Goal: Task Accomplishment & Management: Manage account settings

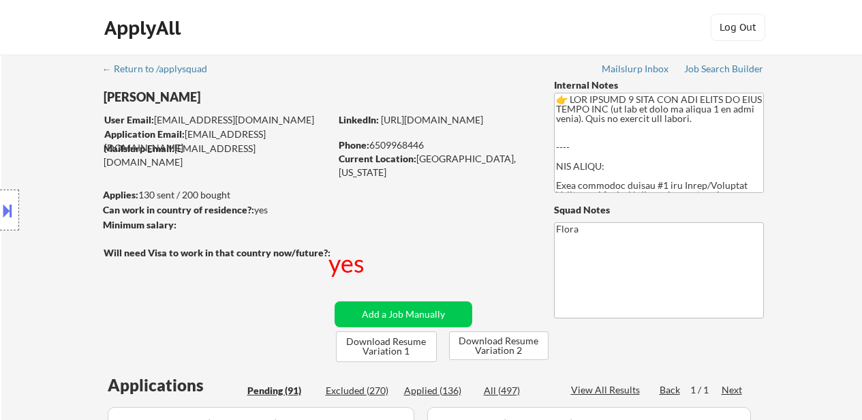
select select ""pending""
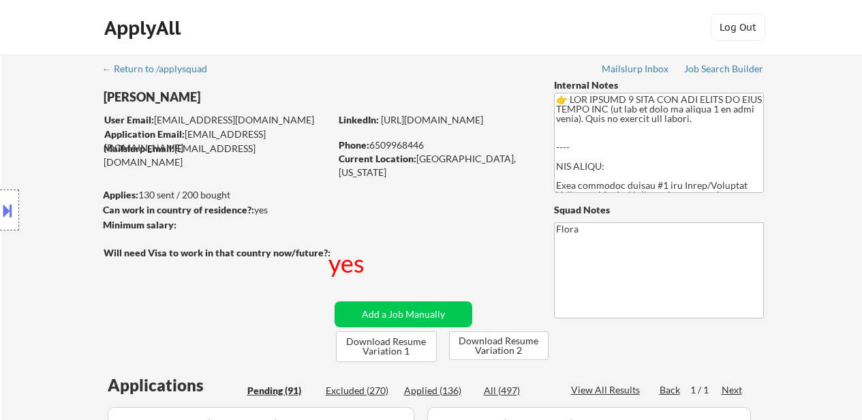
select select ""pending""
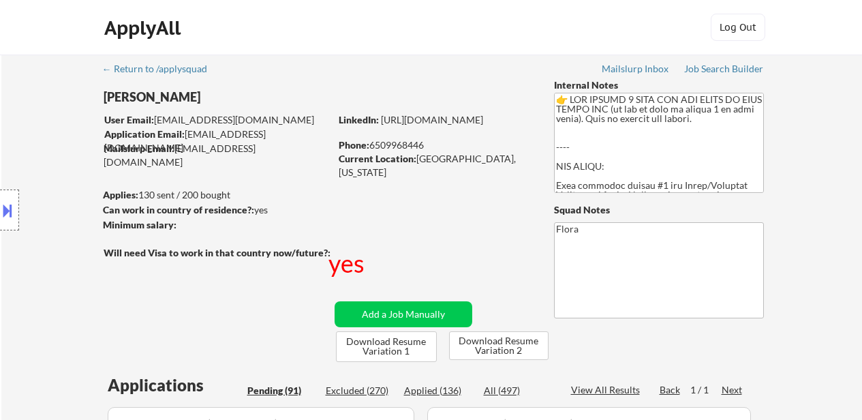
select select ""pending""
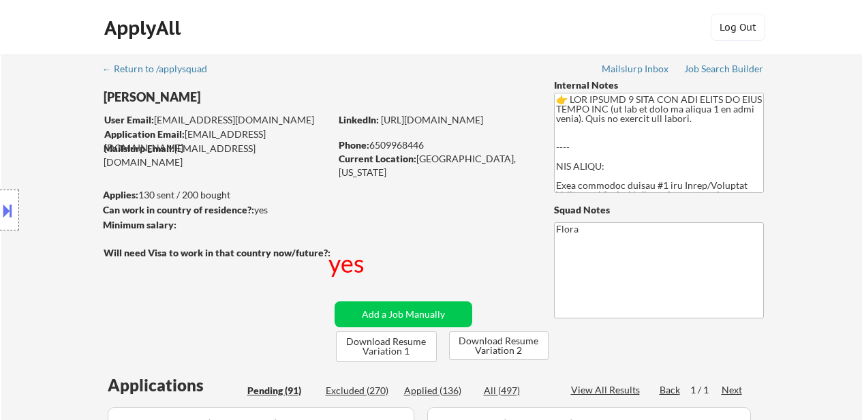
select select ""pending""
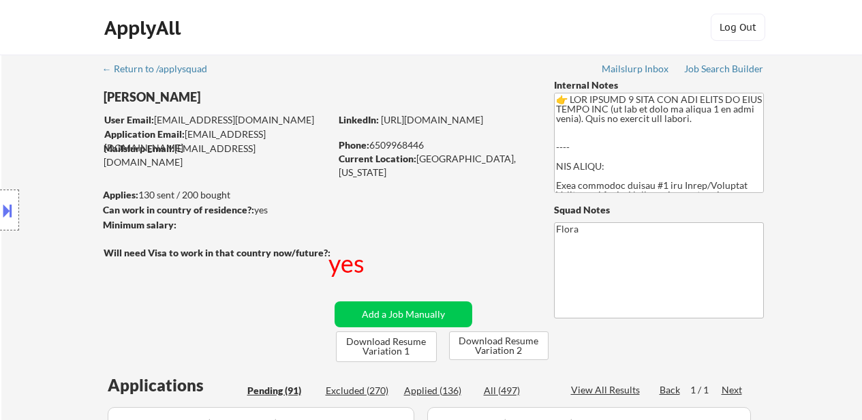
select select ""pending""
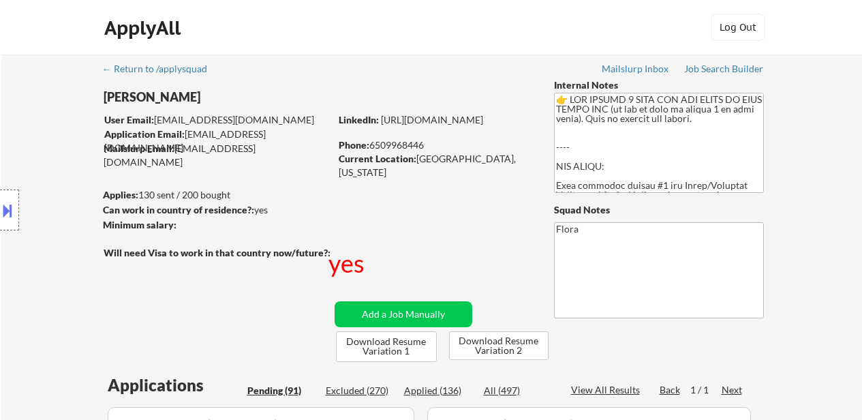
select select ""pending""
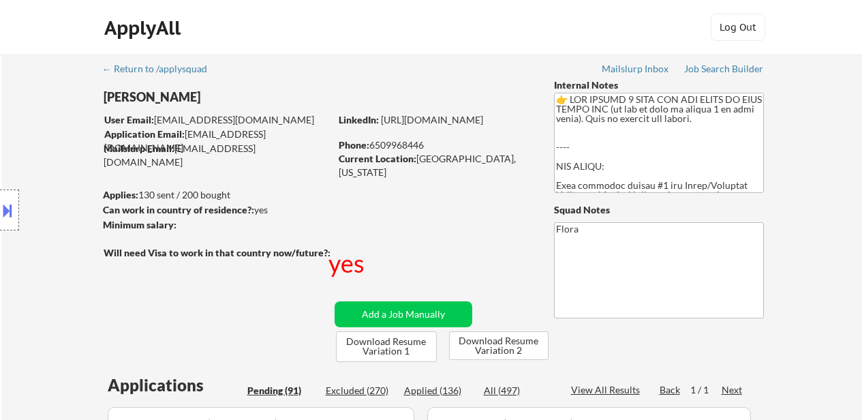
select select ""pending""
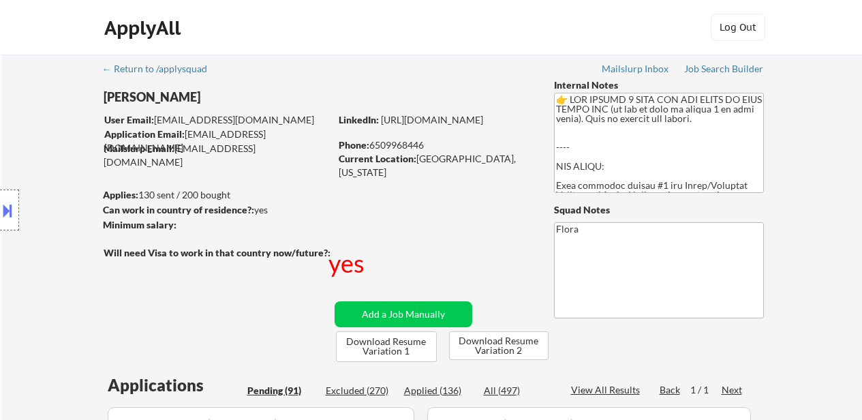
select select ""pending""
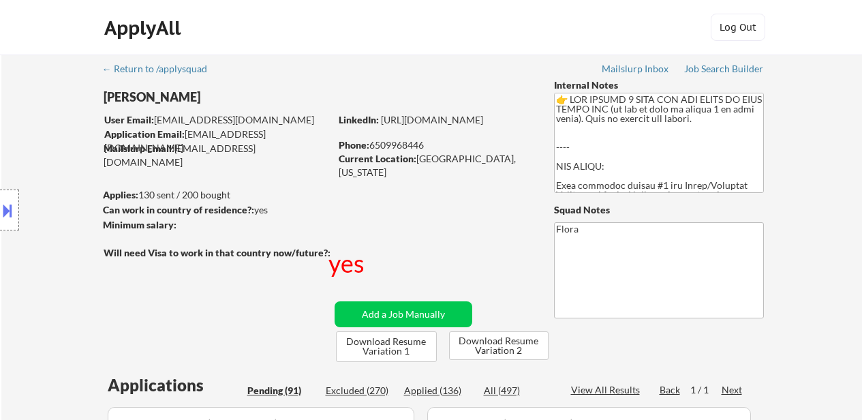
select select ""pending""
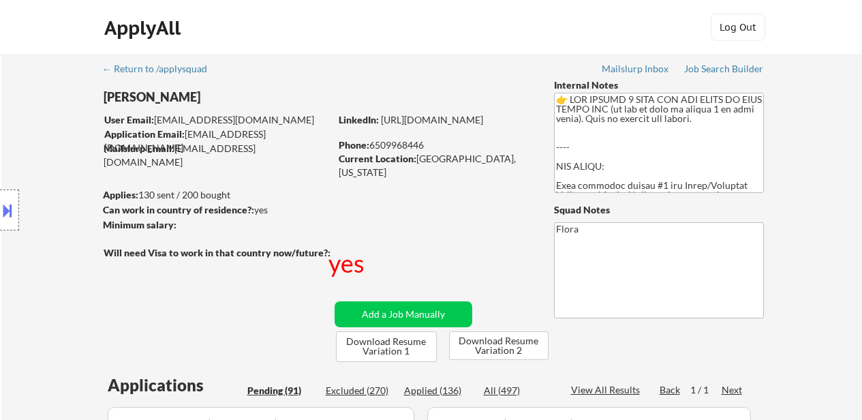
select select ""pending""
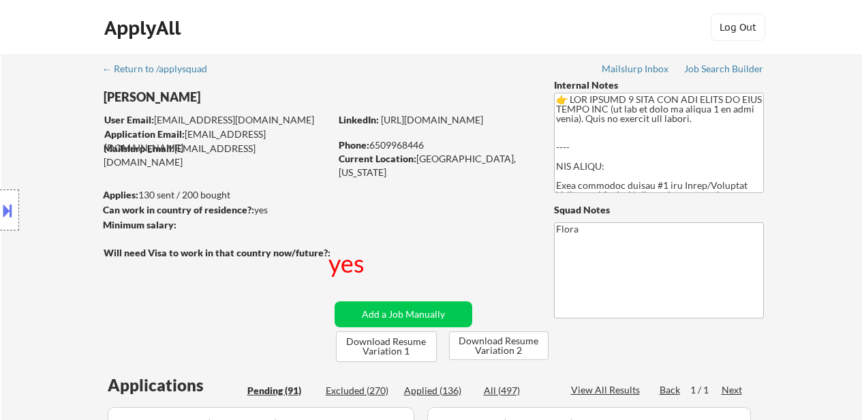
select select ""pending""
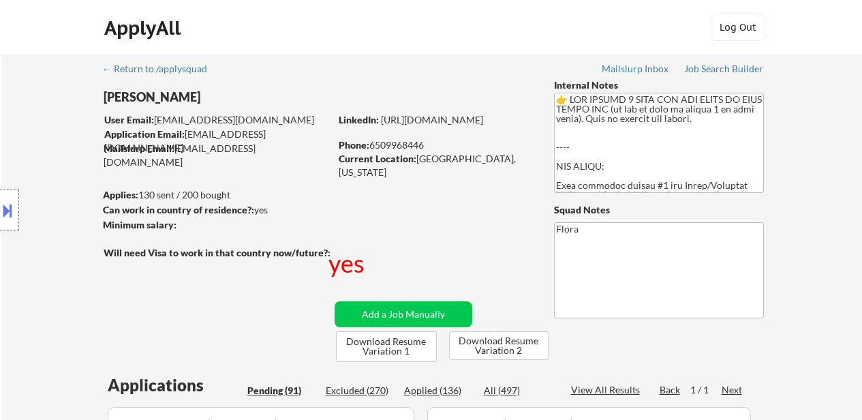
select select ""pending""
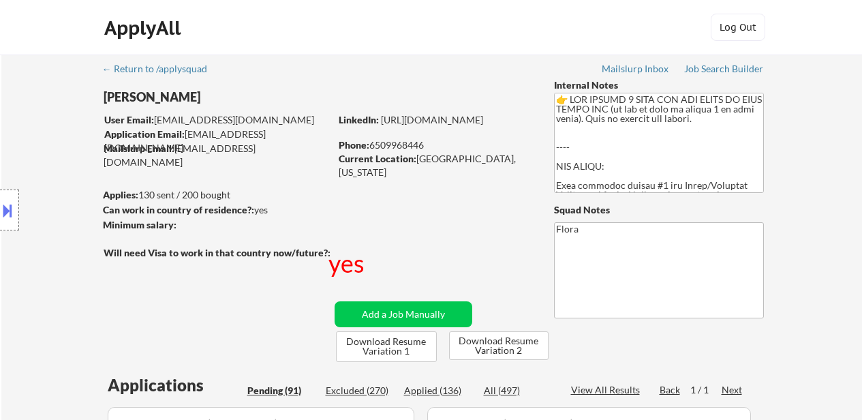
select select ""pending""
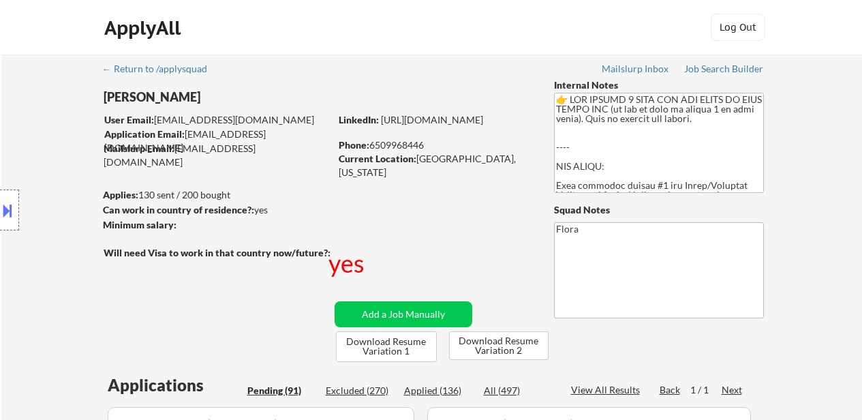
select select ""pending""
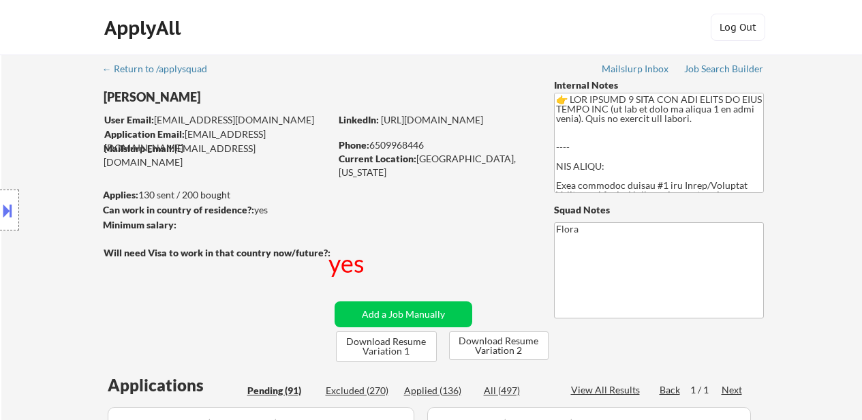
select select ""pending""
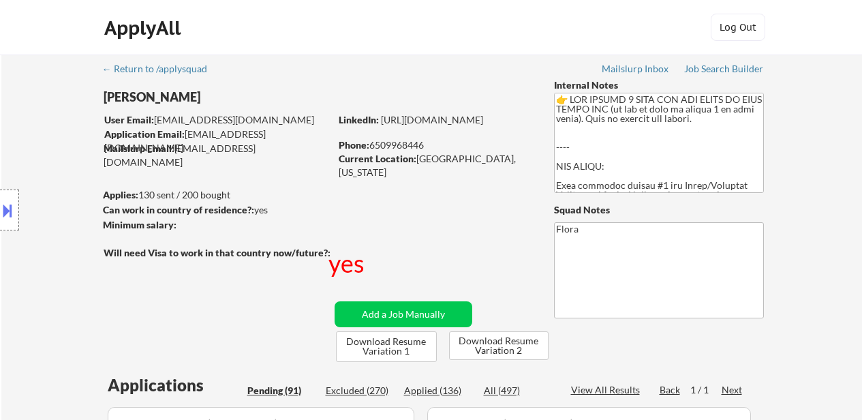
select select ""pending""
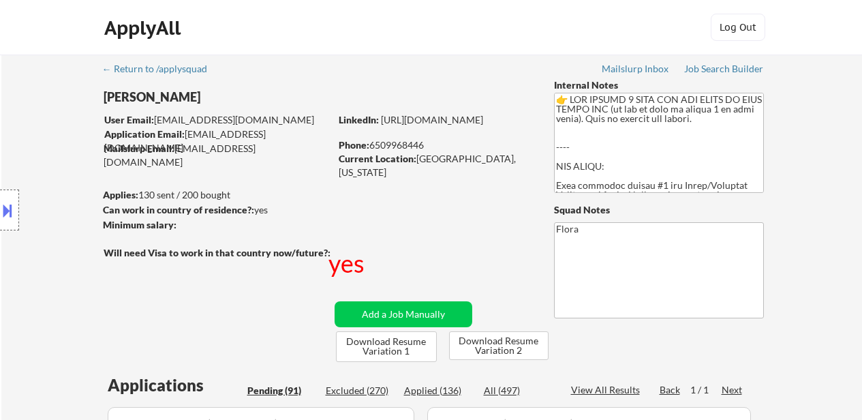
select select ""pending""
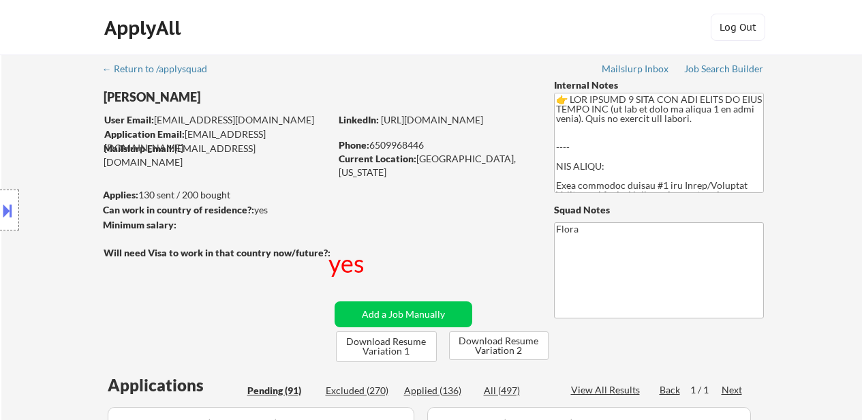
select select ""pending""
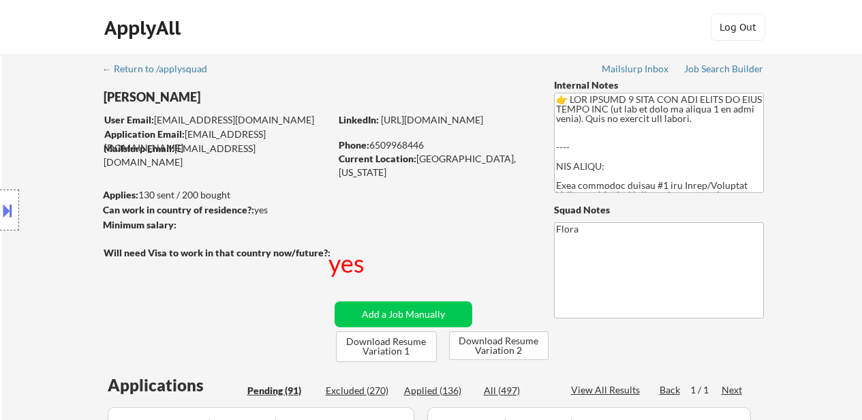
select select ""pending""
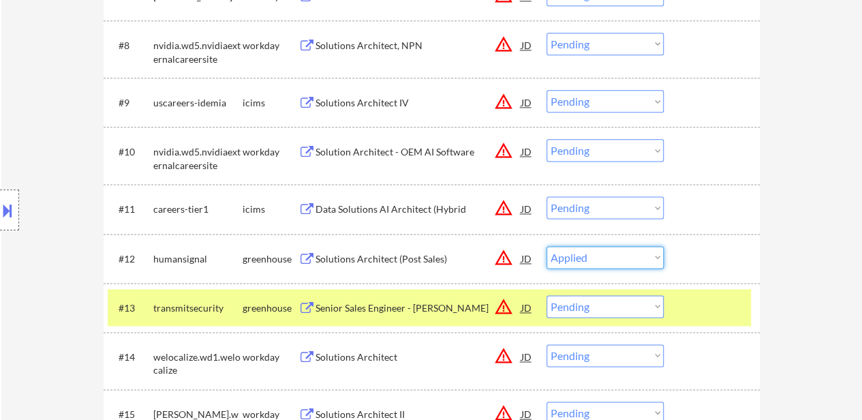
click at [547, 246] on select "Choose an option... Pending Applied Excluded (Questions) Excluded (Expired) Exc…" at bounding box center [605, 257] width 117 height 22
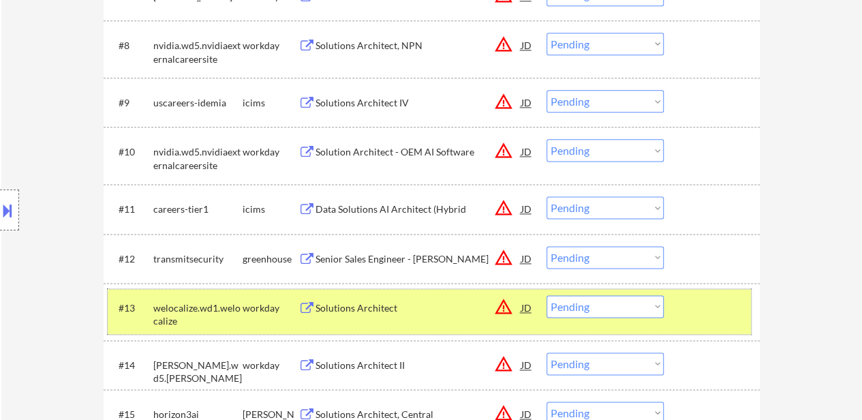
click at [713, 310] on div at bounding box center [714, 307] width 60 height 25
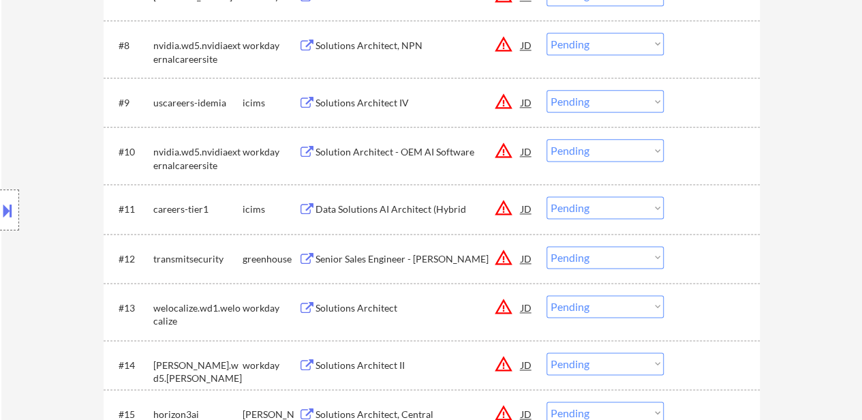
click at [383, 308] on div "Solutions Architect" at bounding box center [419, 308] width 206 height 14
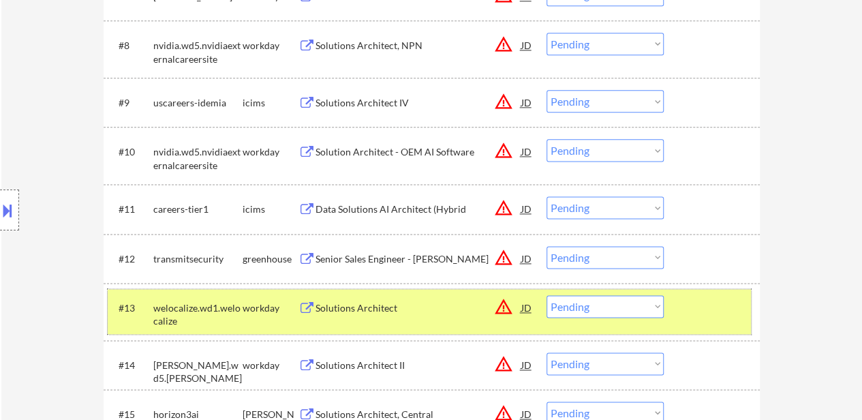
click at [735, 311] on div at bounding box center [714, 307] width 60 height 25
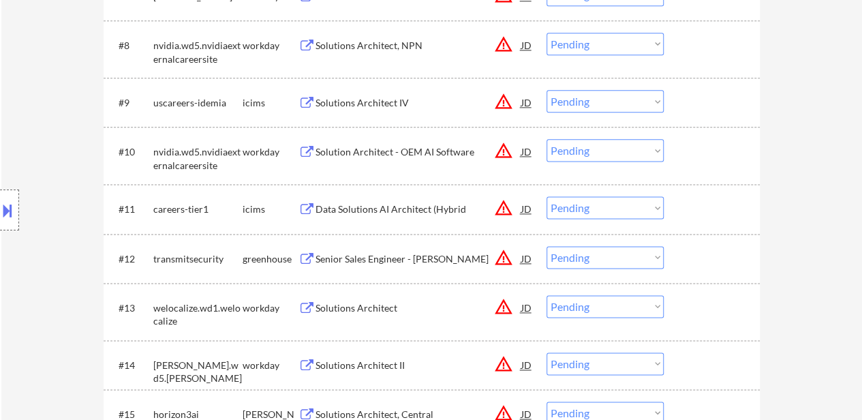
click at [704, 271] on div "#12 transmitsecurity greenhouse Senior Sales Engineer - NA JD warning_amber Cho…" at bounding box center [429, 258] width 643 height 37
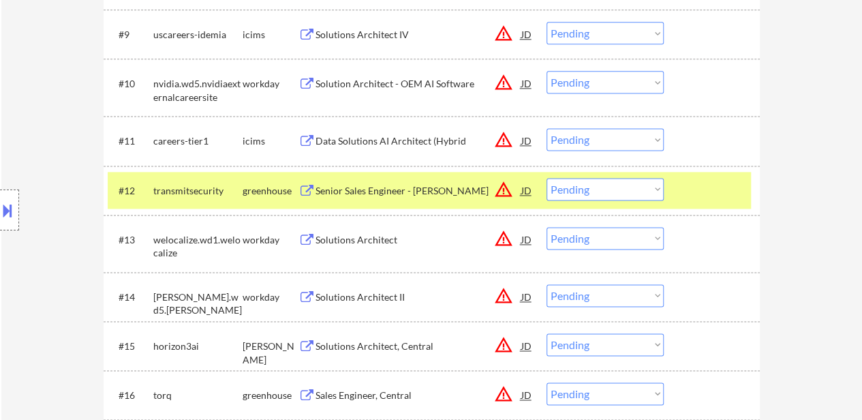
scroll to position [954, 0]
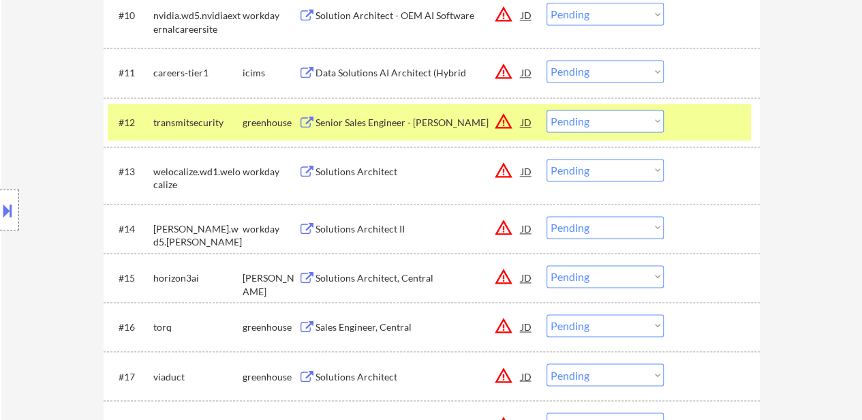
click at [386, 280] on div "Solutions Architect, Central" at bounding box center [419, 278] width 206 height 14
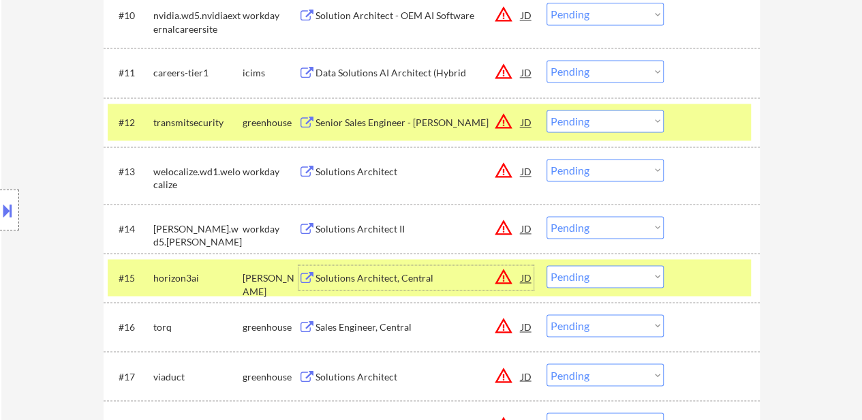
click at [610, 114] on select "Choose an option... Pending Applied Excluded (Questions) Excluded (Expired) Exc…" at bounding box center [605, 121] width 117 height 22
click at [547, 110] on select "Choose an option... Pending Applied Excluded (Questions) Excluded (Expired) Exc…" at bounding box center [605, 121] width 117 height 22
select select ""pending""
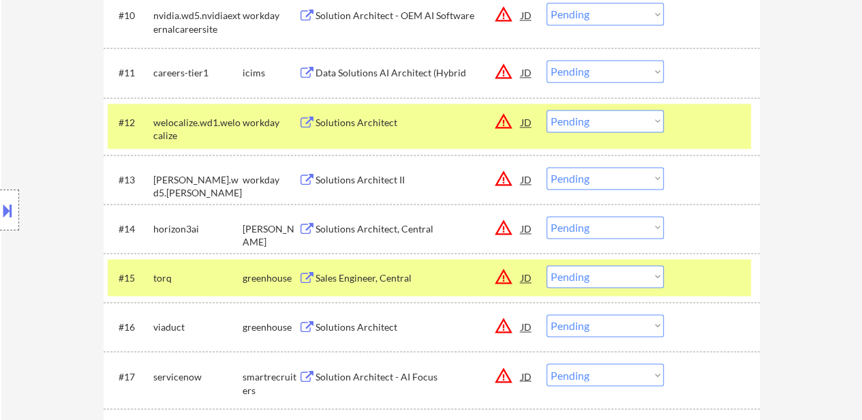
click at [573, 221] on select "Choose an option... Pending Applied Excluded (Questions) Excluded (Expired) Exc…" at bounding box center [605, 227] width 117 height 22
click at [547, 216] on select "Choose an option... Pending Applied Excluded (Questions) Excluded (Expired) Exc…" at bounding box center [605, 227] width 117 height 22
select select ""pending""
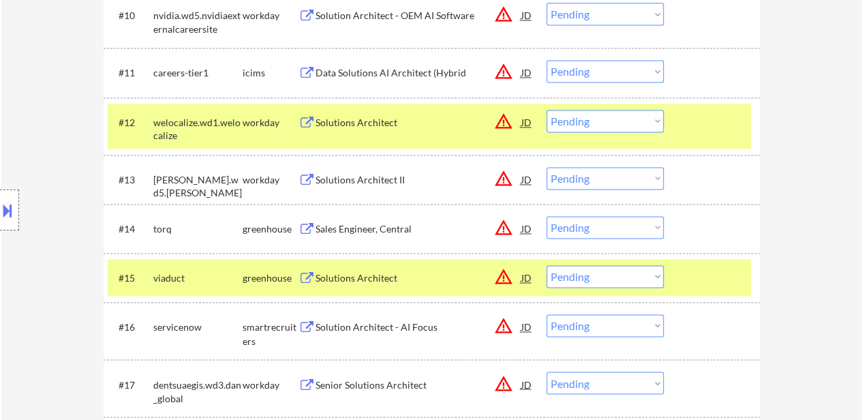
click at [686, 277] on div at bounding box center [714, 277] width 60 height 25
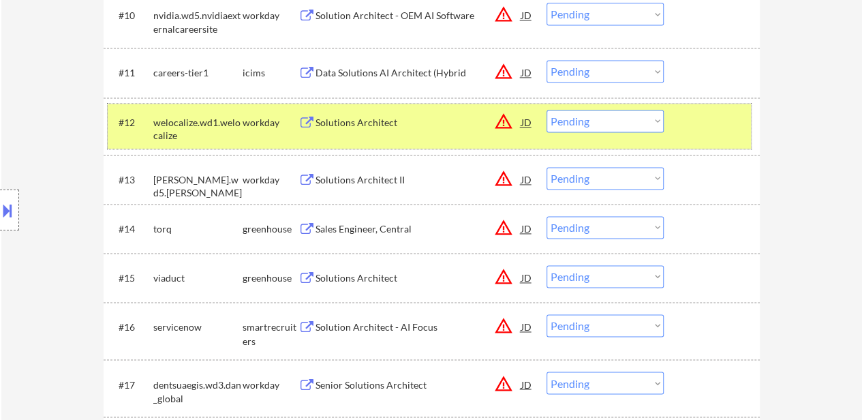
click at [697, 132] on div at bounding box center [714, 122] width 60 height 25
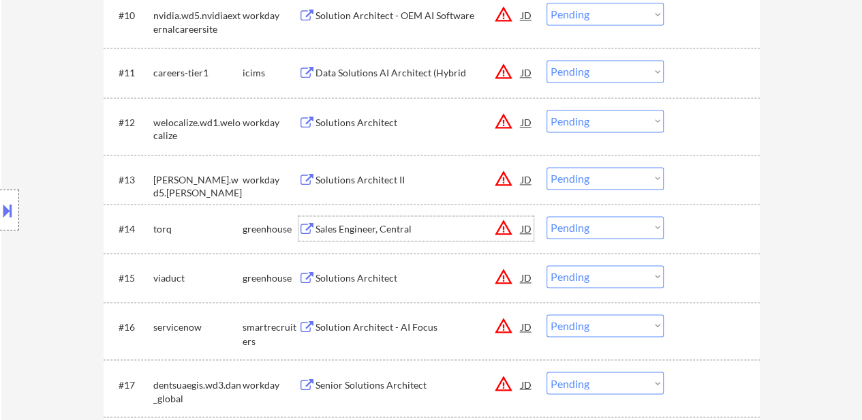
click at [379, 216] on div "Sales Engineer, Central" at bounding box center [419, 228] width 206 height 25
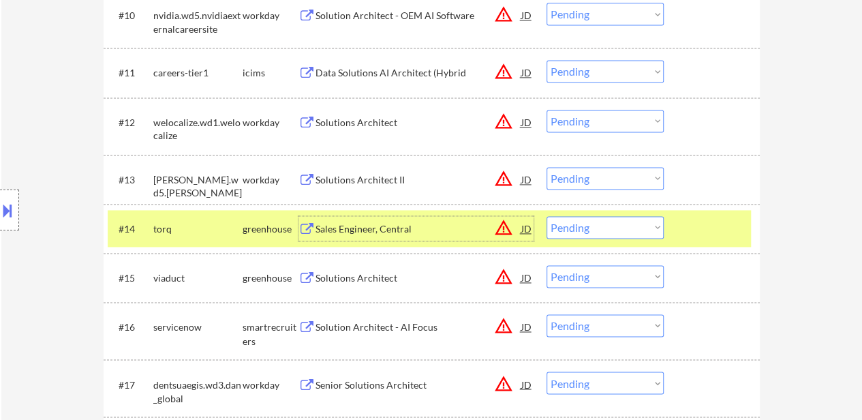
click at [322, 281] on div "Solutions Architect" at bounding box center [419, 278] width 206 height 14
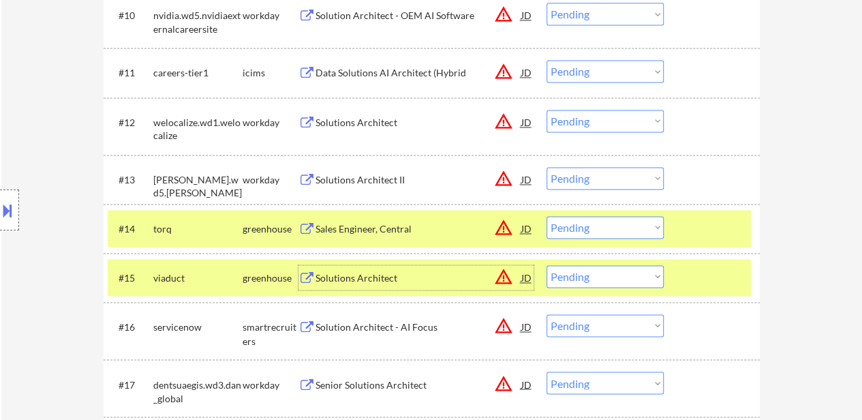
drag, startPoint x: 567, startPoint y: 329, endPoint x: 574, endPoint y: 321, distance: 10.1
click at [567, 329] on select "Choose an option... Pending Applied Excluded (Questions) Excluded (Expired) Exc…" at bounding box center [605, 325] width 117 height 22
click at [547, 314] on select "Choose an option... Pending Applied Excluded (Questions) Excluded (Expired) Exc…" at bounding box center [605, 325] width 117 height 22
select select ""pending""
click at [617, 224] on select "Choose an option... Pending Applied Excluded (Questions) Excluded (Expired) Exc…" at bounding box center [605, 227] width 117 height 22
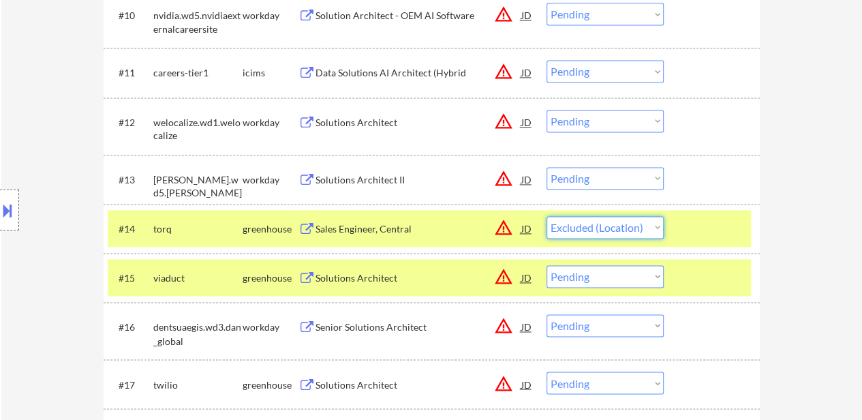
click at [547, 216] on select "Choose an option... Pending Applied Excluded (Questions) Excluded (Expired) Exc…" at bounding box center [605, 227] width 117 height 22
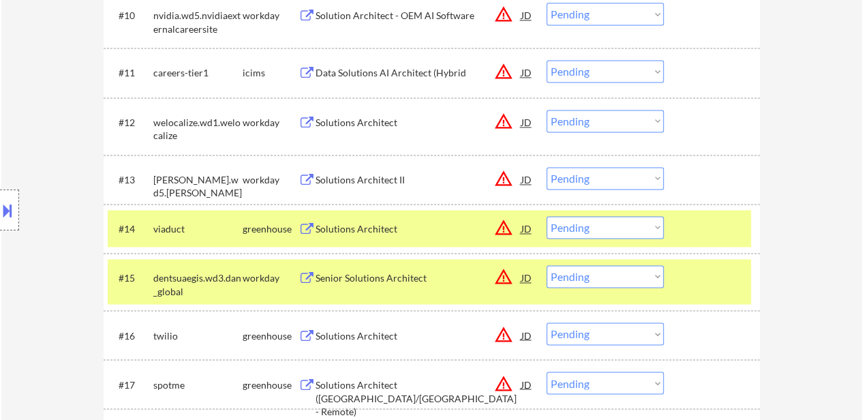
click at [608, 225] on select "Choose an option... Pending Applied Excluded (Questions) Excluded (Expired) Exc…" at bounding box center [605, 227] width 117 height 22
click at [547, 216] on select "Choose an option... Pending Applied Excluded (Questions) Excluded (Expired) Exc…" at bounding box center [605, 227] width 117 height 22
select select ""pending""
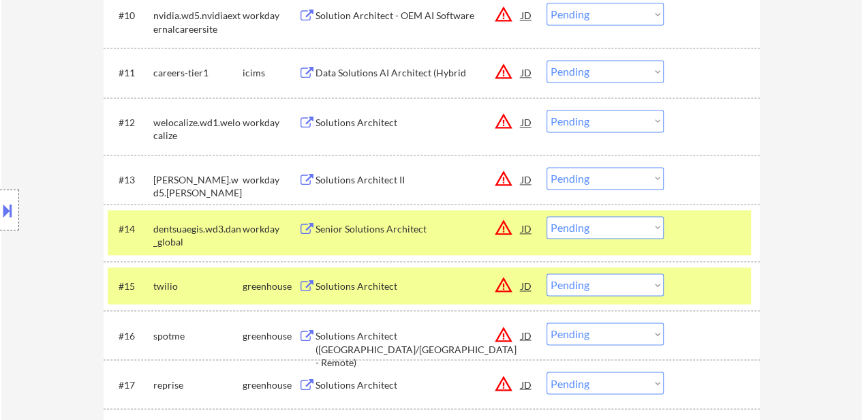
click at [717, 234] on div at bounding box center [714, 228] width 60 height 25
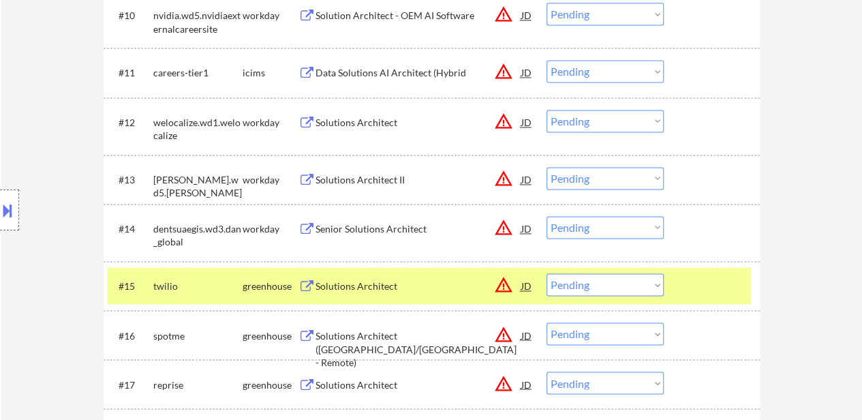
click at [710, 294] on div at bounding box center [714, 285] width 60 height 25
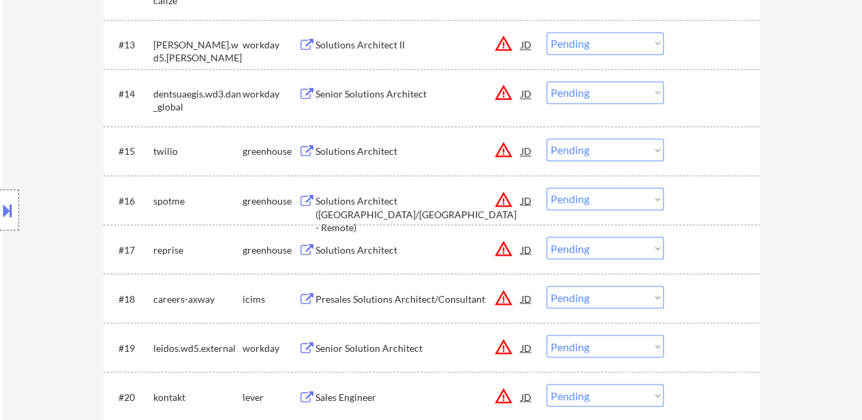
scroll to position [1090, 0]
click at [426, 186] on div "Solutions Architect ([GEOGRAPHIC_DATA]/[GEOGRAPHIC_DATA] - Remote)" at bounding box center [419, 198] width 206 height 25
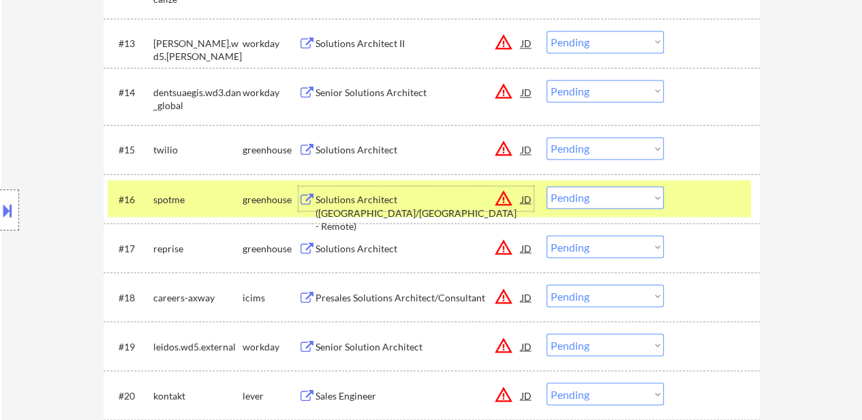
click at [352, 256] on div "Solutions Architect" at bounding box center [419, 247] width 206 height 25
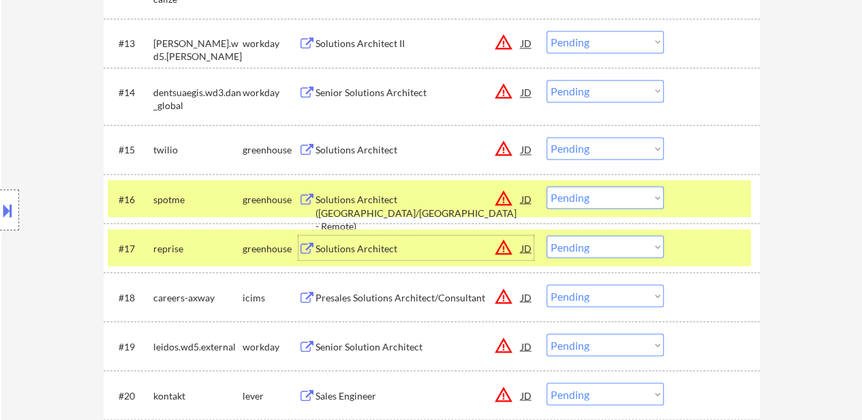
click at [596, 198] on select "Choose an option... Pending Applied Excluded (Questions) Excluded (Expired) Exc…" at bounding box center [605, 197] width 117 height 22
click at [547, 186] on select "Choose an option... Pending Applied Excluded (Questions) Excluded (Expired) Exc…" at bounding box center [605, 197] width 117 height 22
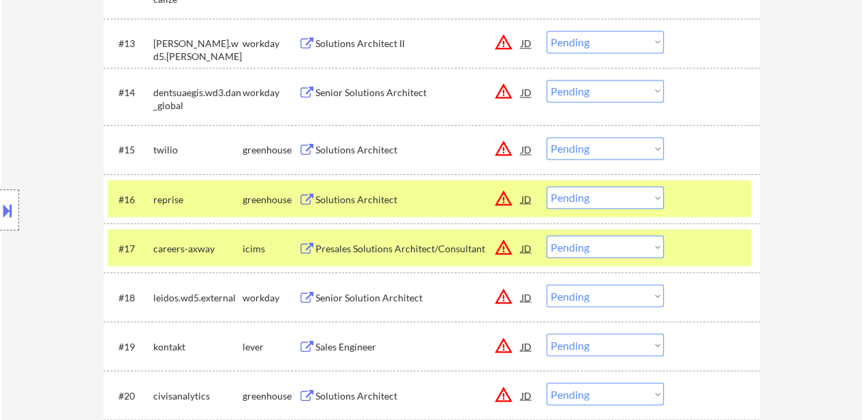
click at [687, 254] on div at bounding box center [714, 247] width 60 height 25
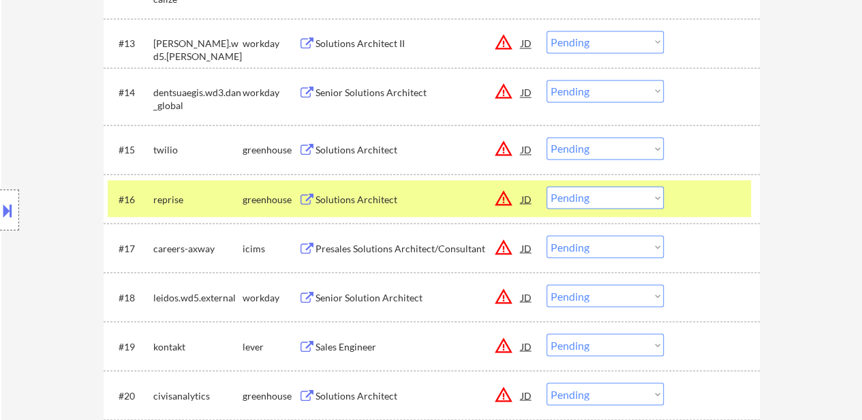
scroll to position [1159, 0]
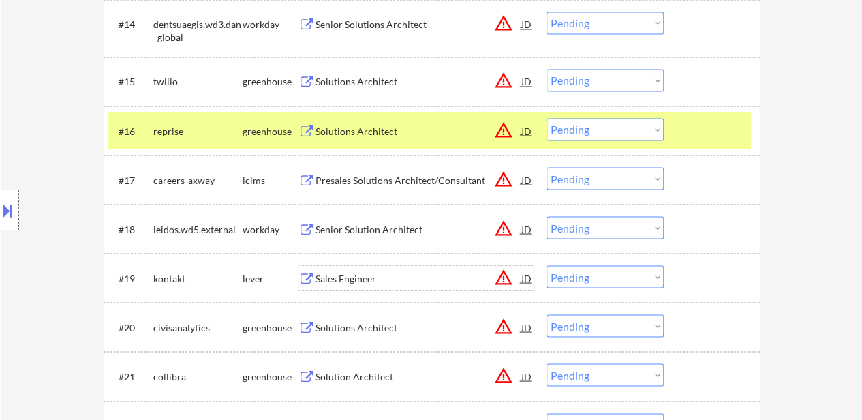
click at [376, 283] on div "Sales Engineer" at bounding box center [419, 278] width 206 height 14
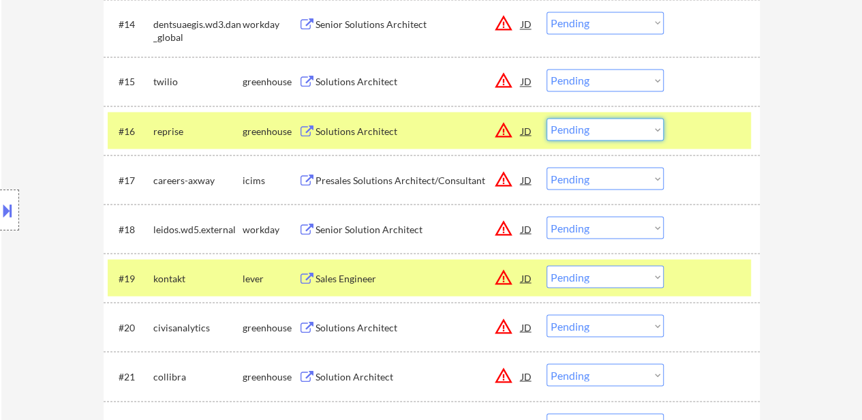
click at [598, 132] on select "Choose an option... Pending Applied Excluded (Questions) Excluded (Expired) Exc…" at bounding box center [605, 129] width 117 height 22
click at [547, 118] on select "Choose an option... Pending Applied Excluded (Questions) Excluded (Expired) Exc…" at bounding box center [605, 129] width 117 height 22
select select ""pending""
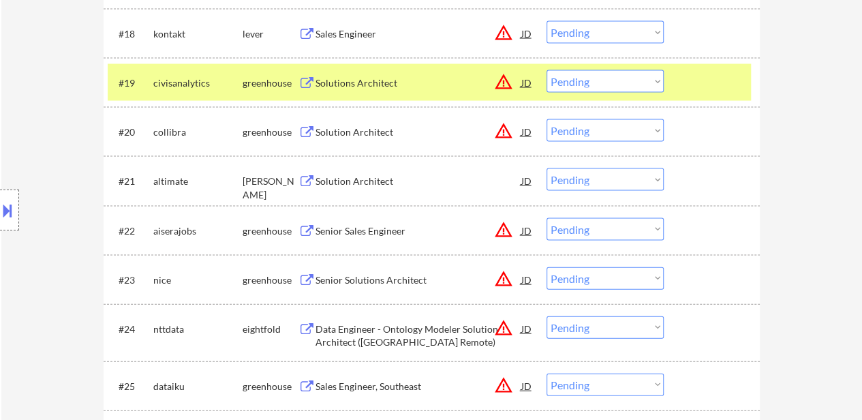
scroll to position [1363, 0]
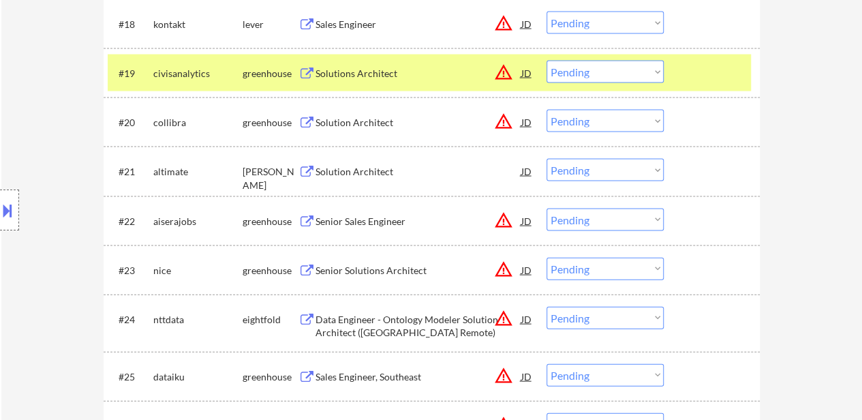
click at [362, 123] on div "Solution Architect" at bounding box center [419, 123] width 206 height 14
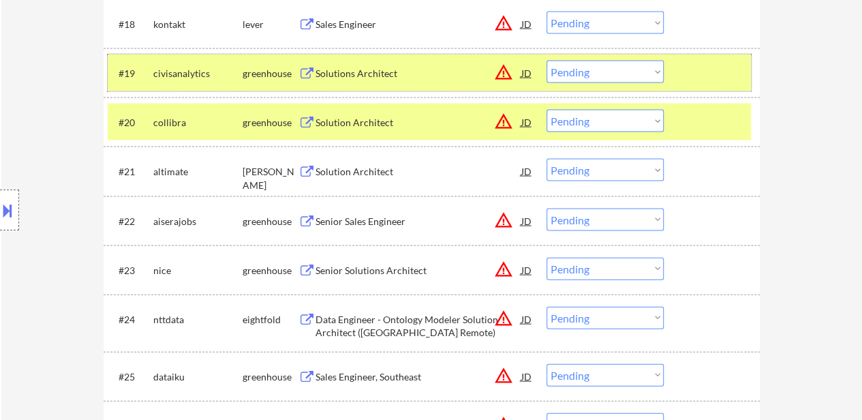
click at [688, 70] on div at bounding box center [714, 73] width 60 height 25
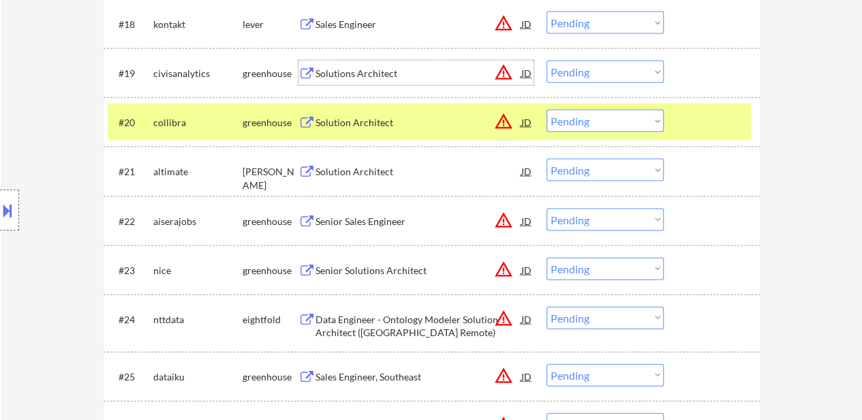
click at [390, 72] on div "Solutions Architect" at bounding box center [419, 74] width 206 height 14
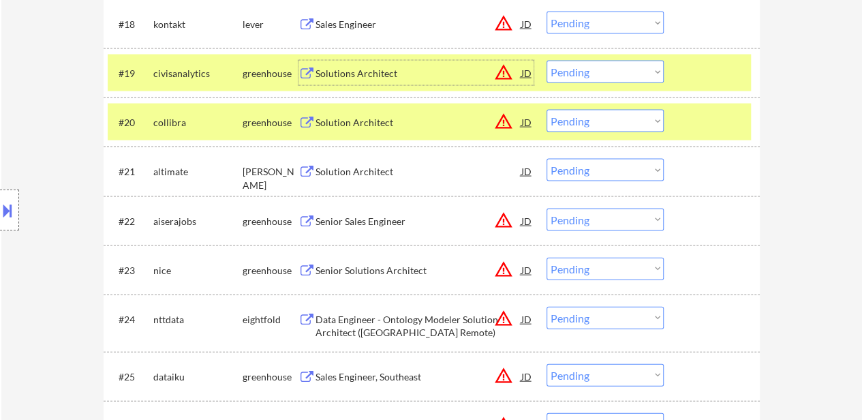
click at [595, 118] on select "Choose an option... Pending Applied Excluded (Questions) Excluded (Expired) Exc…" at bounding box center [605, 121] width 117 height 22
click at [547, 110] on select "Choose an option... Pending Applied Excluded (Questions) Excluded (Expired) Exc…" at bounding box center [605, 121] width 117 height 22
click at [384, 170] on div "Solution Architect" at bounding box center [419, 172] width 206 height 14
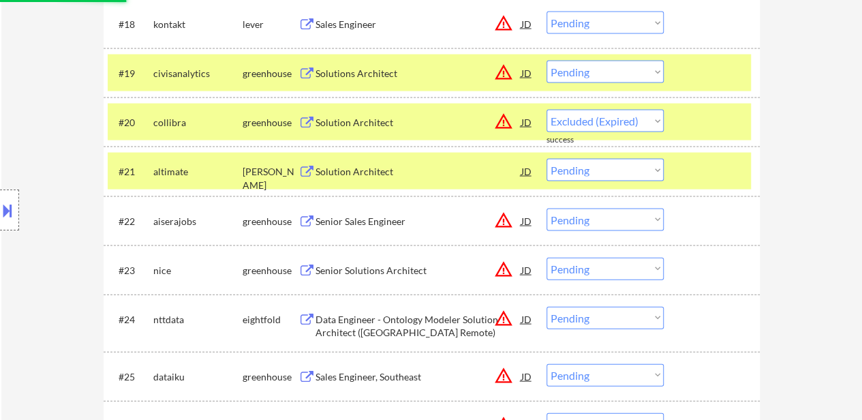
select select ""pending""
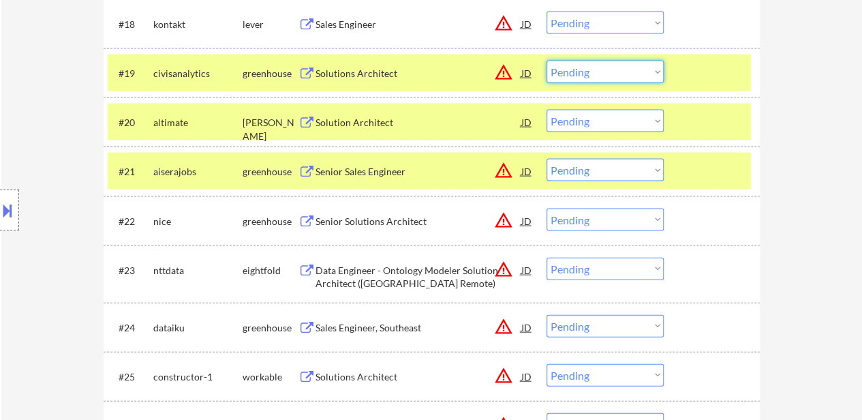
drag, startPoint x: 586, startPoint y: 65, endPoint x: 589, endPoint y: 82, distance: 16.6
click at [586, 65] on select "Choose an option... Pending Applied Excluded (Questions) Excluded (Expired) Exc…" at bounding box center [605, 72] width 117 height 22
click at [547, 61] on select "Choose an option... Pending Applied Excluded (Questions) Excluded (Expired) Exc…" at bounding box center [605, 72] width 117 height 22
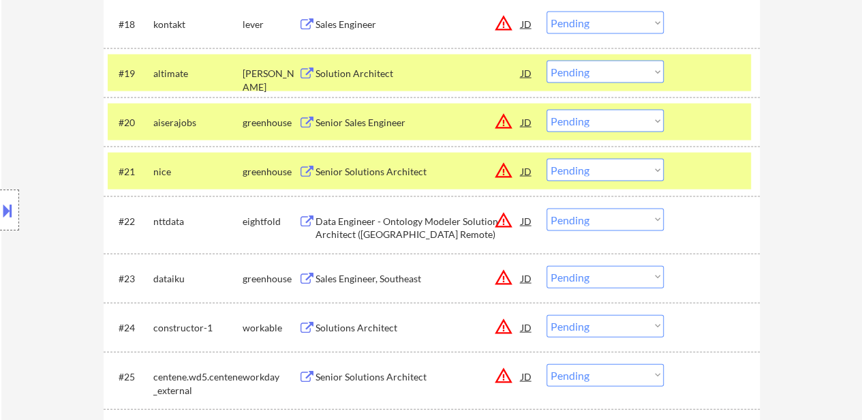
click at [601, 63] on select "Choose an option... Pending Applied Excluded (Questions) Excluded (Expired) Exc…" at bounding box center [605, 72] width 117 height 22
click at [547, 61] on select "Choose an option... Pending Applied Excluded (Questions) Excluded (Expired) Exc…" at bounding box center [605, 72] width 117 height 22
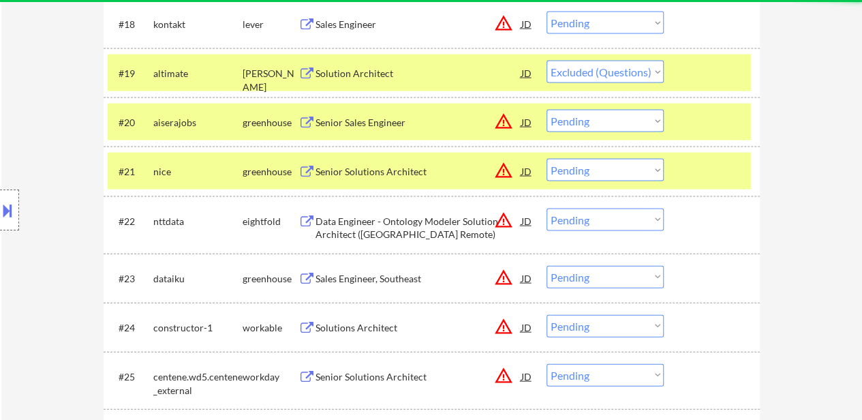
select select ""pending""
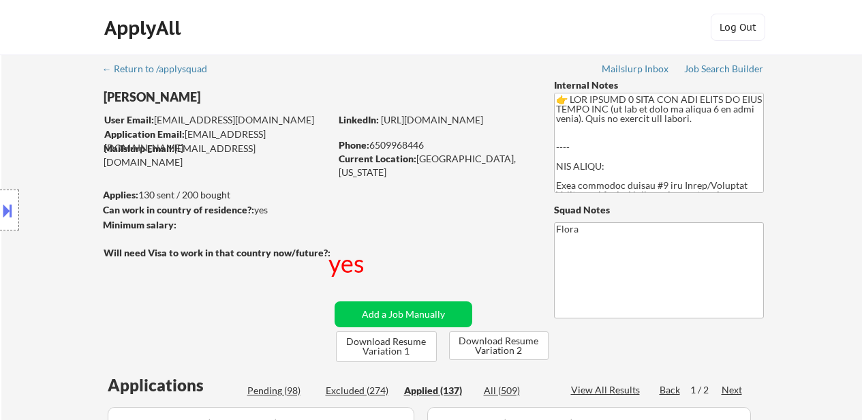
select select ""applied""
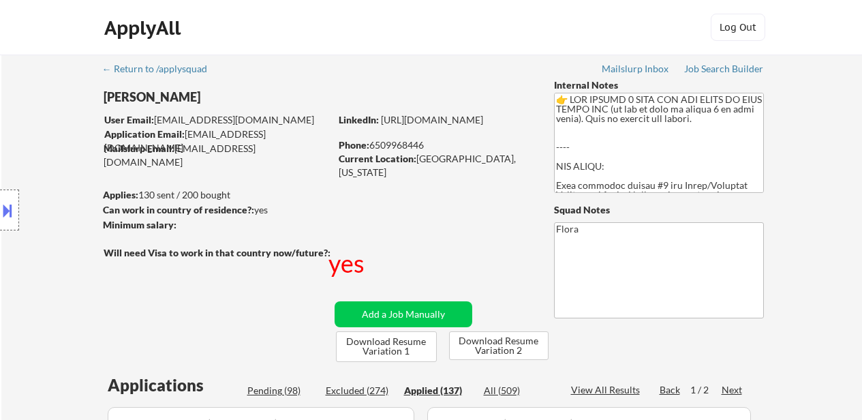
select select ""applied""
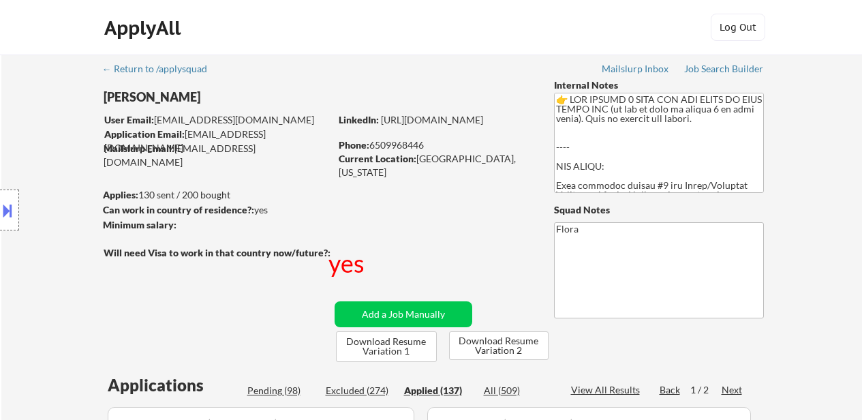
select select ""applied""
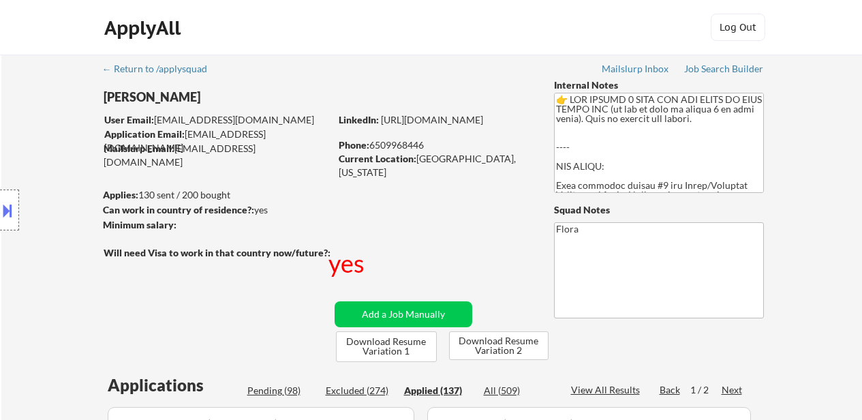
select select ""applied""
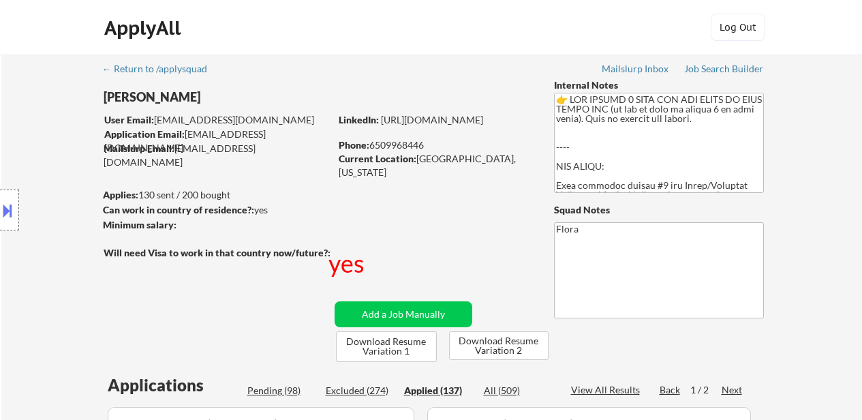
select select ""applied""
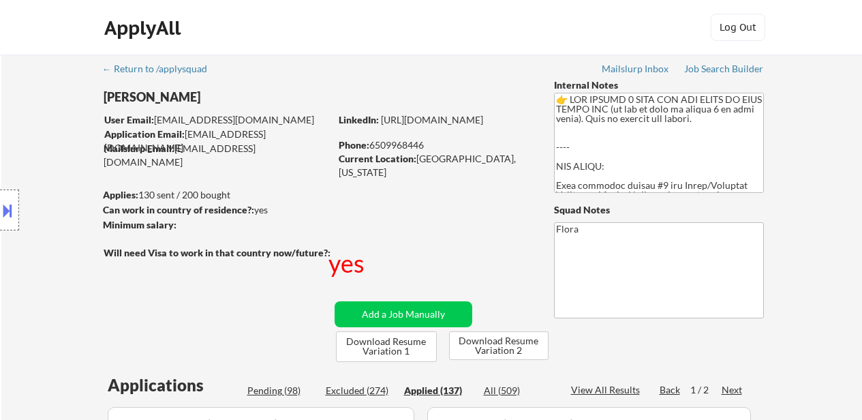
select select ""applied""
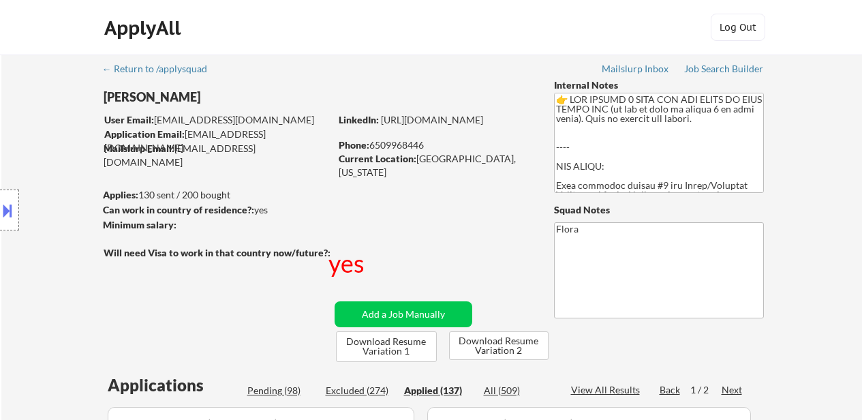
select select ""applied""
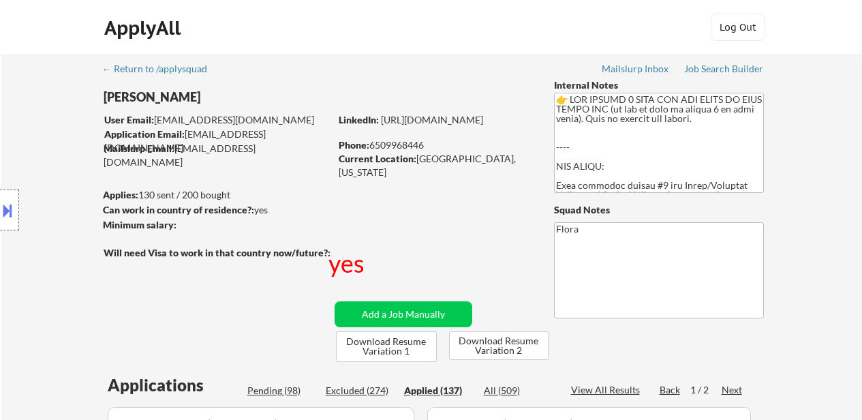
select select ""applied""
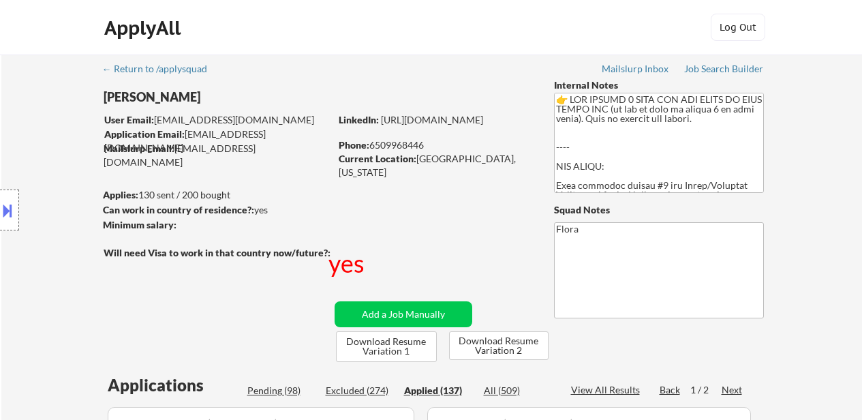
select select ""applied""
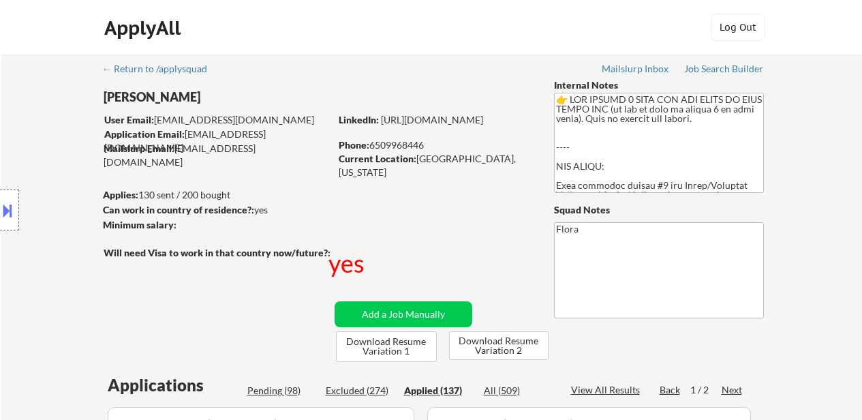
select select ""applied""
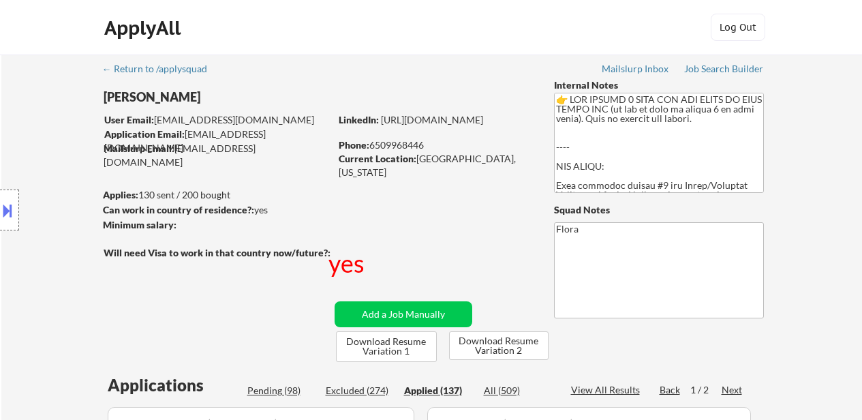
select select ""applied""
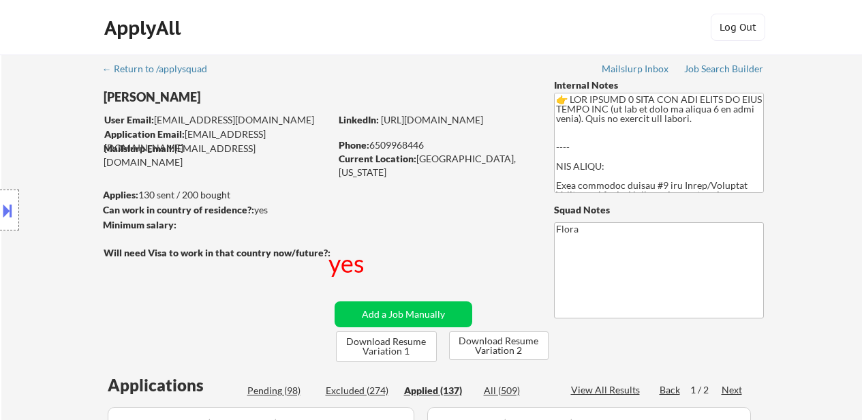
select select ""applied""
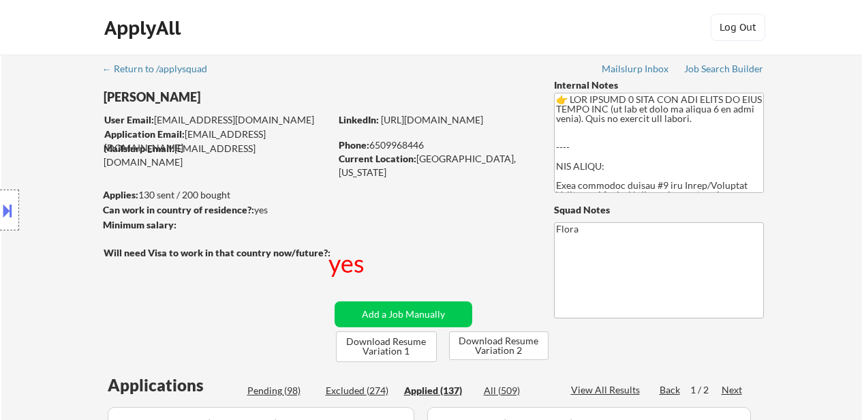
select select ""applied""
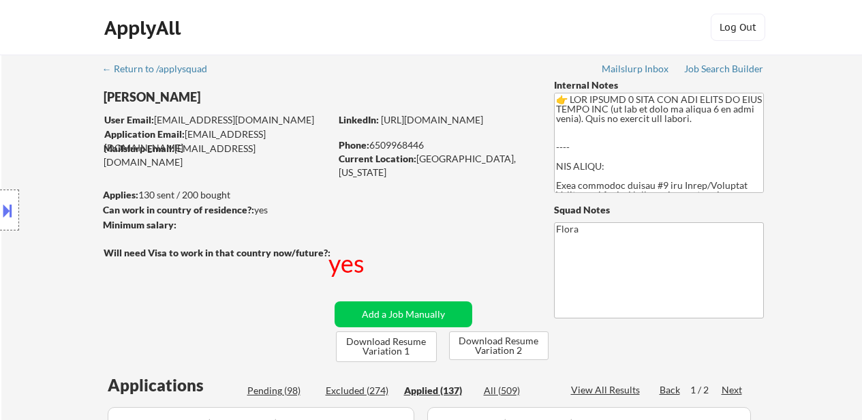
select select ""applied""
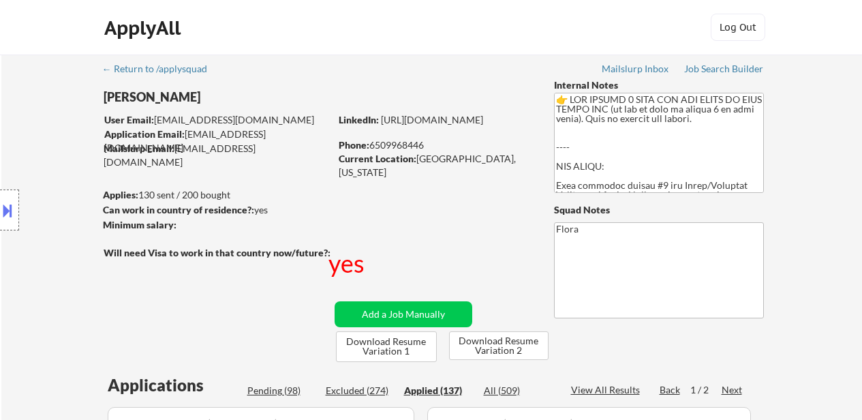
select select ""applied""
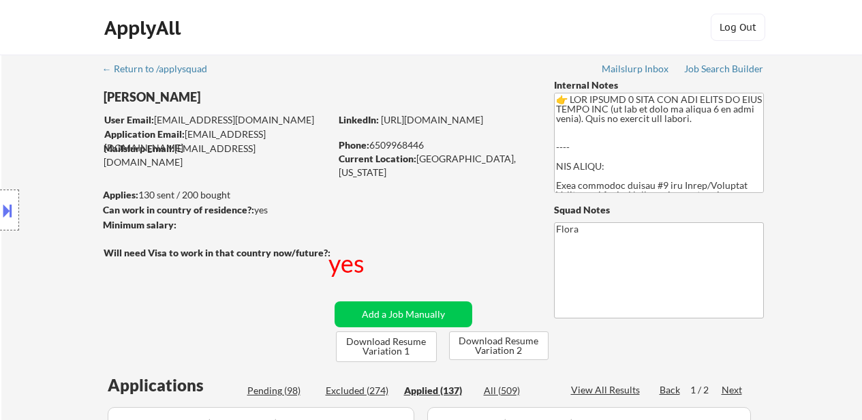
select select ""applied""
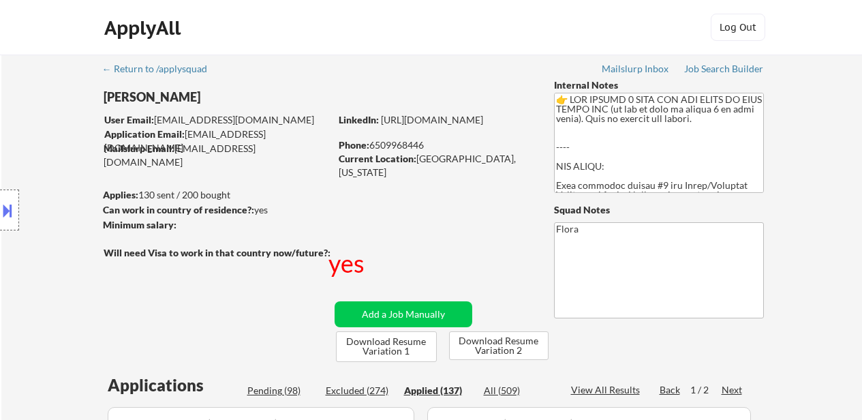
select select ""applied""
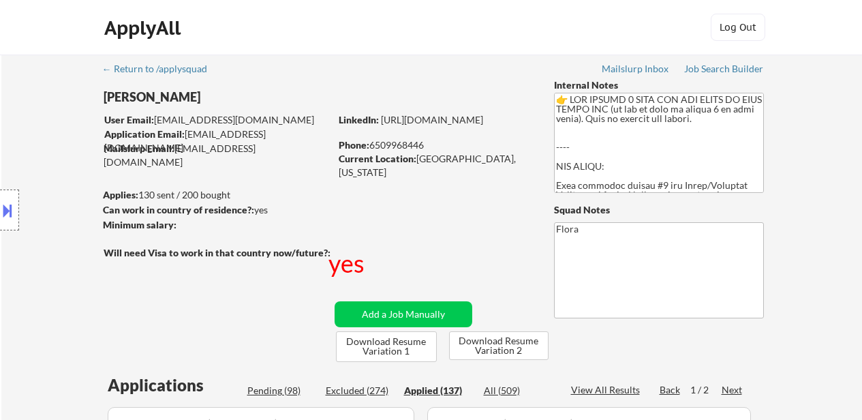
select select ""applied""
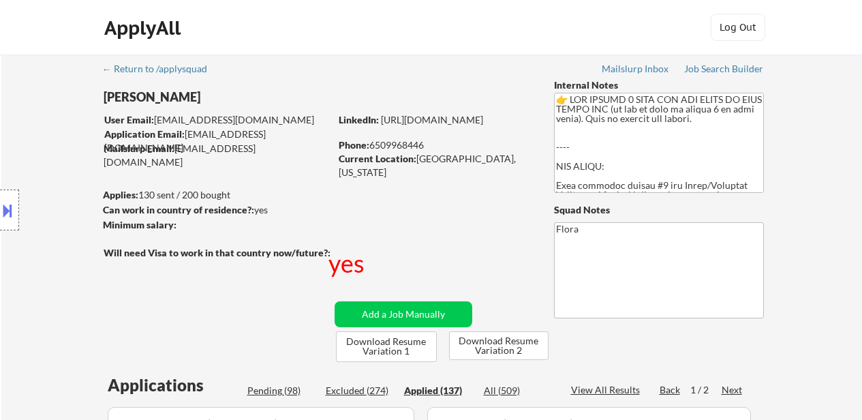
select select ""applied""
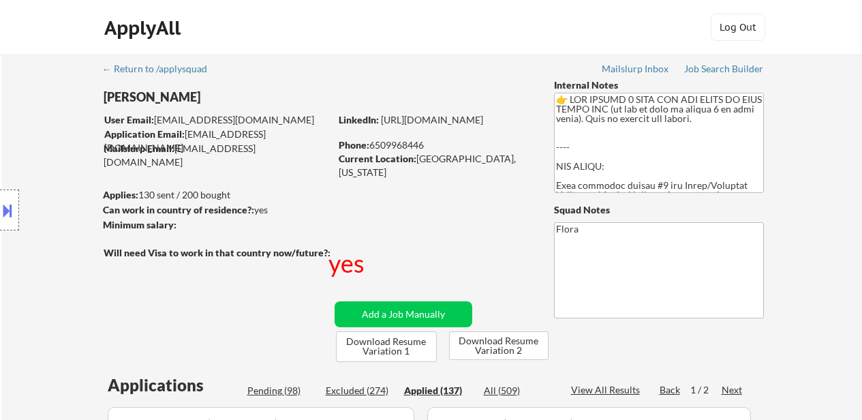
select select ""applied""
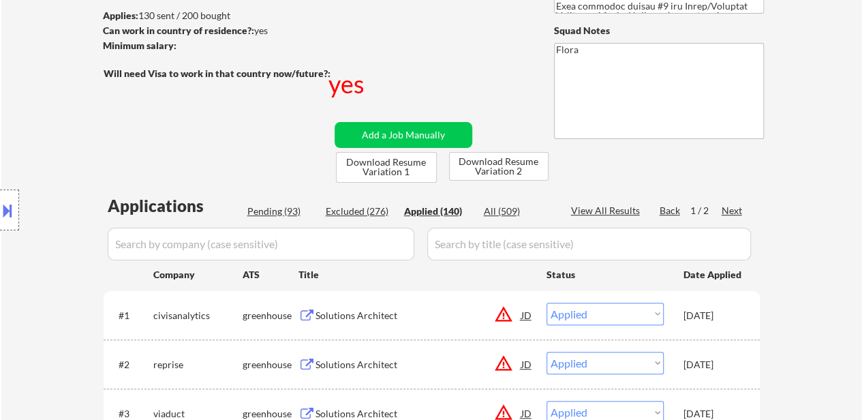
scroll to position [68, 0]
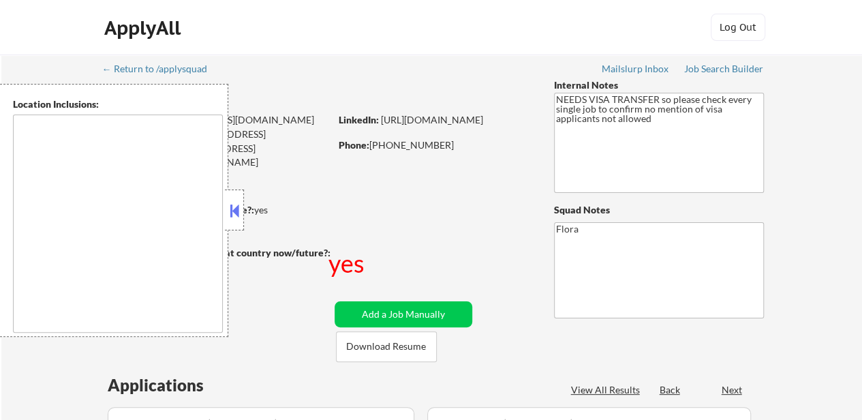
type textarea "Seattle, WA Mercer Island, WA Shoreline, WA Tukwila, WA Burien, WA SeaTac, WA W…"
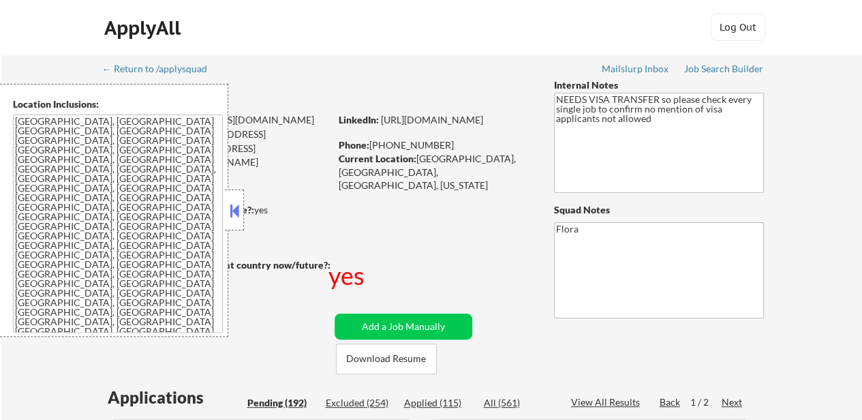
select select ""pending""
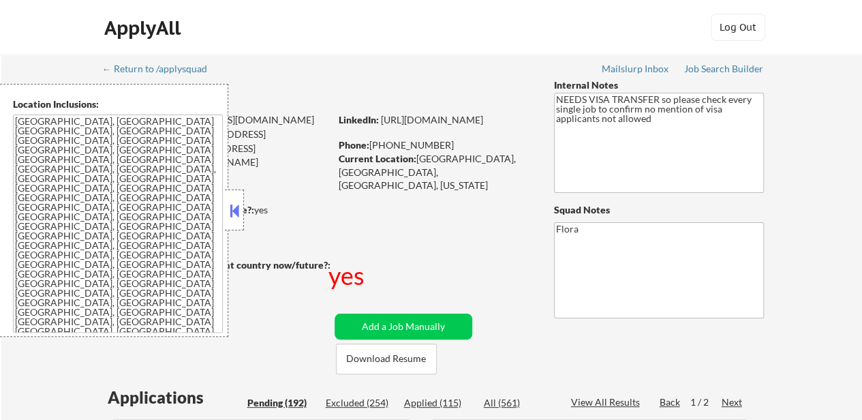
select select ""pending""
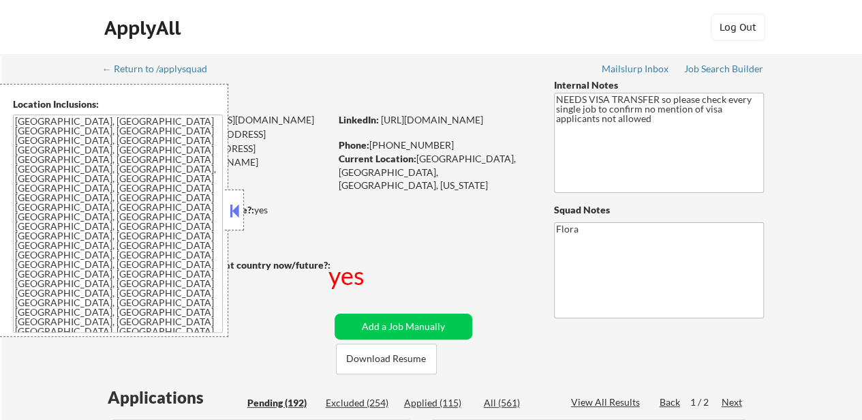
select select ""pending""
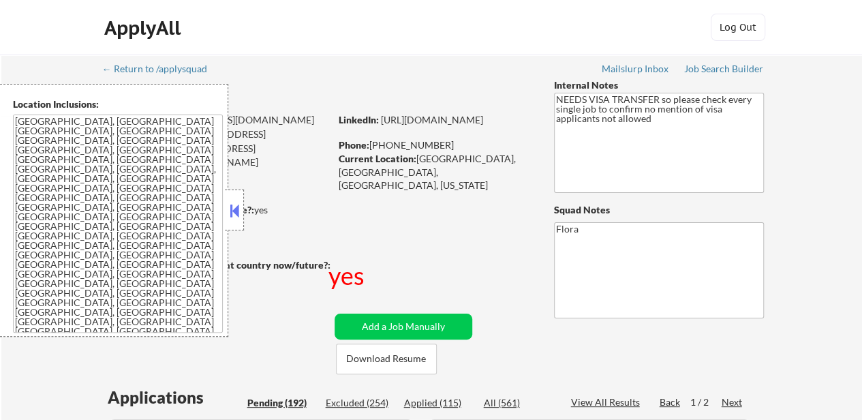
select select ""pending""
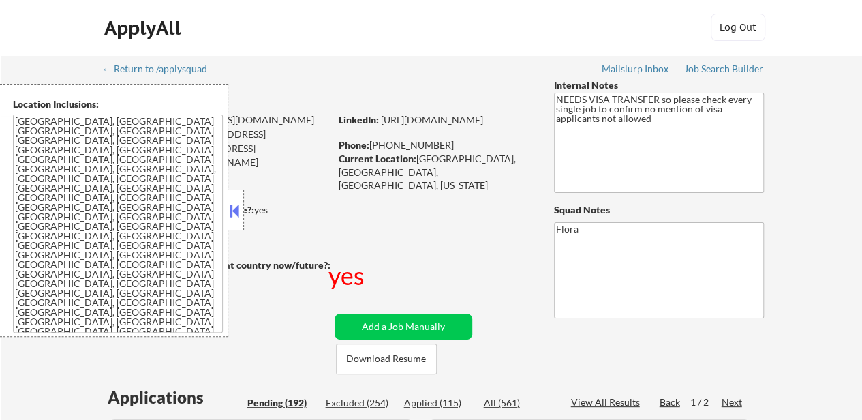
select select ""pending""
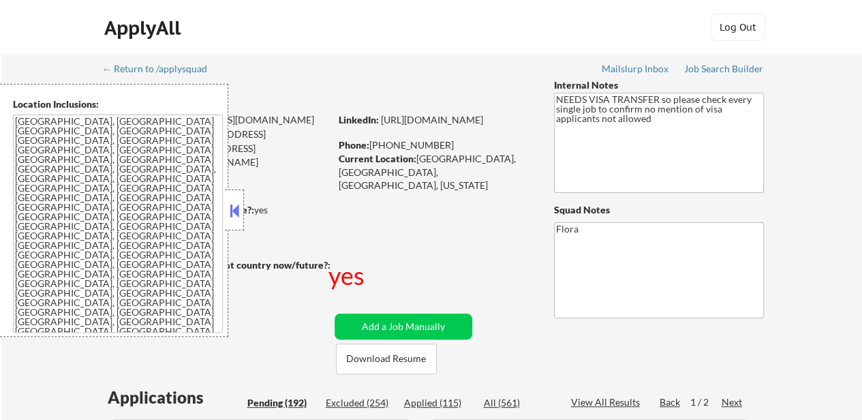
select select ""pending""
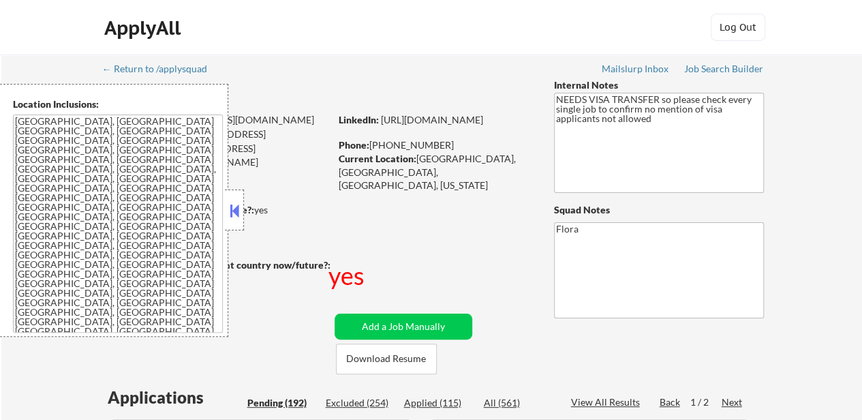
select select ""pending""
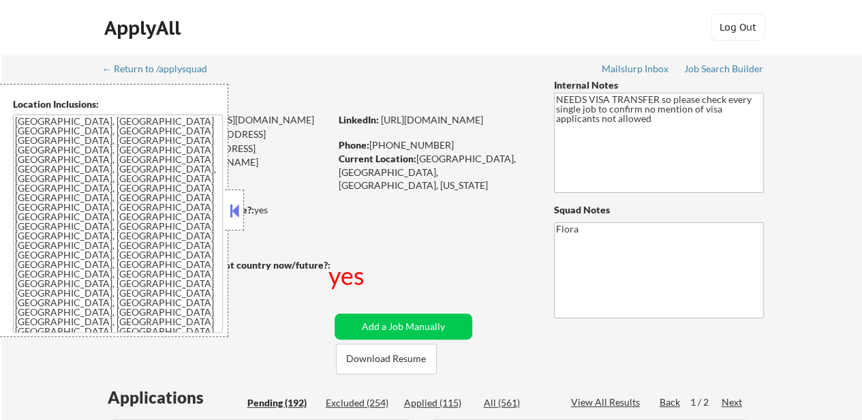
select select ""pending""
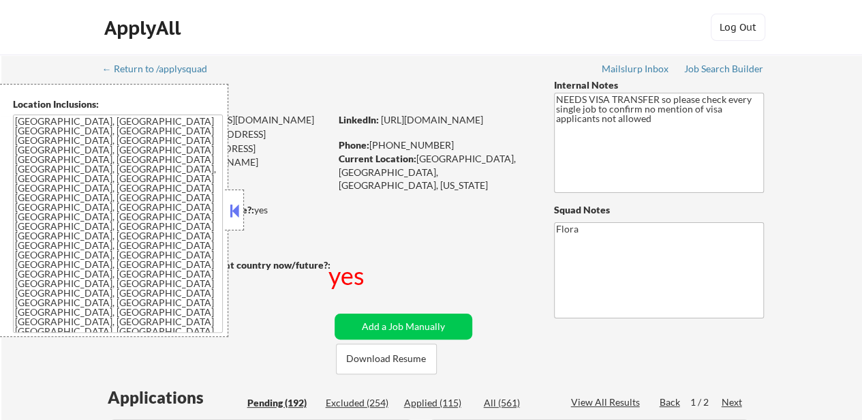
select select ""pending""
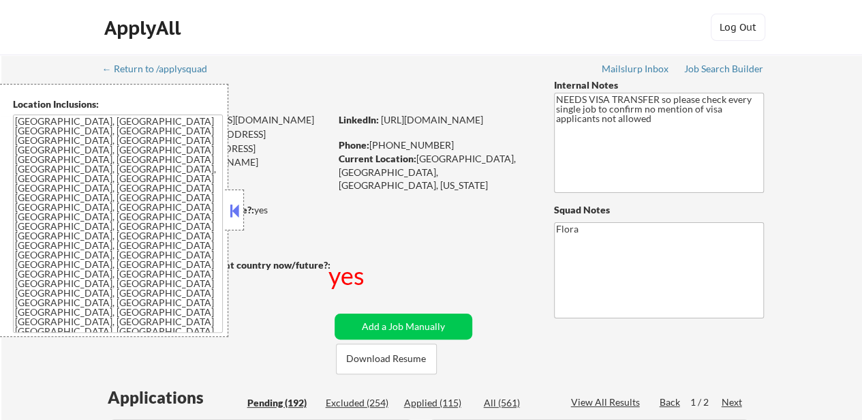
select select ""pending""
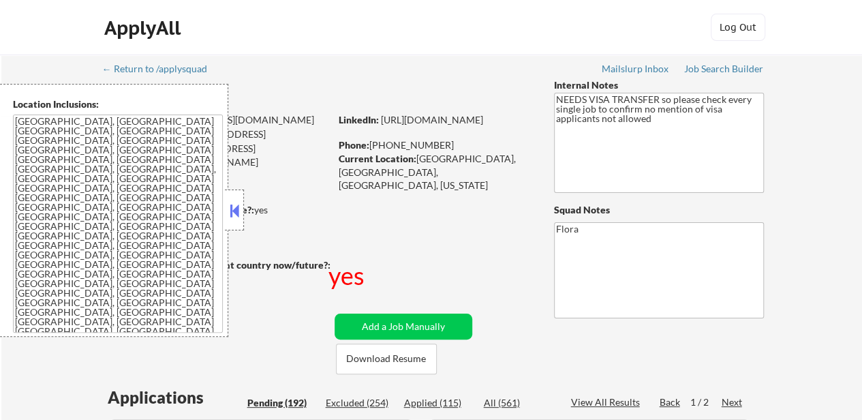
select select ""pending""
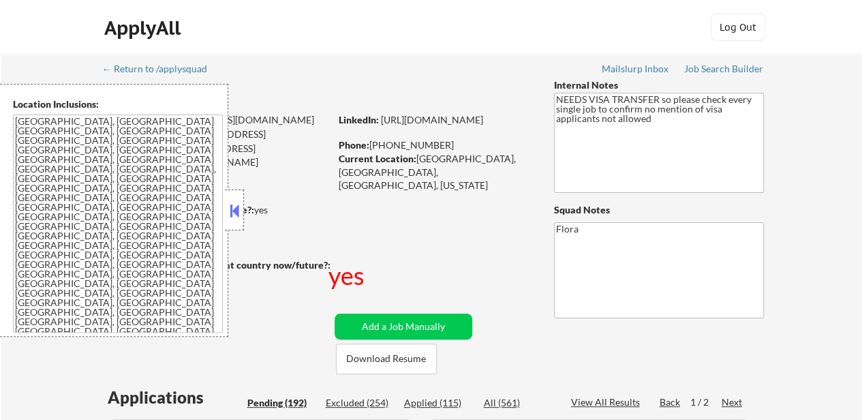
select select ""pending""
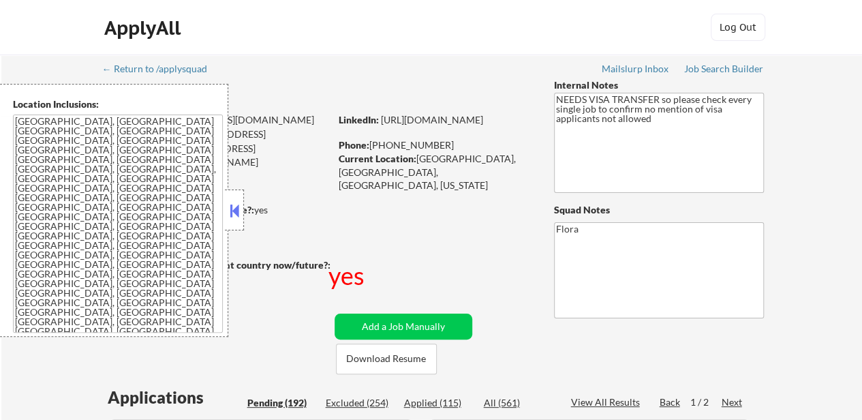
select select ""pending""
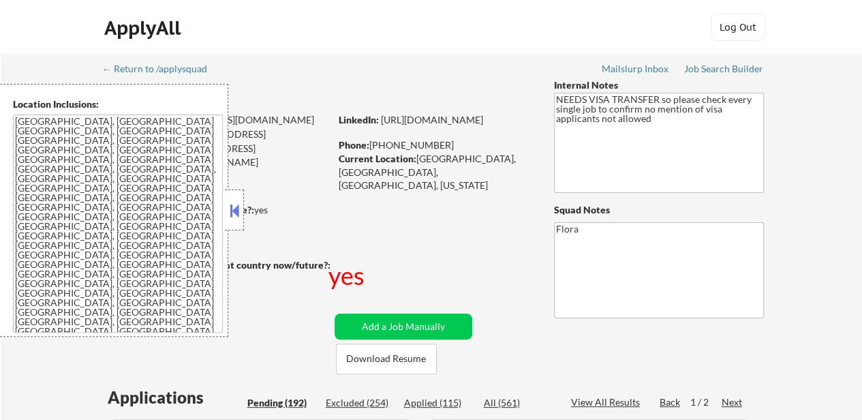
select select ""pending""
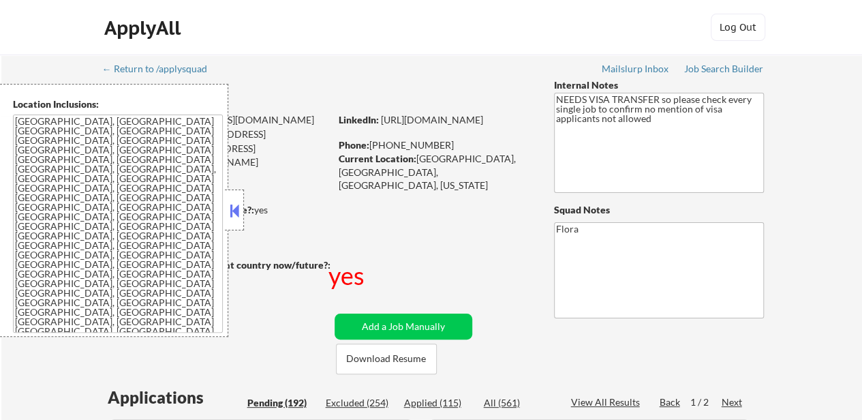
select select ""pending""
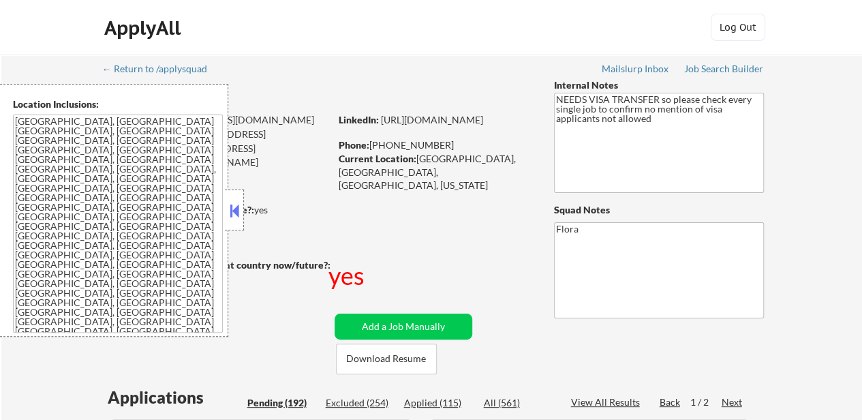
select select ""pending""
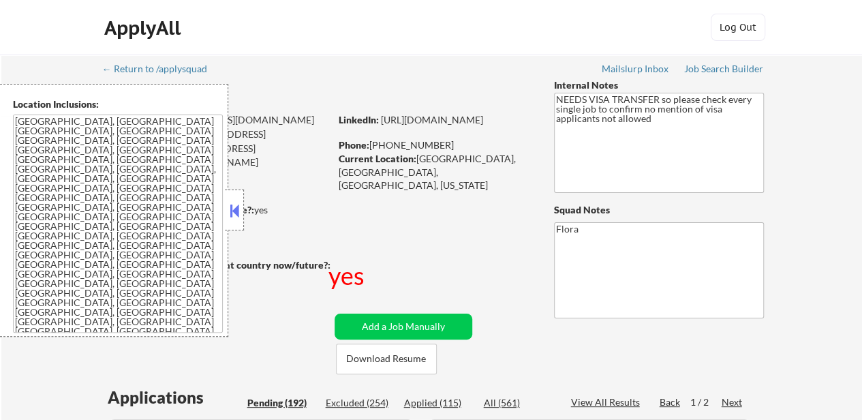
select select ""pending""
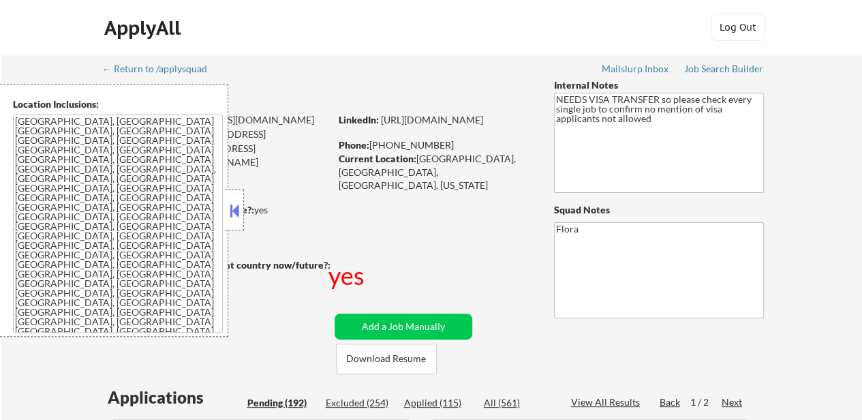
select select ""pending""
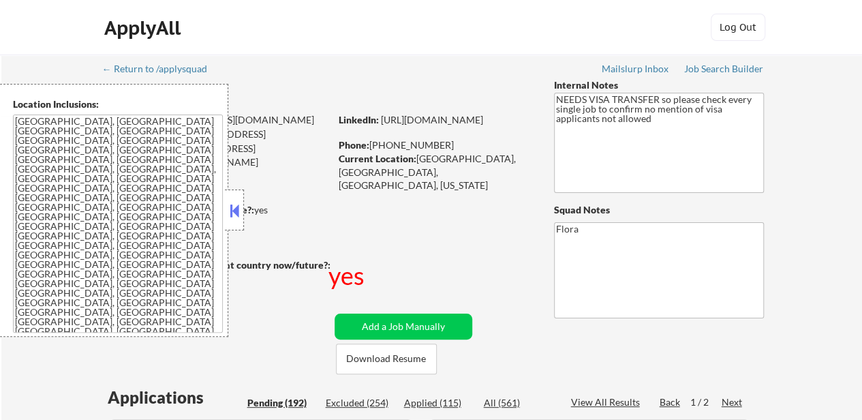
select select ""pending""
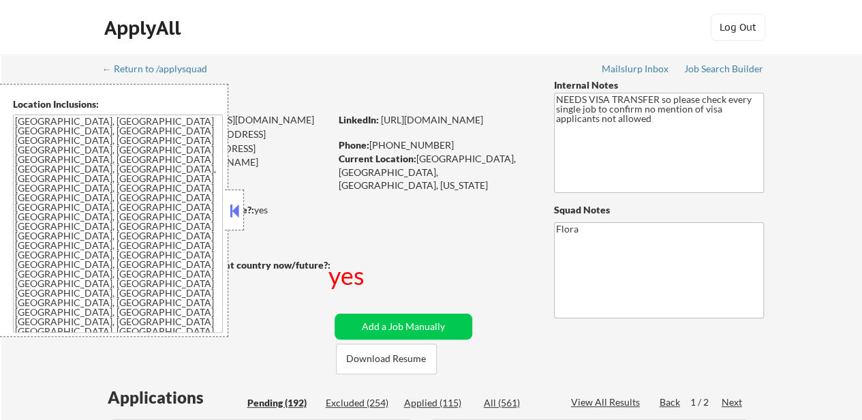
select select ""pending""
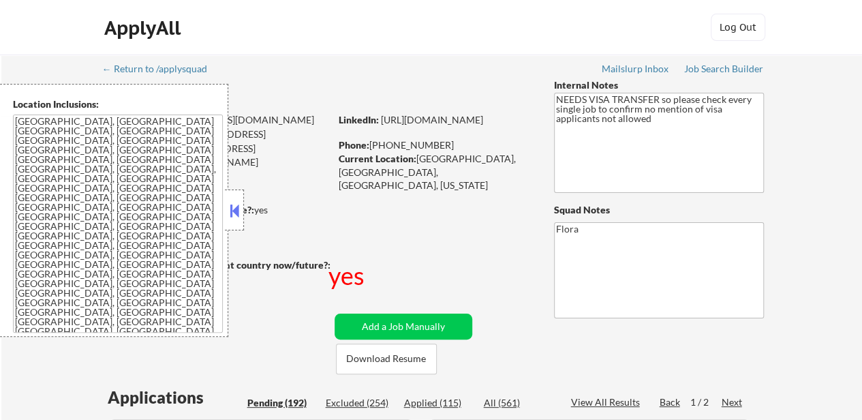
drag, startPoint x: 236, startPoint y: 208, endPoint x: 240, endPoint y: 220, distance: 12.9
click at [236, 208] on button at bounding box center [234, 210] width 15 height 20
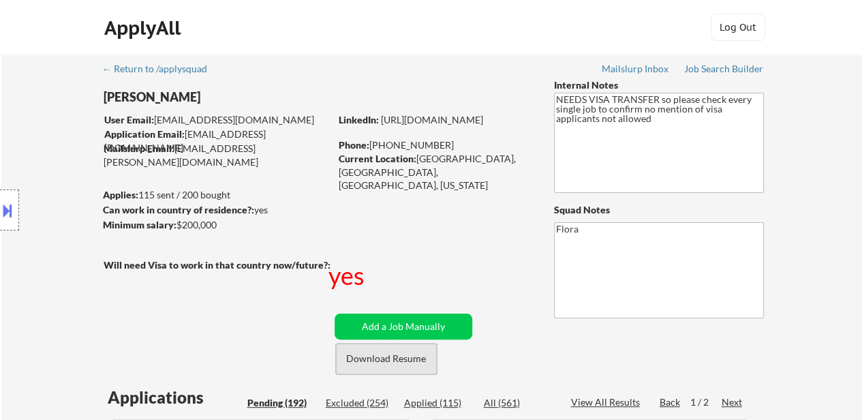
click at [402, 367] on button "Download Resume" at bounding box center [386, 359] width 101 height 31
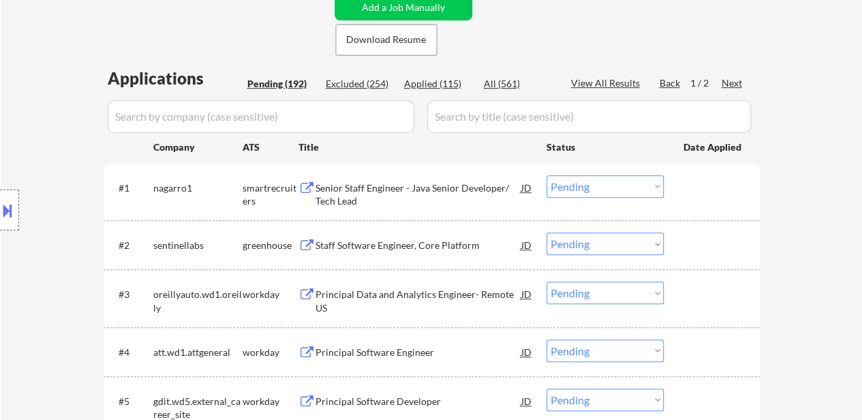
scroll to position [341, 0]
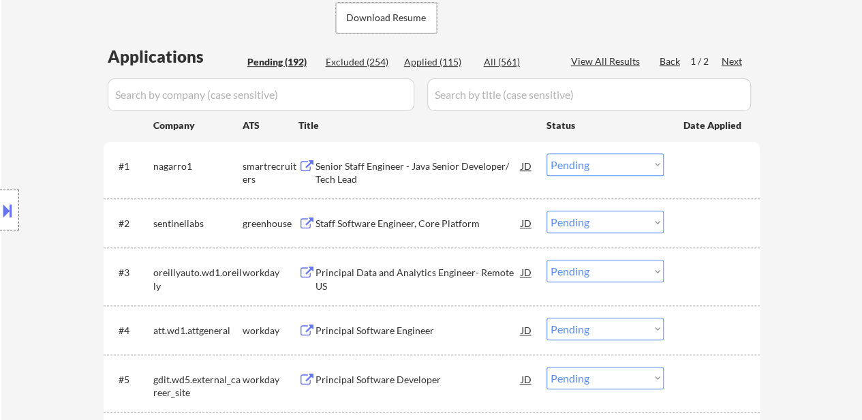
click at [438, 170] on div "Senior Staff Engineer - Java Senior Developer/ Tech Lead" at bounding box center [419, 172] width 206 height 27
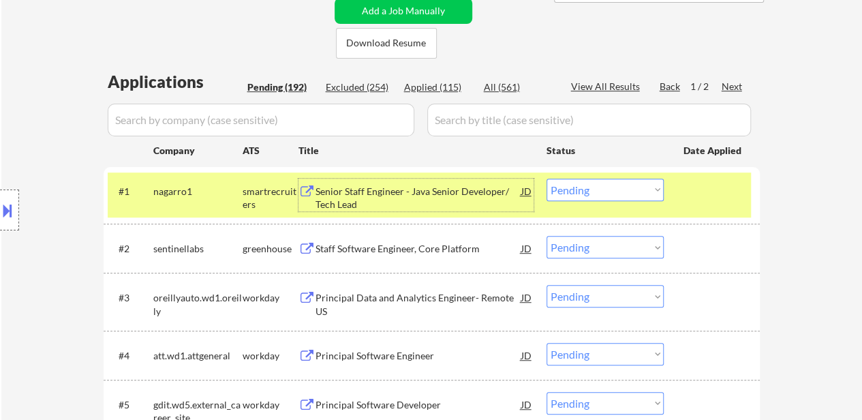
scroll to position [204, 0]
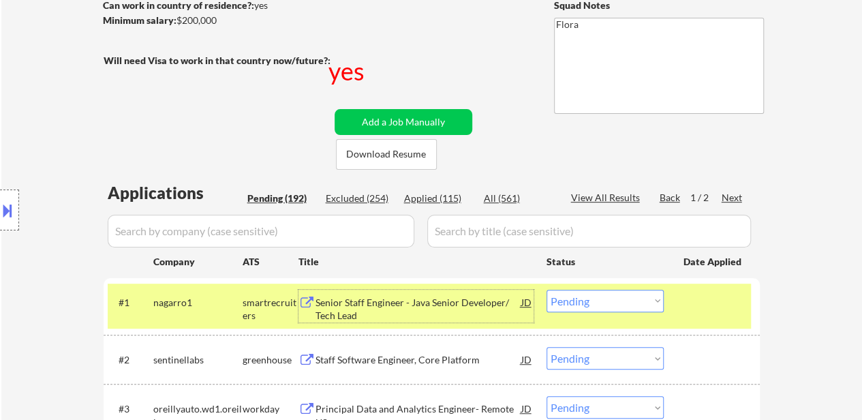
click at [648, 301] on select "Choose an option... Pending Applied Excluded (Questions) Excluded (Expired) Exc…" at bounding box center [605, 301] width 117 height 22
click at [547, 290] on select "Choose an option... Pending Applied Excluded (Questions) Excluded (Expired) Exc…" at bounding box center [605, 301] width 117 height 22
click at [733, 194] on div "Next" at bounding box center [733, 198] width 22 height 14
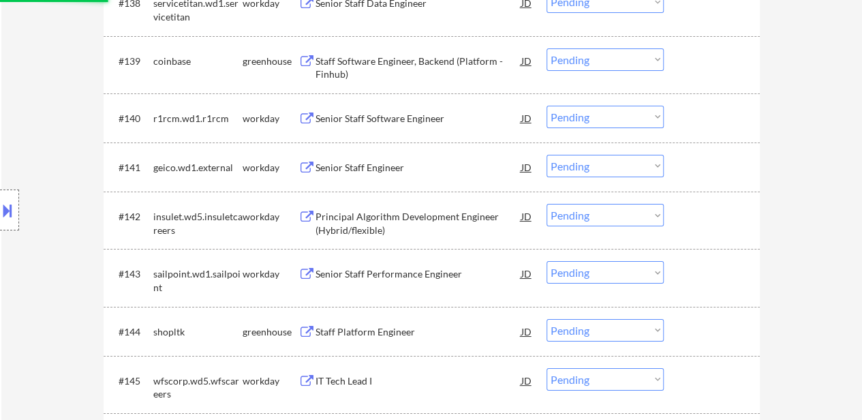
select select ""pending""
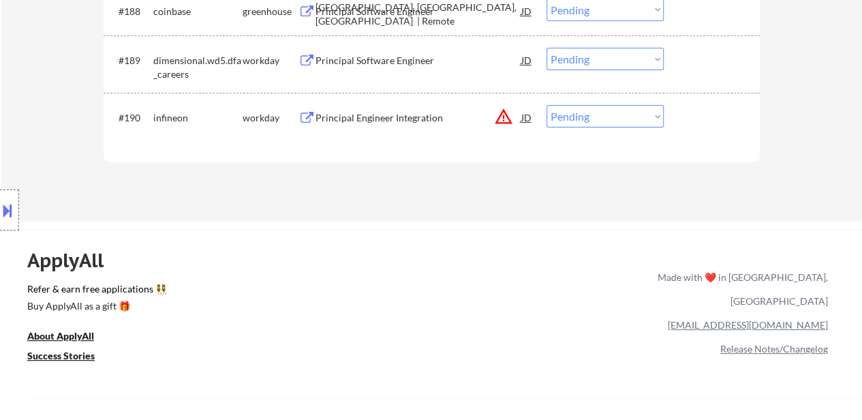
scroll to position [5111, 0]
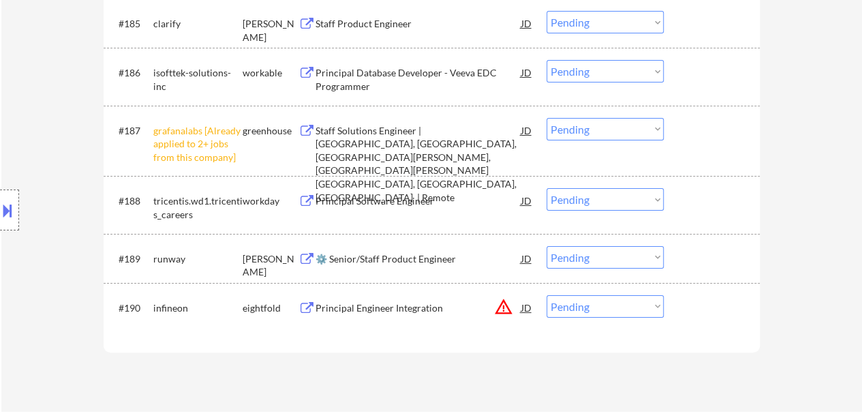
click at [623, 125] on select "Choose an option... Pending Applied Excluded (Questions) Excluded (Expired) Exc…" at bounding box center [605, 129] width 117 height 22
click at [547, 118] on select "Choose an option... Pending Applied Excluded (Questions) Excluded (Expired) Exc…" at bounding box center [605, 129] width 117 height 22
click at [406, 310] on div "Principal Engineer Integration" at bounding box center [419, 308] width 206 height 14
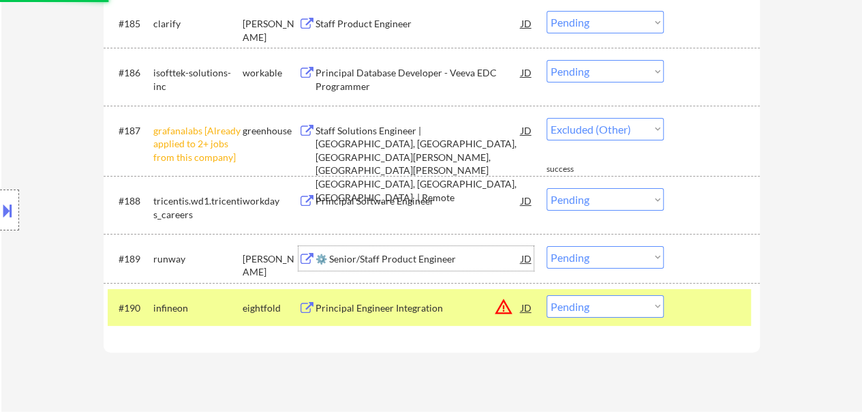
click at [377, 252] on div "⚙️ Senior/Staff Product Engineer" at bounding box center [419, 259] width 206 height 14
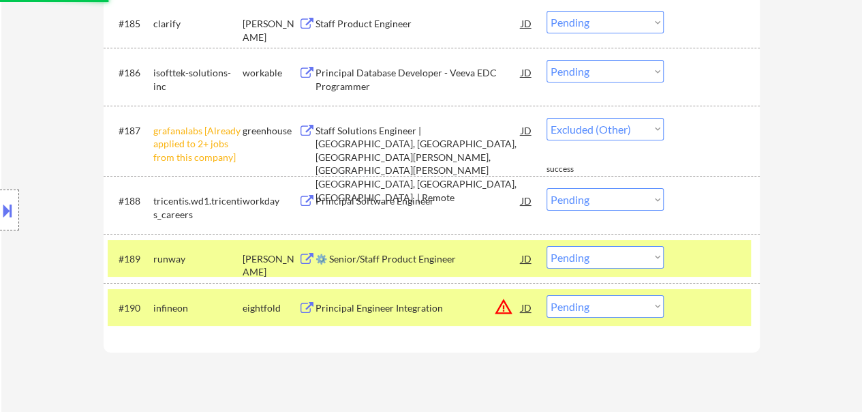
select select ""pending""
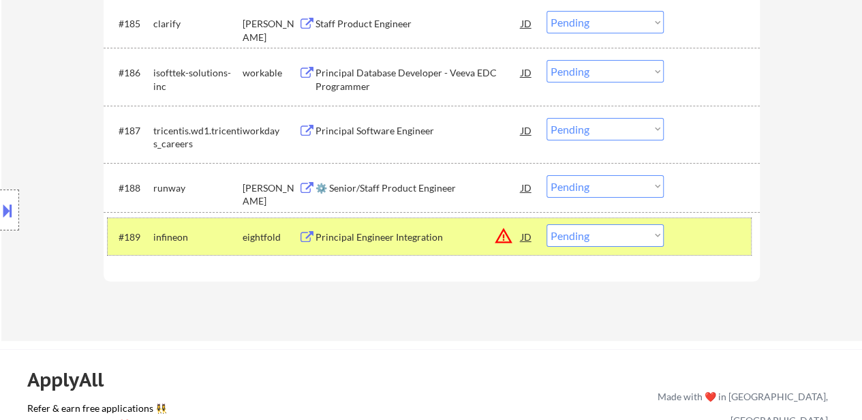
click at [727, 234] on div at bounding box center [714, 236] width 60 height 25
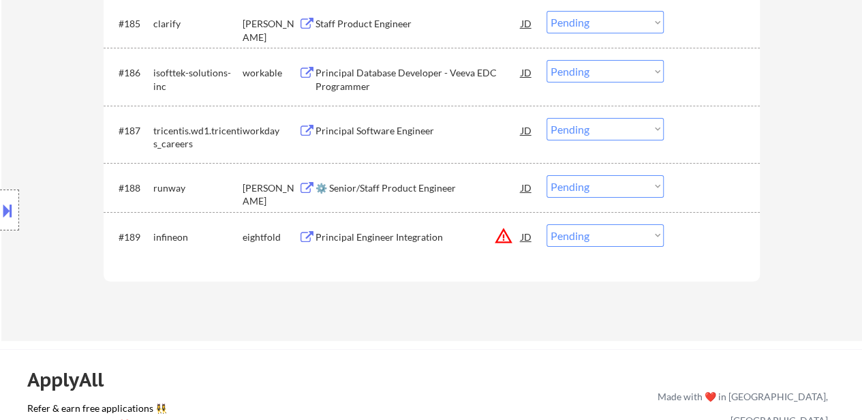
click at [637, 234] on select "Choose an option... Pending Applied Excluded (Questions) Excluded (Expired) Exc…" at bounding box center [605, 235] width 117 height 22
select select ""excluded__location_""
click at [547, 224] on select "Choose an option... Pending Applied Excluded (Questions) Excluded (Expired) Exc…" at bounding box center [605, 235] width 117 height 22
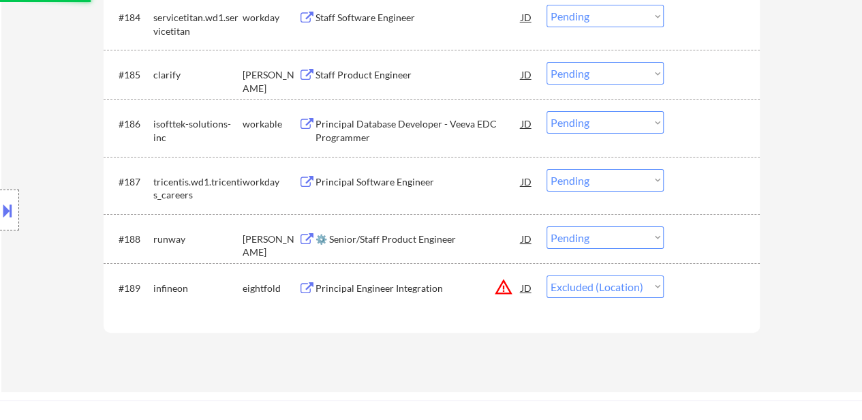
scroll to position [5043, 0]
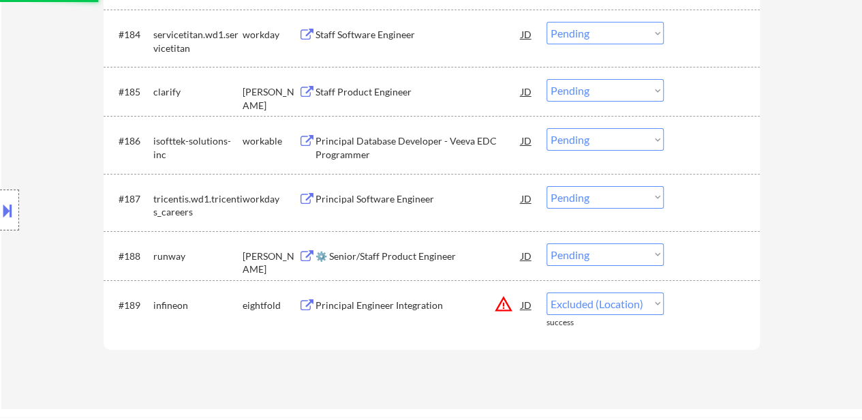
click at [419, 88] on div "Staff Product Engineer" at bounding box center [419, 92] width 206 height 14
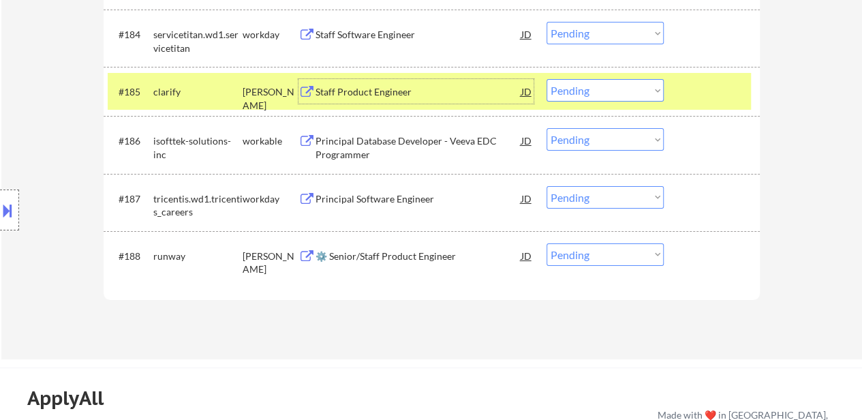
click at [601, 256] on select "Choose an option... Pending Applied Excluded (Questions) Excluded (Expired) Exc…" at bounding box center [605, 254] width 117 height 22
select select ""applied""
click at [547, 243] on select "Choose an option... Pending Applied Excluded (Questions) Excluded (Expired) Exc…" at bounding box center [605, 254] width 117 height 22
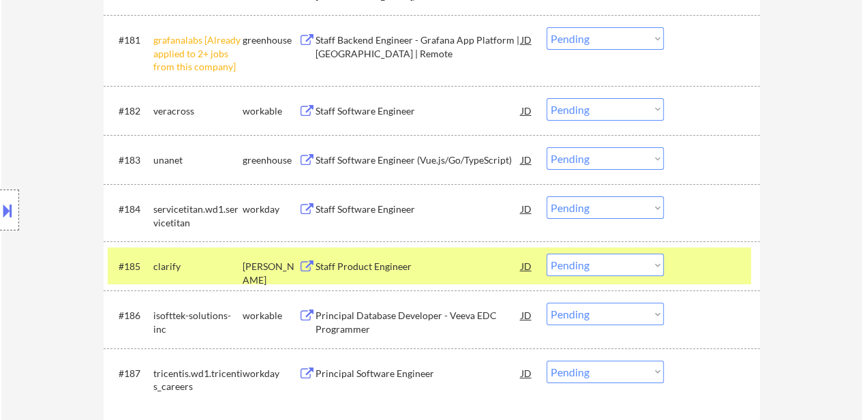
scroll to position [4838, 0]
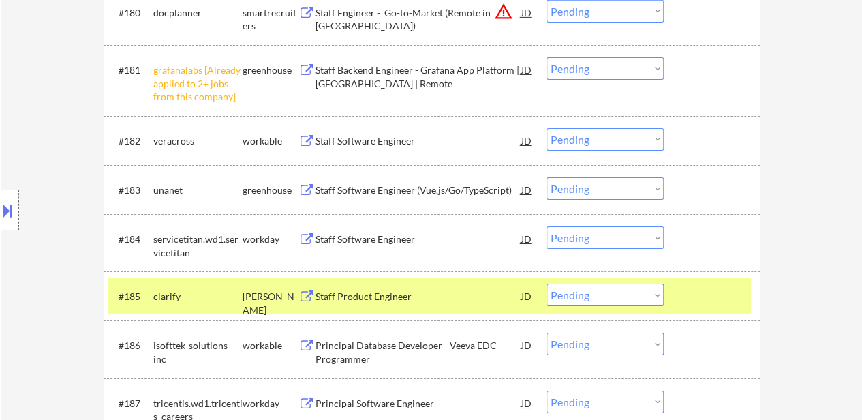
click at [440, 341] on div "Principal Database Developer - Veeva EDC Programmer" at bounding box center [419, 352] width 206 height 27
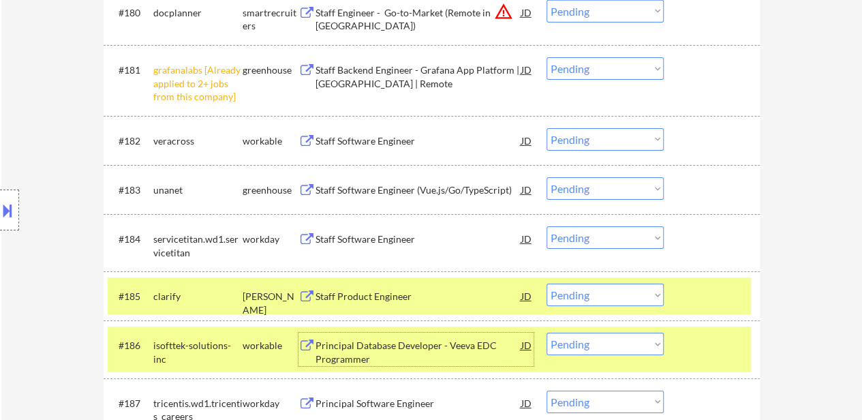
drag, startPoint x: 590, startPoint y: 347, endPoint x: 592, endPoint y: 339, distance: 8.4
click at [590, 347] on select "Choose an option... Pending Applied Excluded (Questions) Excluded (Expired) Exc…" at bounding box center [605, 344] width 117 height 22
click at [547, 333] on select "Choose an option... Pending Applied Excluded (Questions) Excluded (Expired) Exc…" at bounding box center [605, 344] width 117 height 22
select select ""pending""
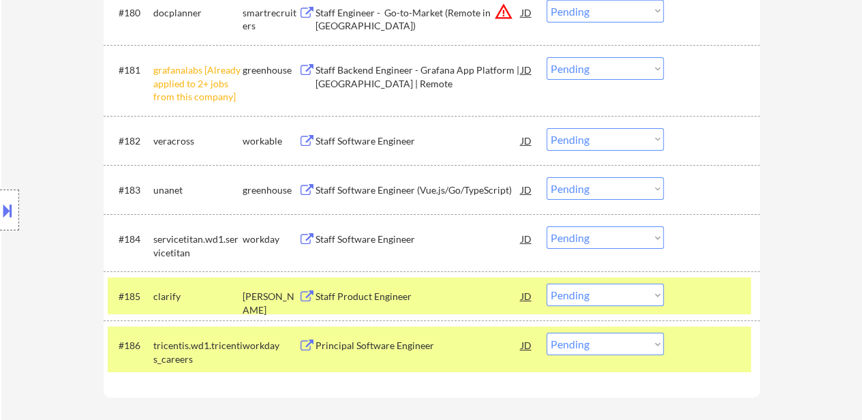
click at [592, 295] on select "Choose an option... Pending Applied Excluded (Questions) Excluded (Expired) Exc…" at bounding box center [605, 295] width 117 height 22
click at [547, 284] on select "Choose an option... Pending Applied Excluded (Questions) Excluded (Expired) Exc…" at bounding box center [605, 295] width 117 height 22
select select ""pending""
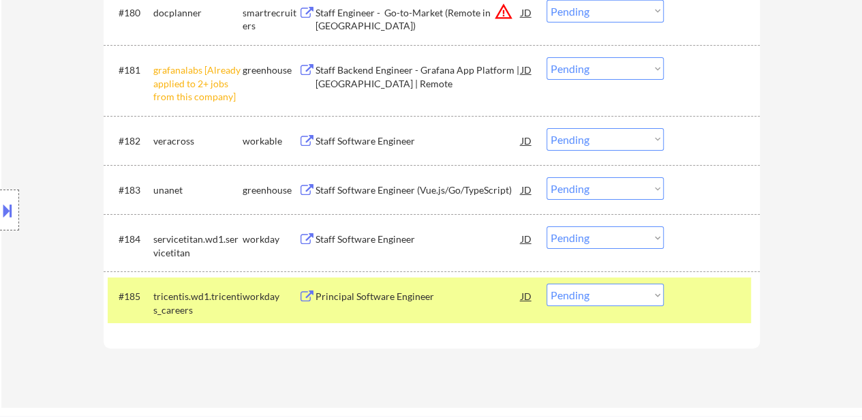
click at [712, 295] on div at bounding box center [714, 296] width 60 height 25
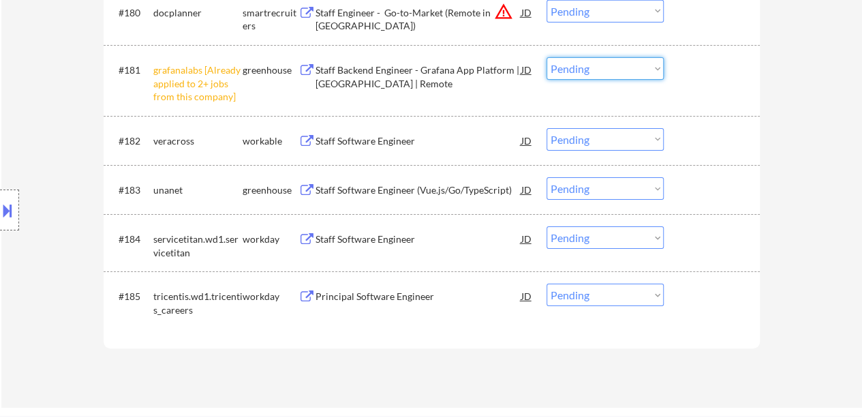
click at [597, 64] on select "Choose an option... Pending Applied Excluded (Questions) Excluded (Expired) Exc…" at bounding box center [605, 68] width 117 height 22
click at [547, 57] on select "Choose an option... Pending Applied Excluded (Questions) Excluded (Expired) Exc…" at bounding box center [605, 68] width 117 height 22
select select ""pending""
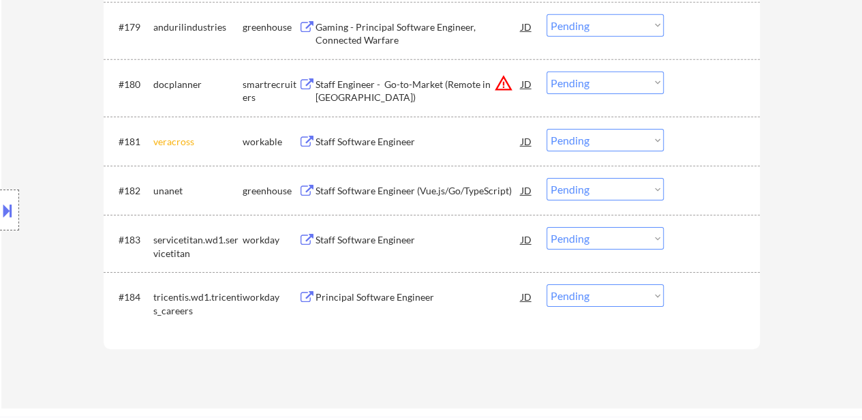
scroll to position [4702, 0]
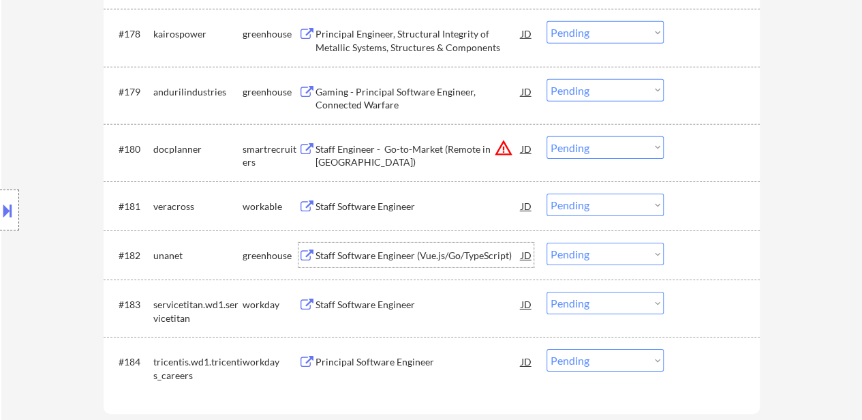
click at [384, 255] on div "Staff Software Engineer (Vue.js/Go/TypeScript)" at bounding box center [419, 256] width 206 height 14
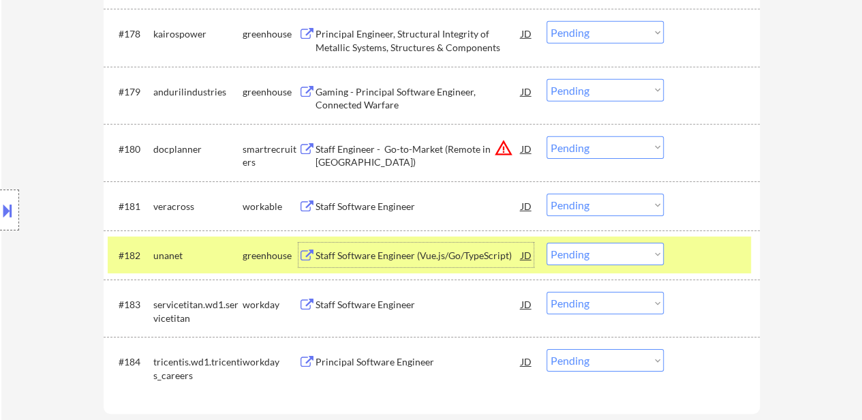
click at [341, 201] on div "Staff Software Engineer" at bounding box center [419, 207] width 206 height 14
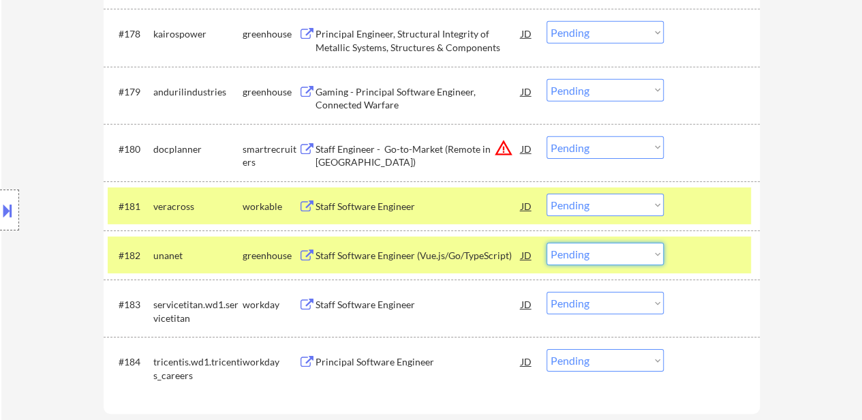
click at [594, 251] on select "Choose an option... Pending Applied Excluded (Questions) Excluded (Expired) Exc…" at bounding box center [605, 254] width 117 height 22
click at [547, 243] on select "Choose an option... Pending Applied Excluded (Questions) Excluded (Expired) Exc…" at bounding box center [605, 254] width 117 height 22
click at [623, 207] on select "Choose an option... Pending Applied Excluded (Questions) Excluded (Expired) Exc…" at bounding box center [605, 205] width 117 height 22
select select ""pending""
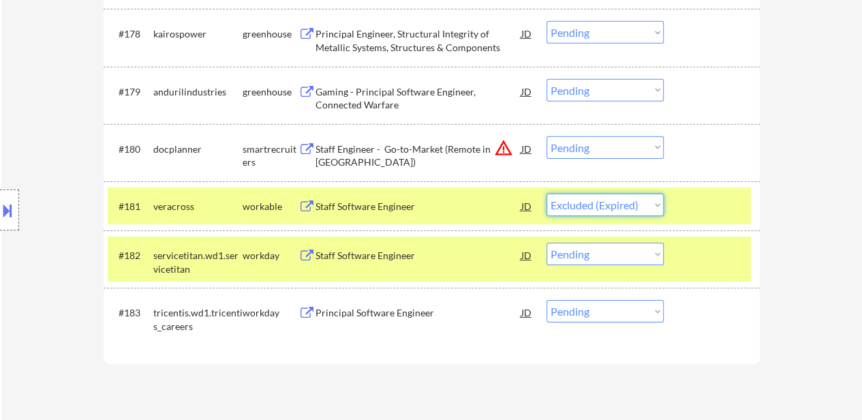
click at [547, 194] on select "Choose an option... Pending Applied Excluded (Questions) Excluded (Expired) Exc…" at bounding box center [605, 205] width 117 height 22
select select ""pending""
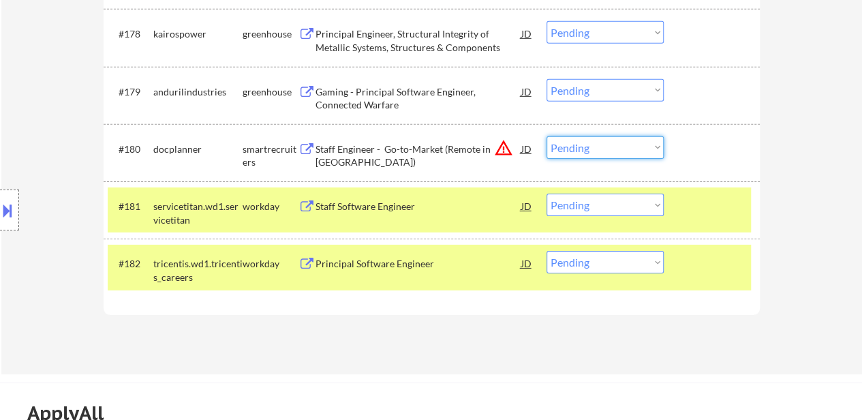
click at [635, 145] on select "Choose an option... Pending Applied Excluded (Questions) Excluded (Expired) Exc…" at bounding box center [605, 147] width 117 height 22
click at [547, 136] on select "Choose an option... Pending Applied Excluded (Questions) Excluded (Expired) Exc…" at bounding box center [605, 147] width 117 height 22
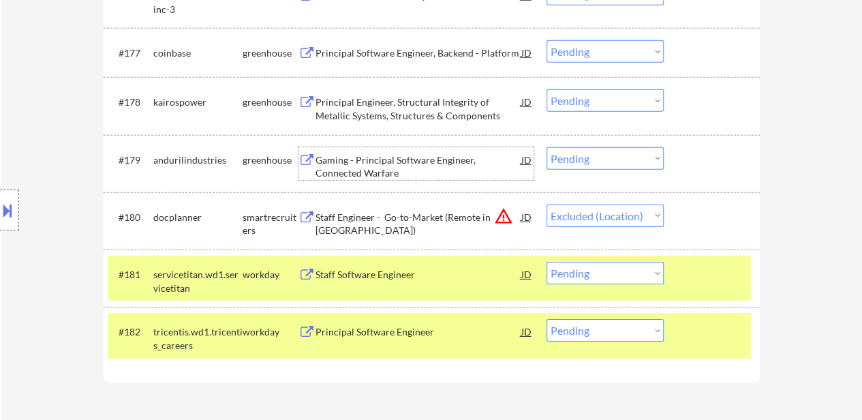
click at [468, 160] on div "Gaming - Principal Software Engineer, Connected Warfare" at bounding box center [419, 166] width 206 height 27
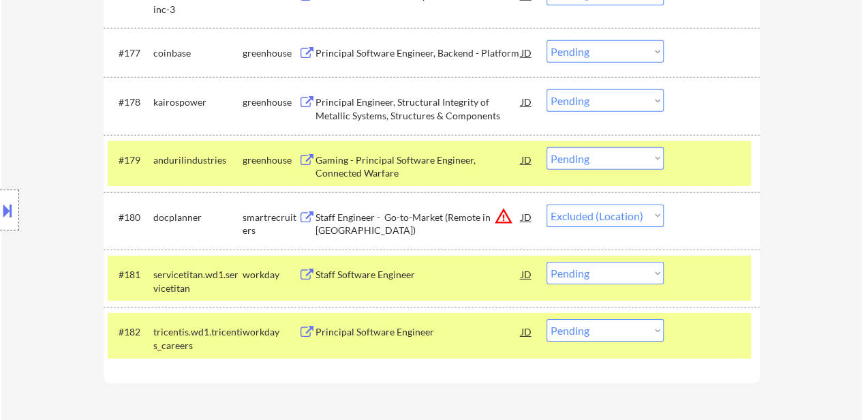
select select ""pending""
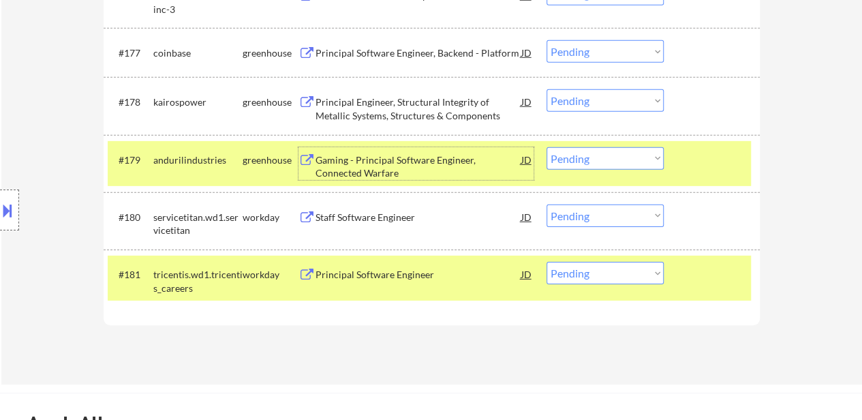
click at [681, 168] on div "#179 andurilindustries greenhouse Gaming - Principal Software Engineer, Connect…" at bounding box center [429, 163] width 643 height 45
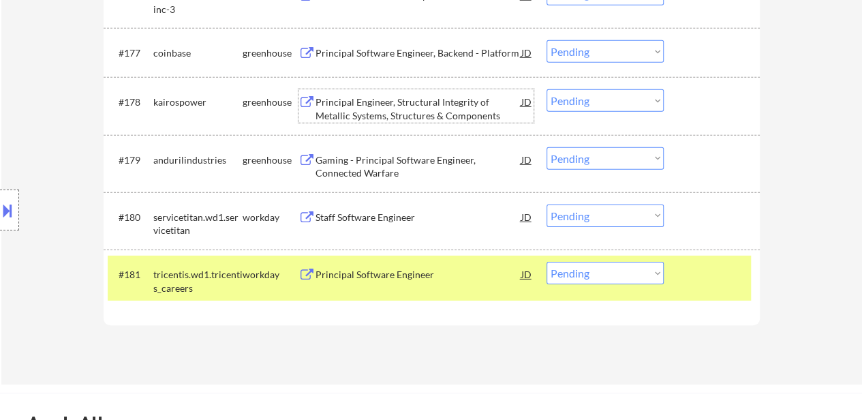
click at [438, 100] on div "Principal Engineer, Structural Integrity of Metallic Systems, Structures & Comp…" at bounding box center [419, 108] width 206 height 27
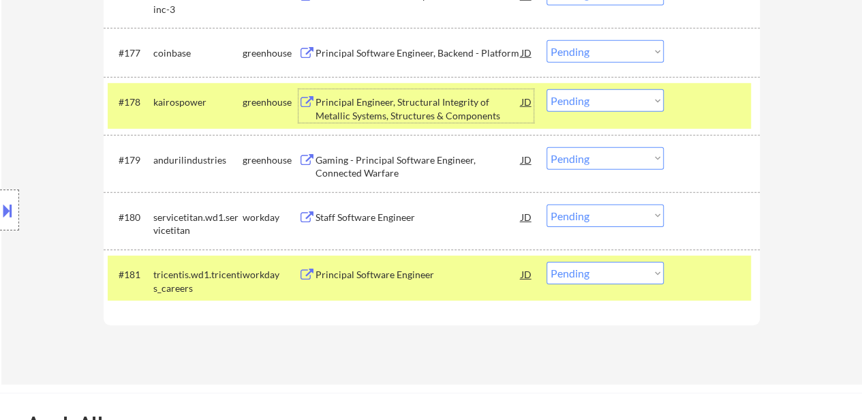
click at [562, 96] on select "Choose an option... Pending Applied Excluded (Questions) Excluded (Expired) Exc…" at bounding box center [605, 100] width 117 height 22
click at [547, 89] on select "Choose an option... Pending Applied Excluded (Questions) Excluded (Expired) Exc…" at bounding box center [605, 100] width 117 height 22
select select ""pending""
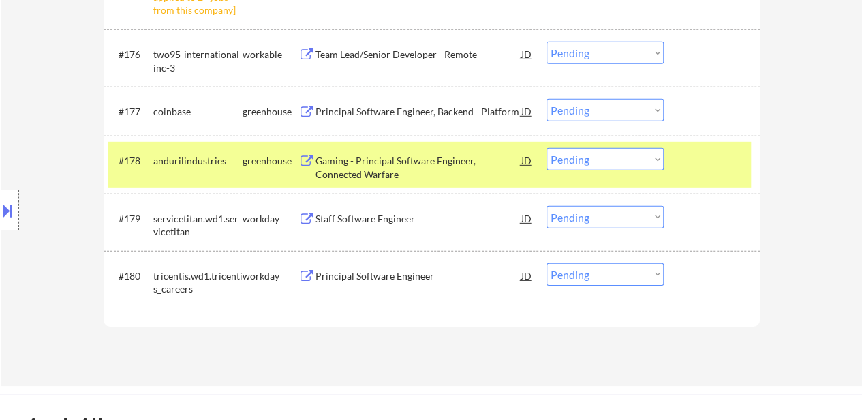
scroll to position [4498, 0]
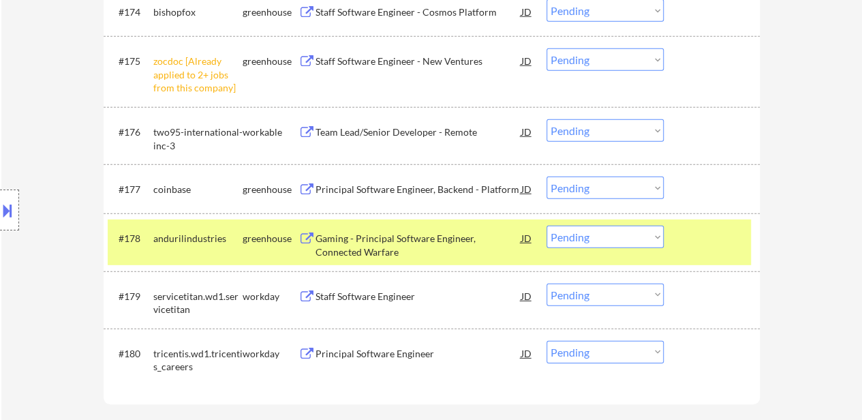
click at [695, 245] on div at bounding box center [714, 238] width 60 height 25
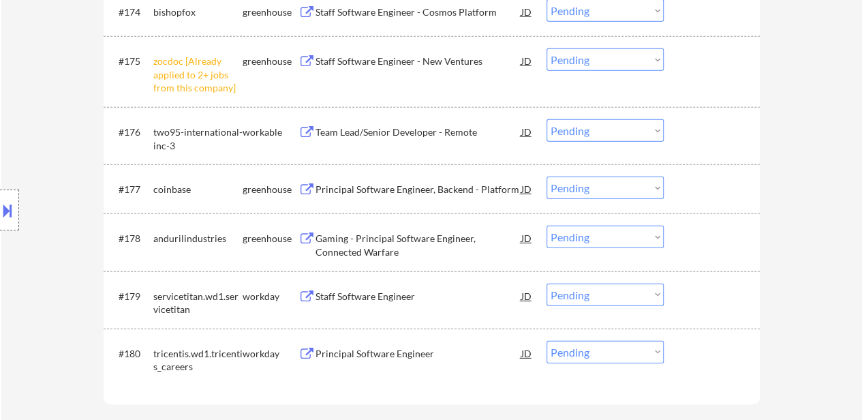
click at [600, 56] on select "Choose an option... Pending Applied Excluded (Questions) Excluded (Expired) Exc…" at bounding box center [605, 59] width 117 height 22
click at [547, 48] on select "Choose an option... Pending Applied Excluded (Questions) Excluded (Expired) Exc…" at bounding box center [605, 59] width 117 height 22
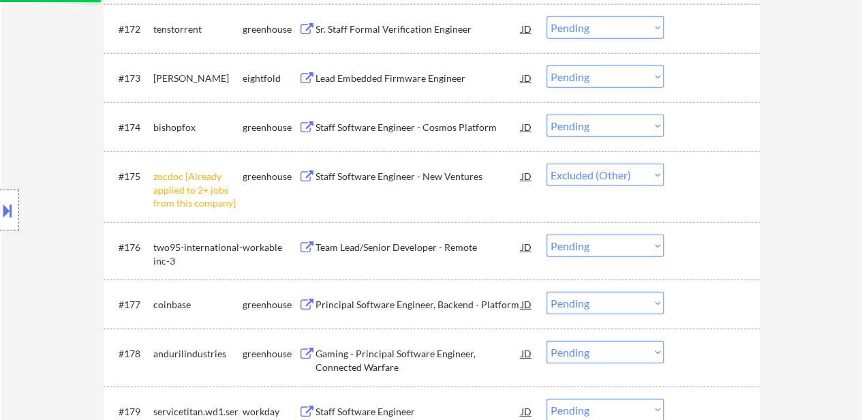
scroll to position [4361, 0]
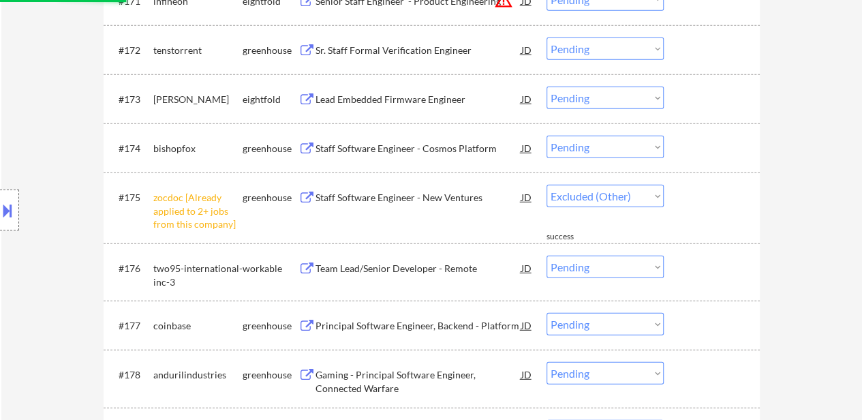
click at [410, 145] on div "Staff Software Engineer - Cosmos Platform" at bounding box center [419, 149] width 206 height 14
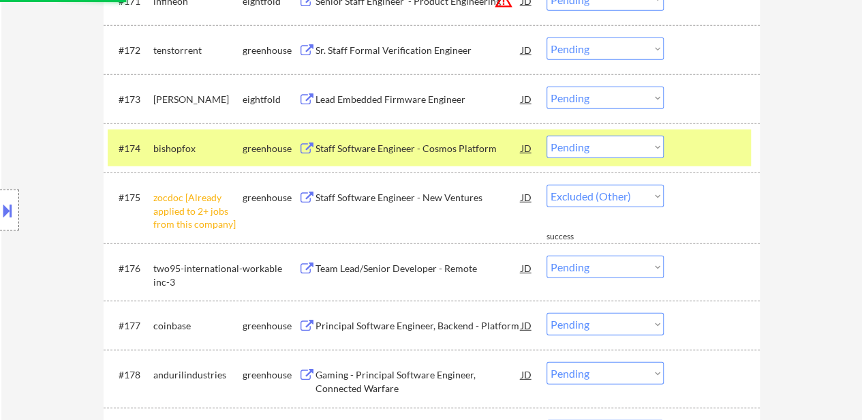
select select ""pending""
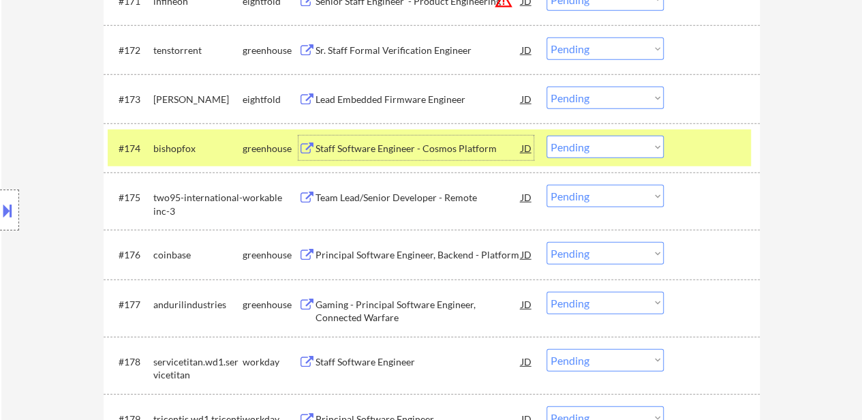
click at [579, 303] on select "Choose an option... Pending Applied Excluded (Questions) Excluded (Expired) Exc…" at bounding box center [605, 303] width 117 height 22
click at [547, 292] on select "Choose an option... Pending Applied Excluded (Questions) Excluded (Expired) Exc…" at bounding box center [605, 303] width 117 height 22
select select ""pending""
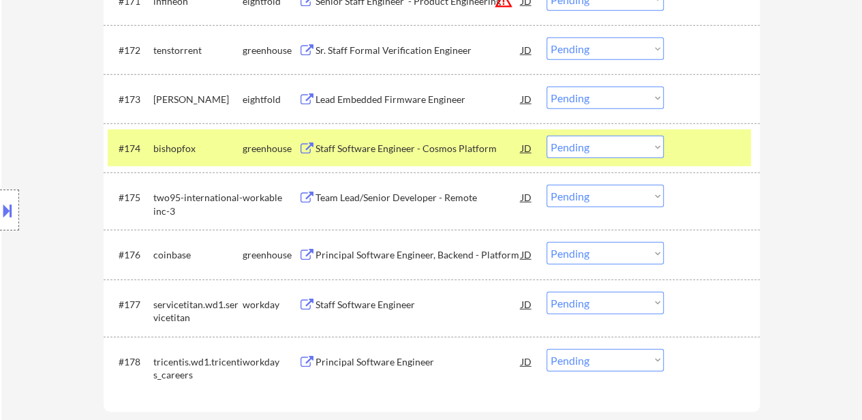
click at [707, 148] on div at bounding box center [714, 148] width 60 height 25
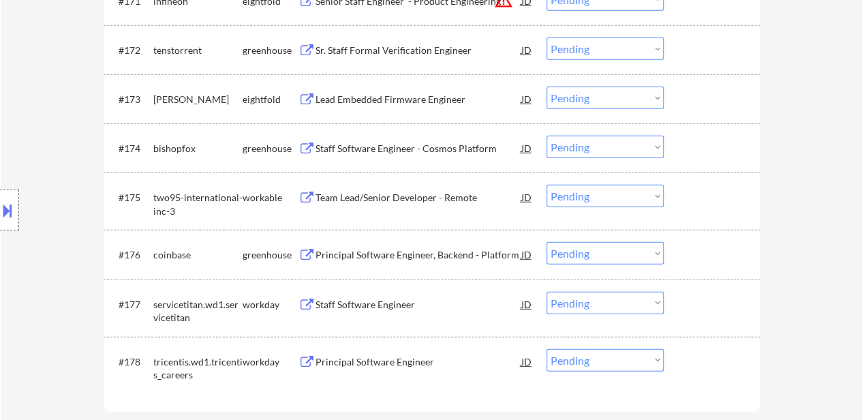
click at [707, 147] on div at bounding box center [714, 148] width 60 height 25
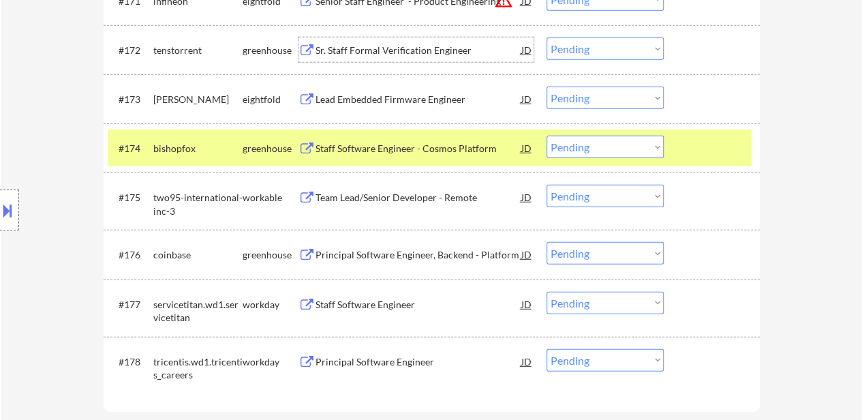
click at [440, 47] on div "Sr. Staff Formal Verification Engineer" at bounding box center [419, 51] width 206 height 14
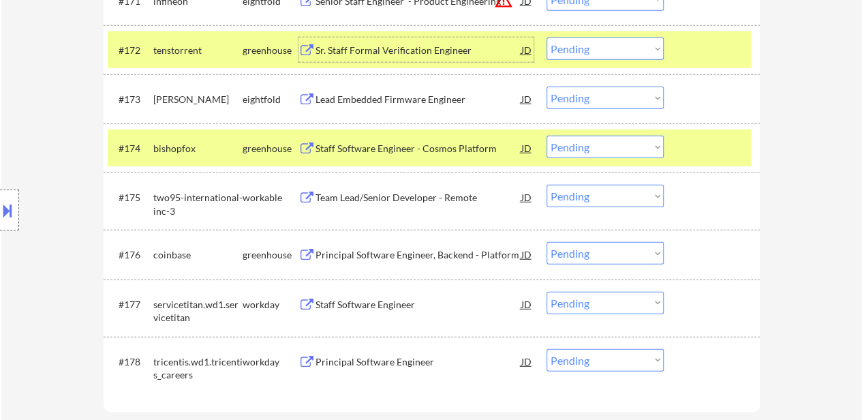
click at [623, 147] on select "Choose an option... Pending Applied Excluded (Questions) Excluded (Expired) Exc…" at bounding box center [605, 147] width 117 height 22
click at [547, 136] on select "Choose an option... Pending Applied Excluded (Questions) Excluded (Expired) Exc…" at bounding box center [605, 147] width 117 height 22
click at [453, 48] on div "Sr. Staff Formal Verification Engineer" at bounding box center [419, 51] width 206 height 14
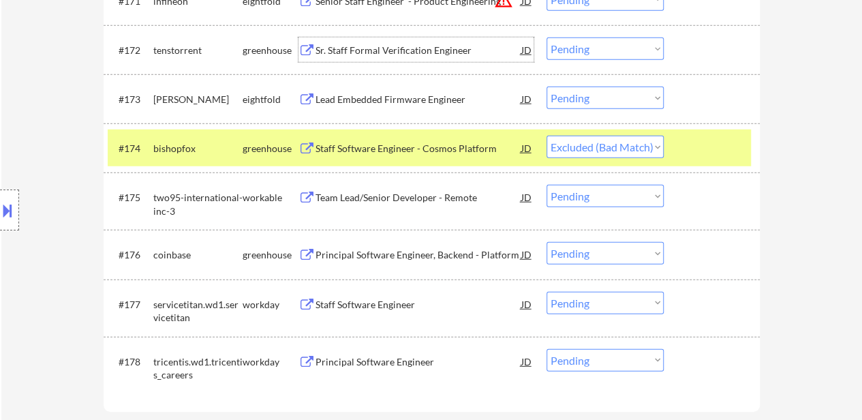
select select ""pending""
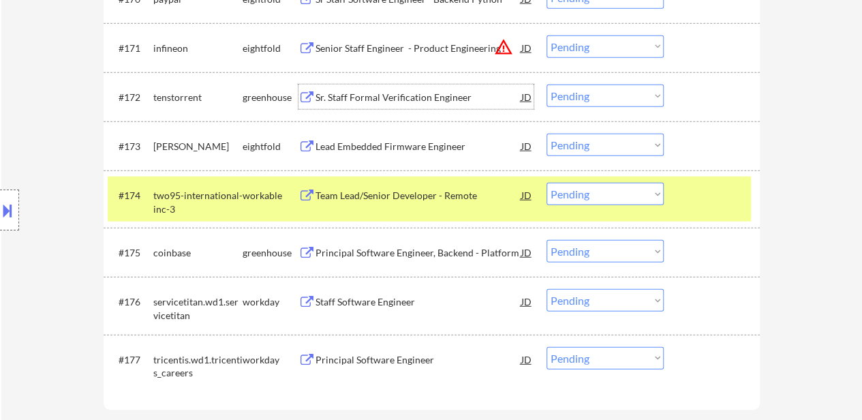
scroll to position [4293, 0]
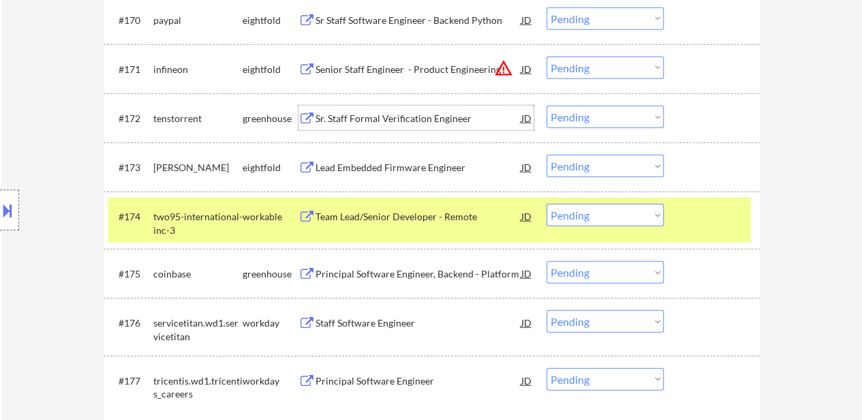
click at [695, 232] on div "#174 two95-international-inc-3 workable Team Lead/Senior Developer - Remote JD …" at bounding box center [429, 220] width 643 height 45
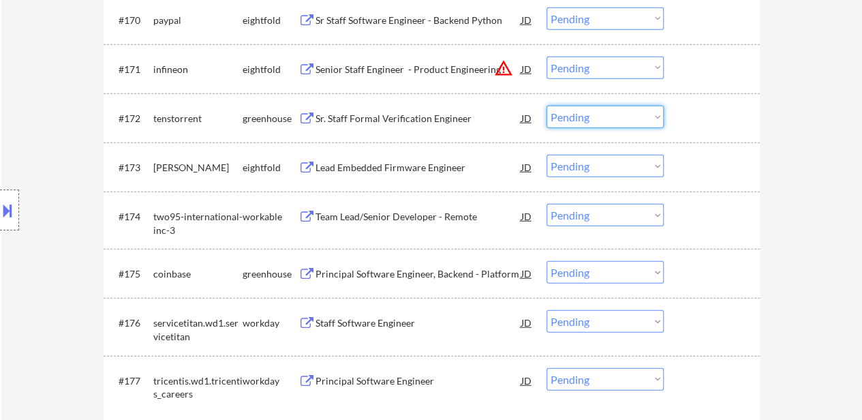
click at [605, 117] on select "Choose an option... Pending Applied Excluded (Questions) Excluded (Expired) Exc…" at bounding box center [605, 117] width 117 height 22
click at [547, 106] on select "Choose an option... Pending Applied Excluded (Questions) Excluded (Expired) Exc…" at bounding box center [605, 117] width 117 height 22
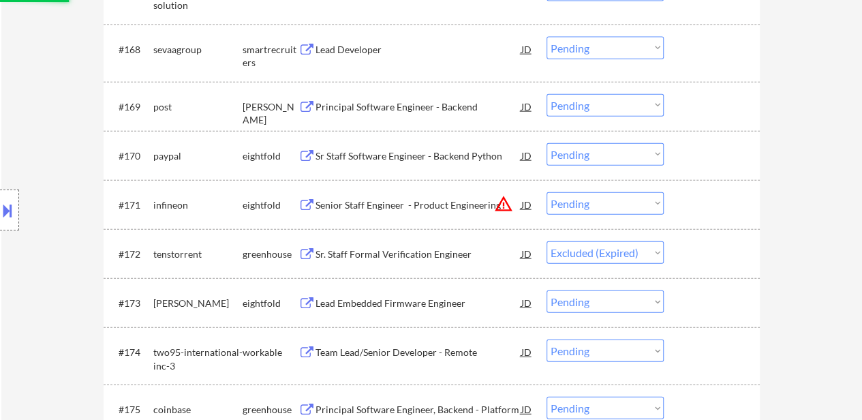
scroll to position [4157, 0]
click at [436, 197] on div "Senior Staff Engineer - Product Engineering" at bounding box center [419, 205] width 206 height 25
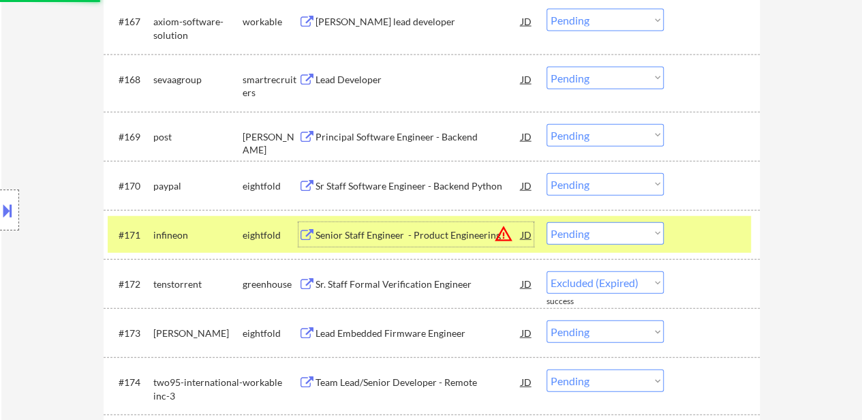
scroll to position [4089, 0]
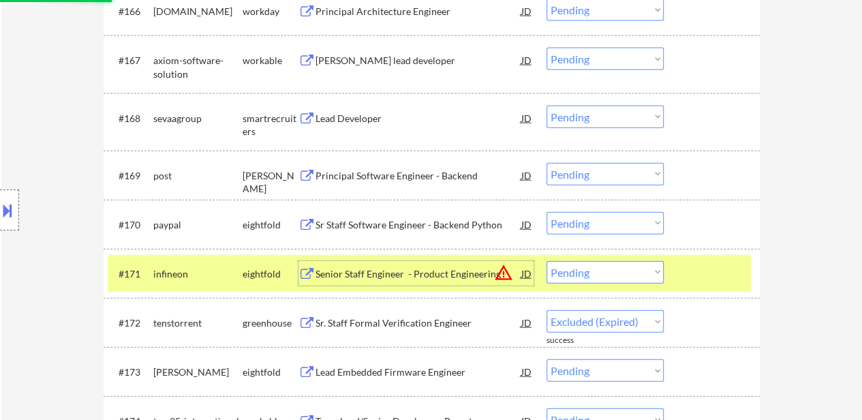
click at [680, 270] on div "#171 infineon eightfold Senior Staff Engineer - Product Engineering JD warning_…" at bounding box center [429, 273] width 643 height 37
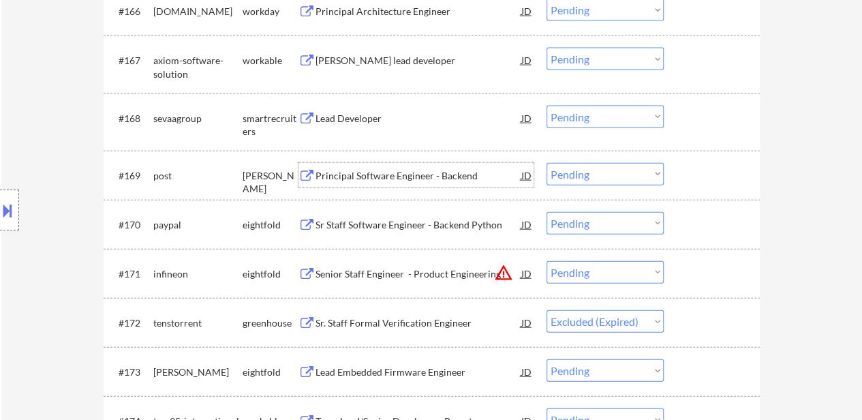
click at [393, 177] on div "Principal Software Engineer - Backend" at bounding box center [419, 176] width 206 height 14
select select ""pending""
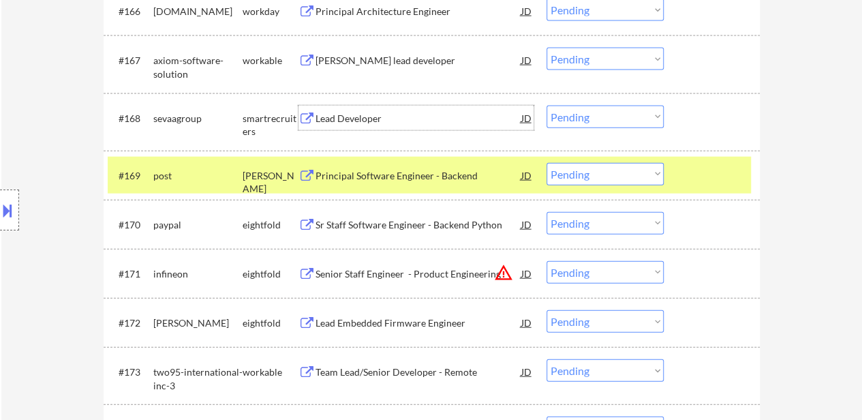
click at [345, 108] on div "Lead Developer" at bounding box center [419, 118] width 206 height 25
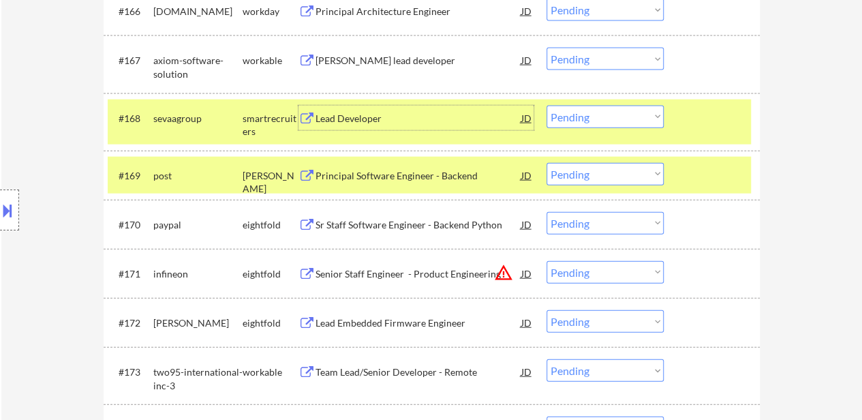
click at [587, 177] on select "Choose an option... Pending Applied Excluded (Questions) Excluded (Expired) Exc…" at bounding box center [605, 174] width 117 height 22
click at [547, 163] on select "Choose an option... Pending Applied Excluded (Questions) Excluded (Expired) Exc…" at bounding box center [605, 174] width 117 height 22
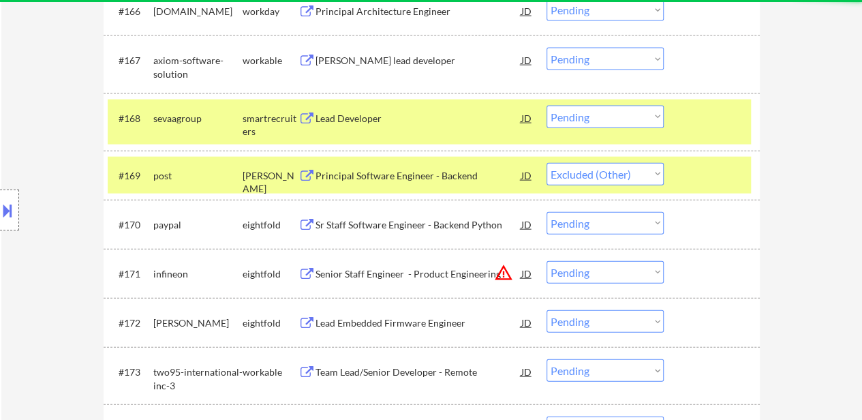
select select ""pending""
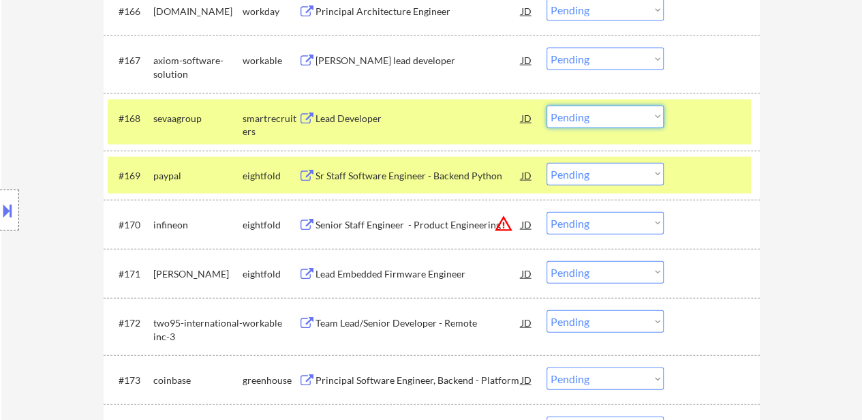
drag, startPoint x: 592, startPoint y: 114, endPoint x: 593, endPoint y: 121, distance: 7.0
click at [592, 114] on select "Choose an option... Pending Applied Excluded (Questions) Excluded (Expired) Exc…" at bounding box center [605, 117] width 117 height 22
click at [547, 106] on select "Choose an option... Pending Applied Excluded (Questions) Excluded (Expired) Exc…" at bounding box center [605, 117] width 117 height 22
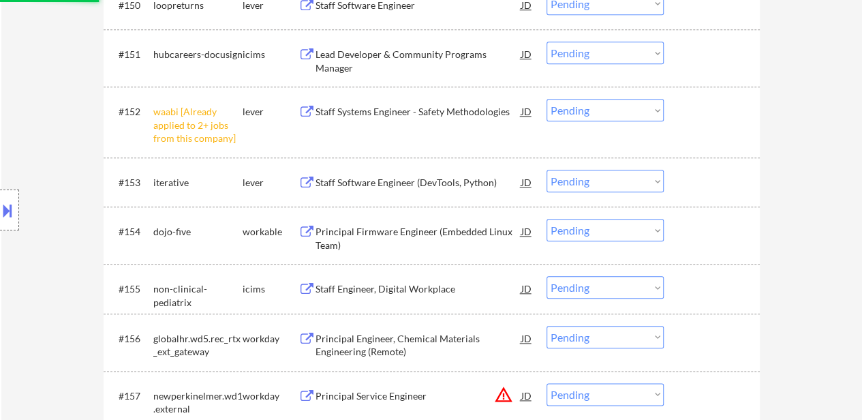
scroll to position [2930, 0]
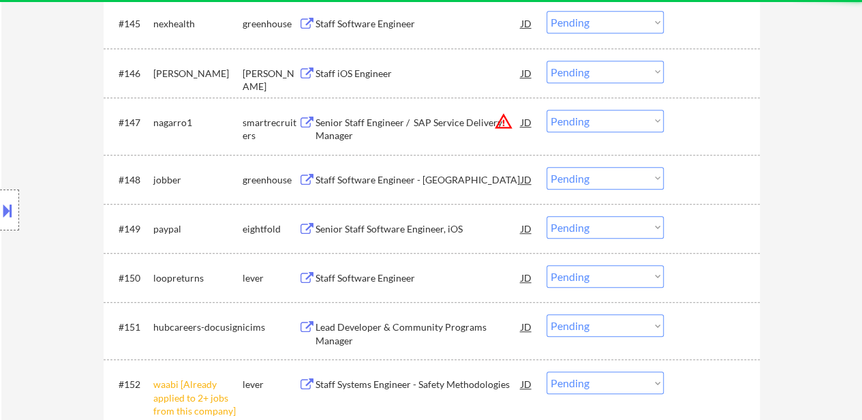
select select ""pending""
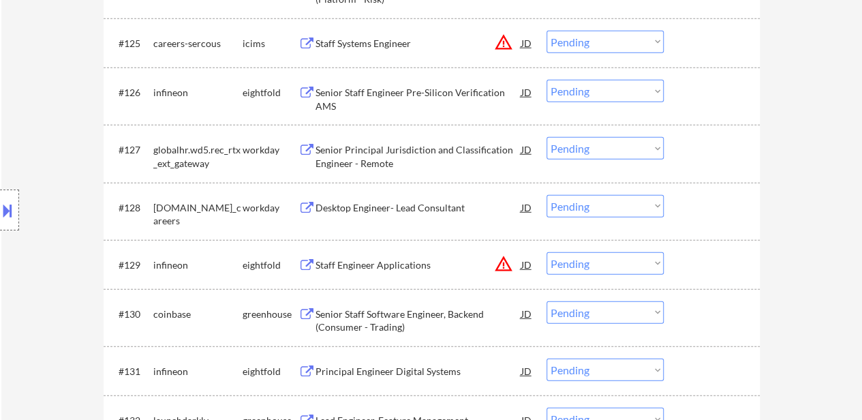
scroll to position [1977, 0]
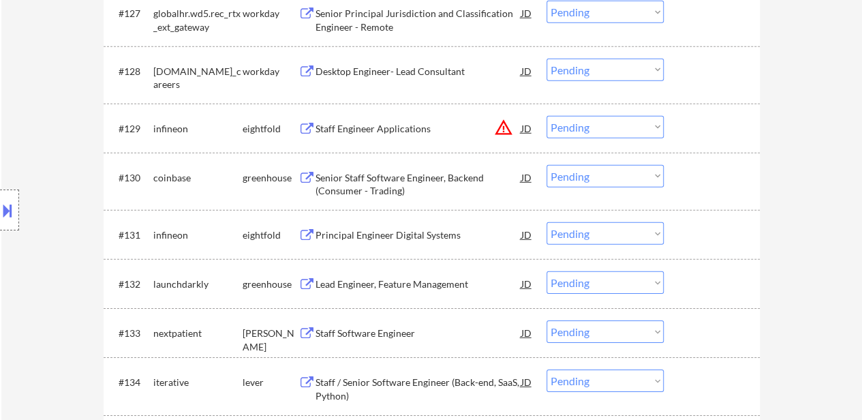
click at [391, 282] on div "Lead Engineer, Feature Management" at bounding box center [419, 284] width 206 height 14
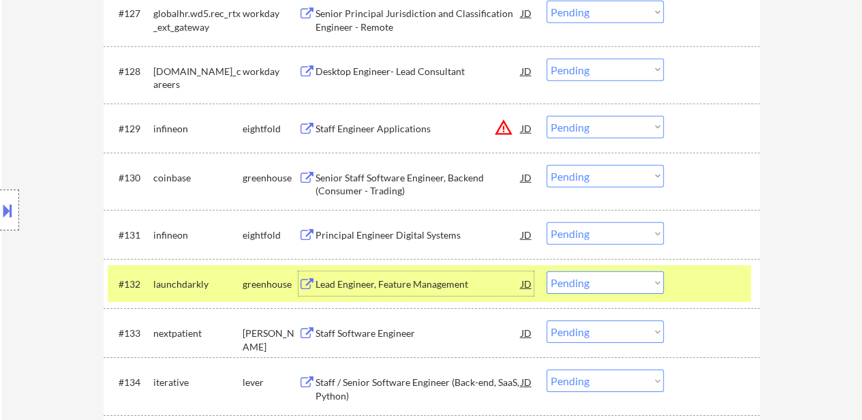
click at [600, 272] on select "Choose an option... Pending Applied Excluded (Questions) Excluded (Expired) Exc…" at bounding box center [605, 282] width 117 height 22
click at [547, 271] on select "Choose an option... Pending Applied Excluded (Questions) Excluded (Expired) Exc…" at bounding box center [605, 282] width 117 height 22
select select ""pending""
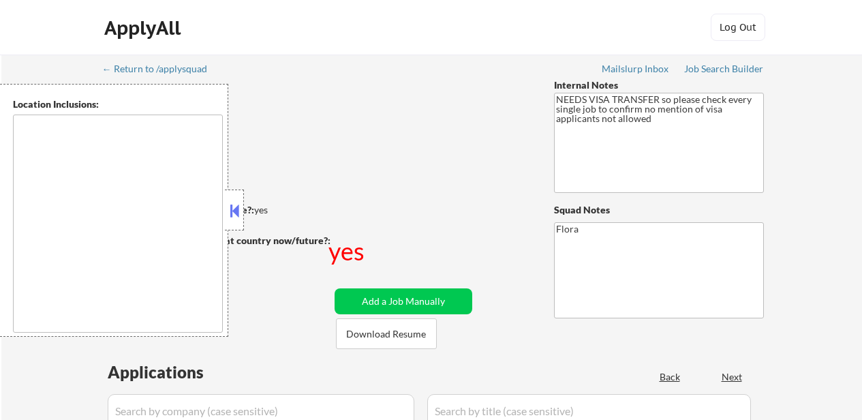
type textarea "Seattle, WA Mercer Island, WA Shoreline, WA Tukwila, WA Burien, WA SeaTac, WA W…"
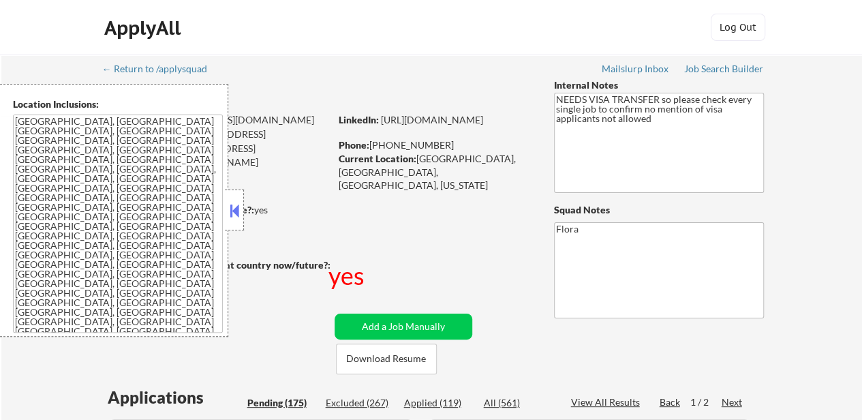
click at [436, 404] on div "Applied (119)" at bounding box center [438, 403] width 68 height 14
select select ""pending""
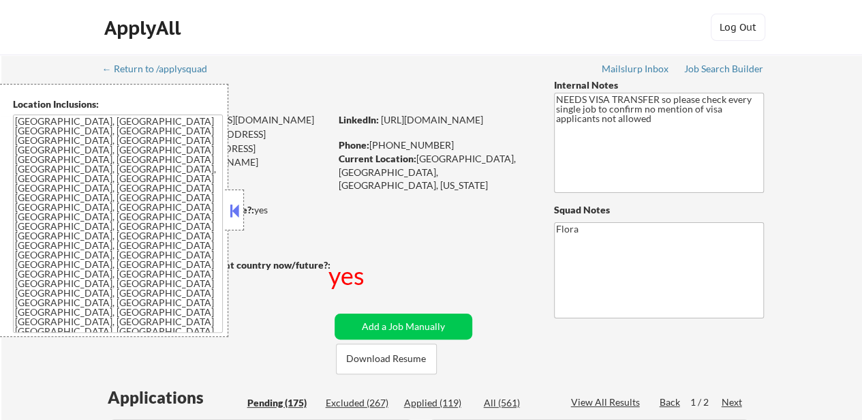
select select ""pending""
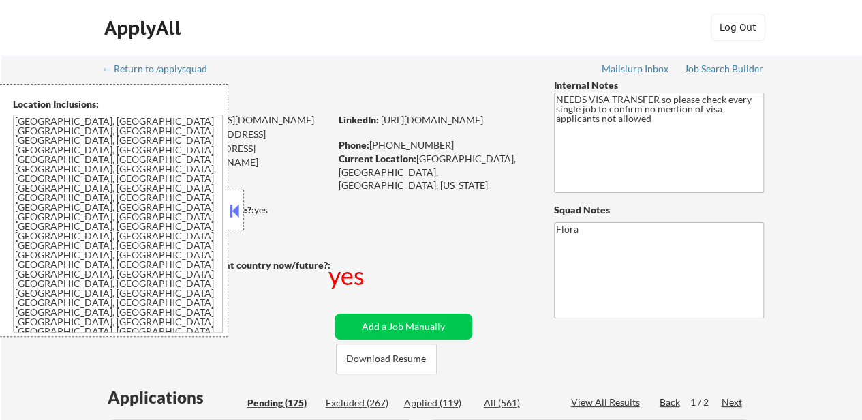
select select ""pending""
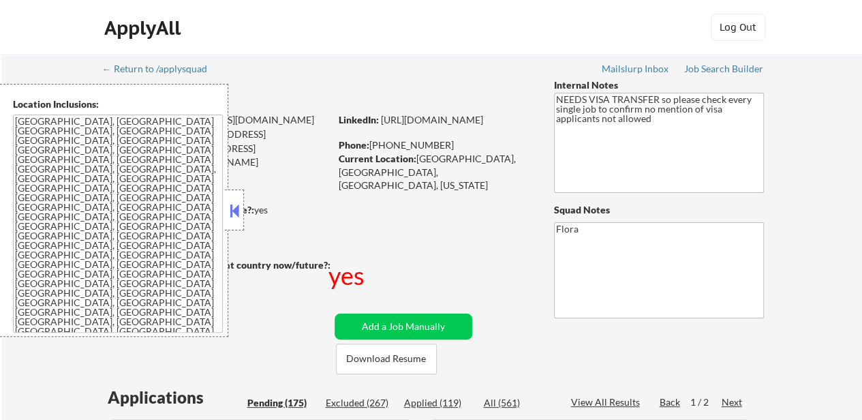
select select ""pending""
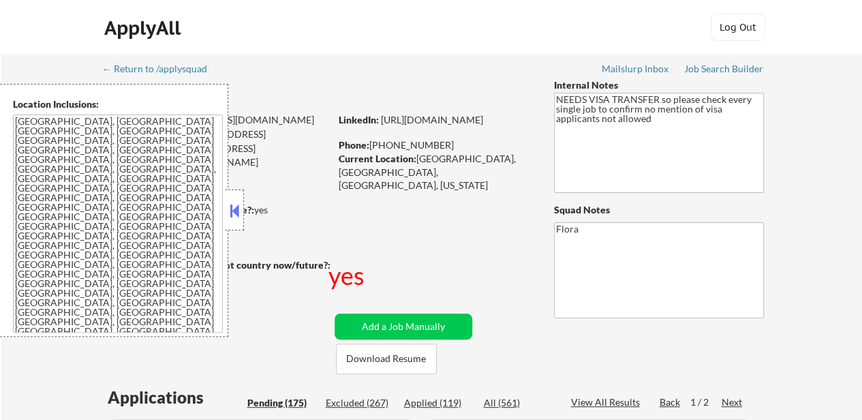
select select ""pending""
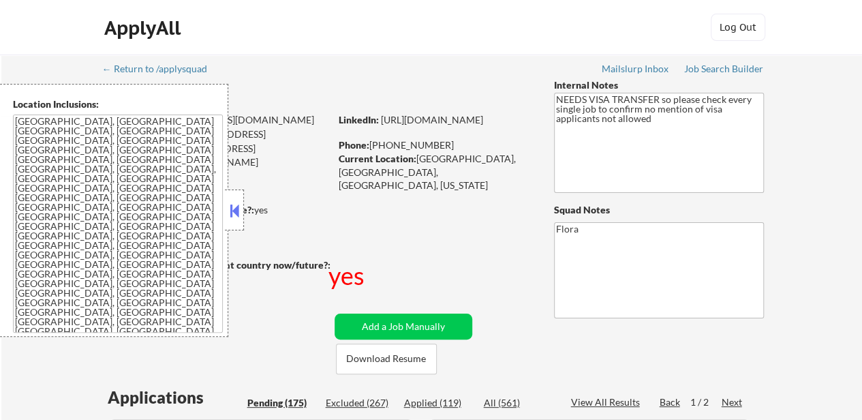
select select ""pending""
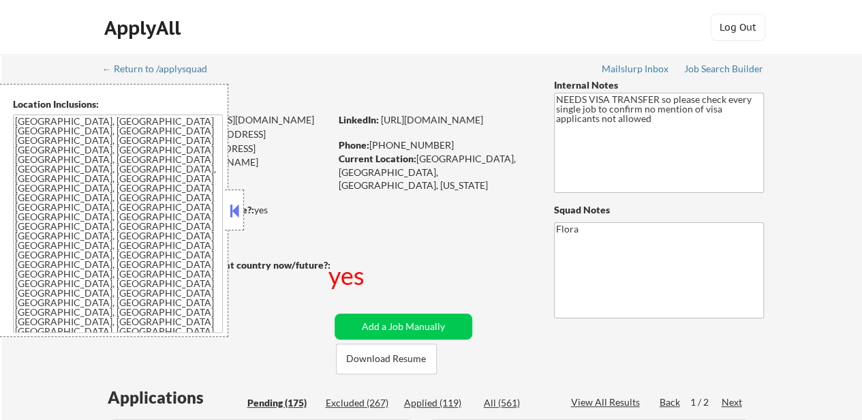
select select ""pending""
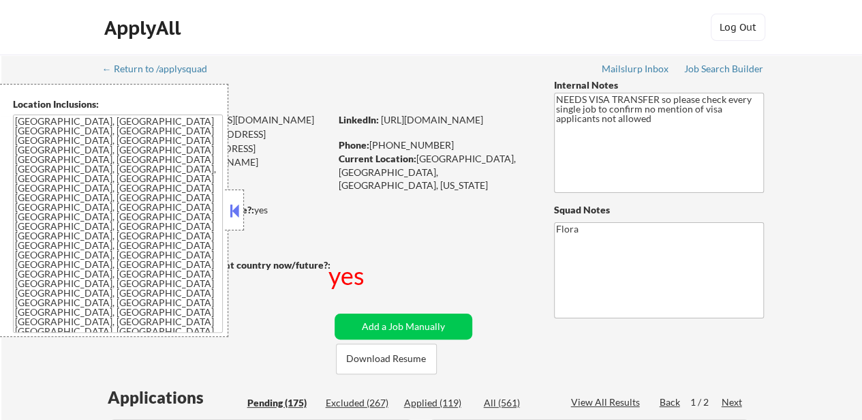
select select ""pending""
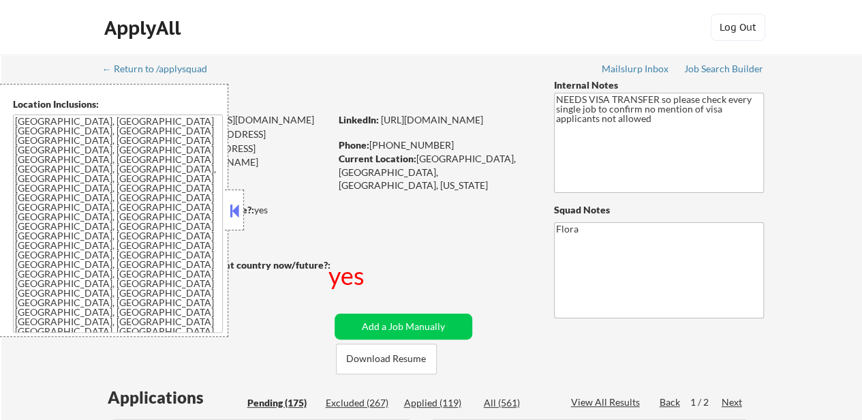
select select ""pending""
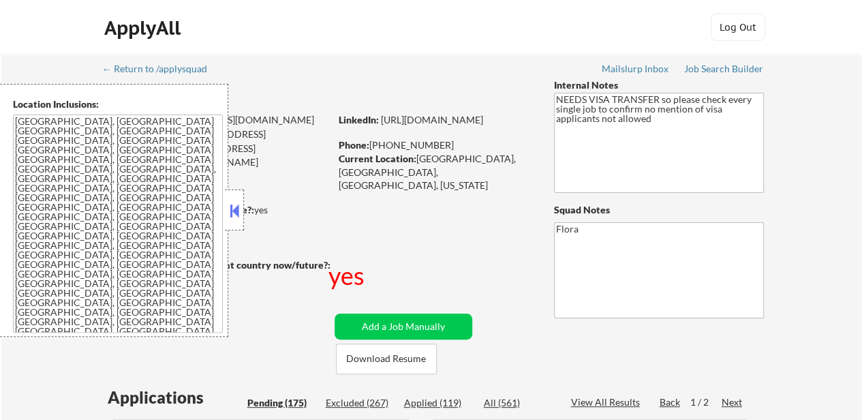
select select ""pending""
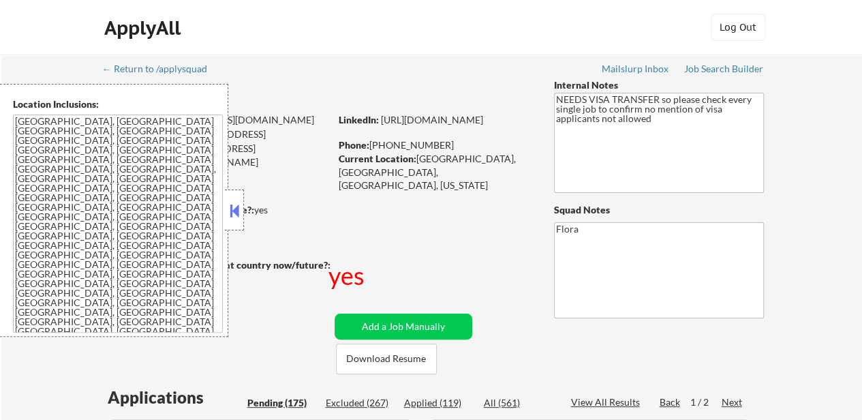
select select ""pending""
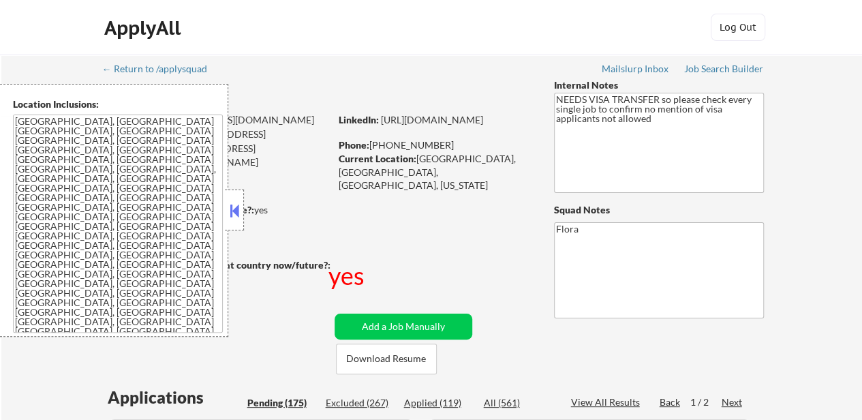
select select ""pending""
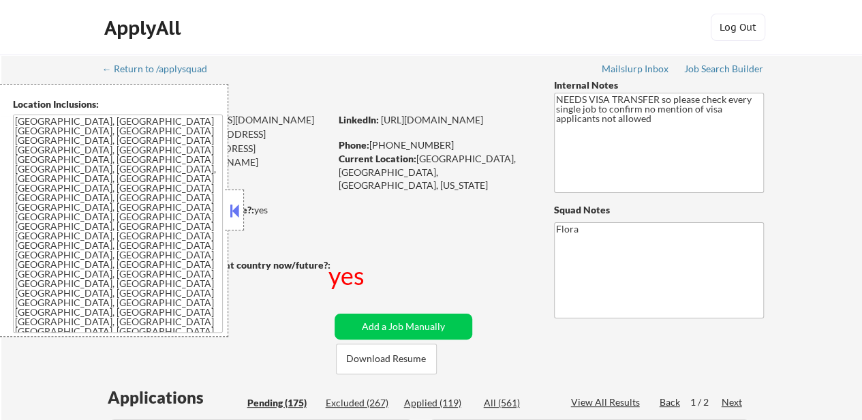
select select ""pending""
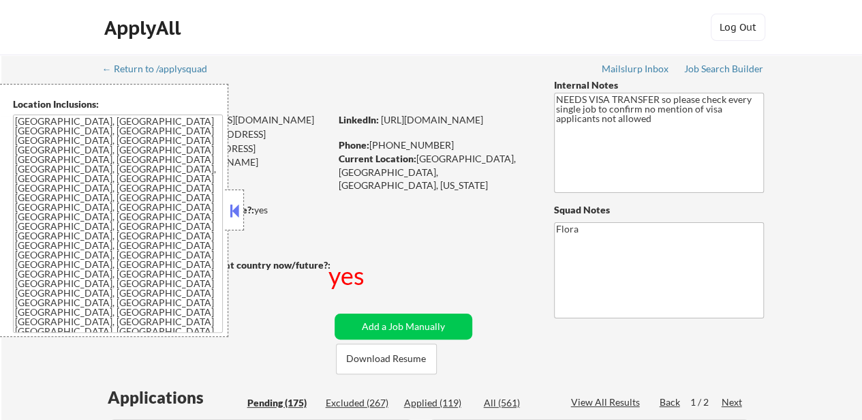
select select ""pending""
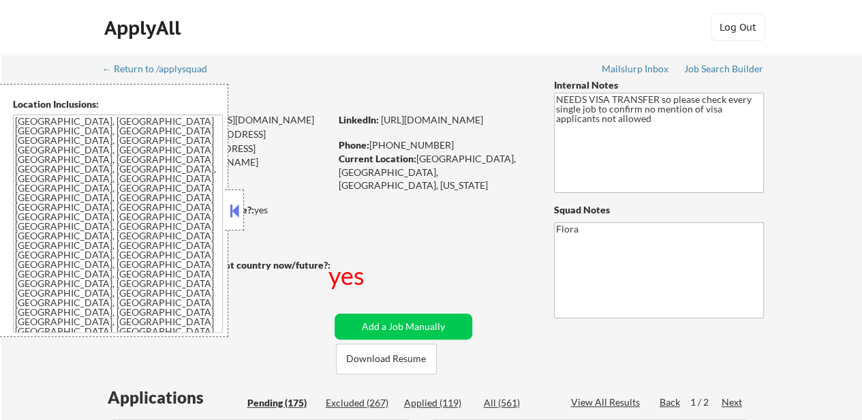
select select ""pending""
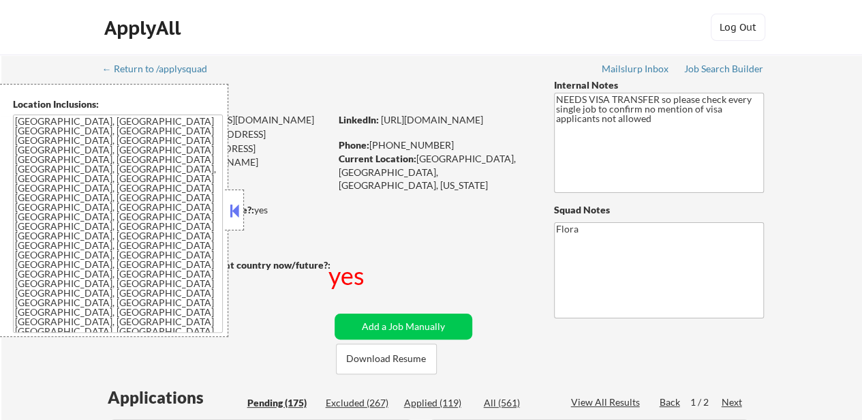
select select ""pending""
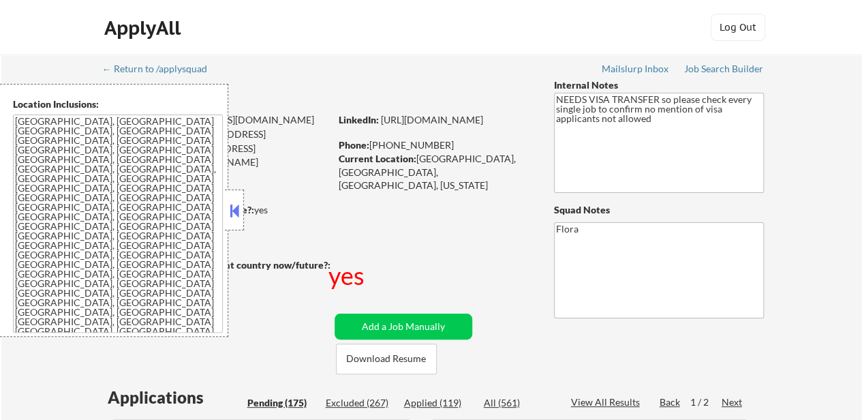
select select ""pending""
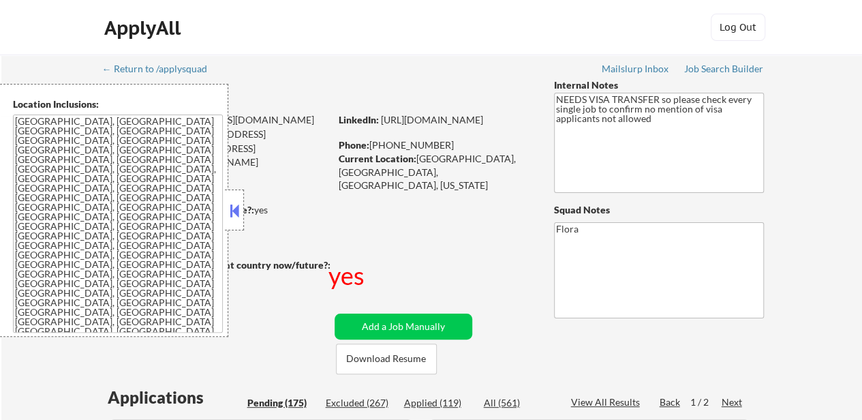
select select ""pending""
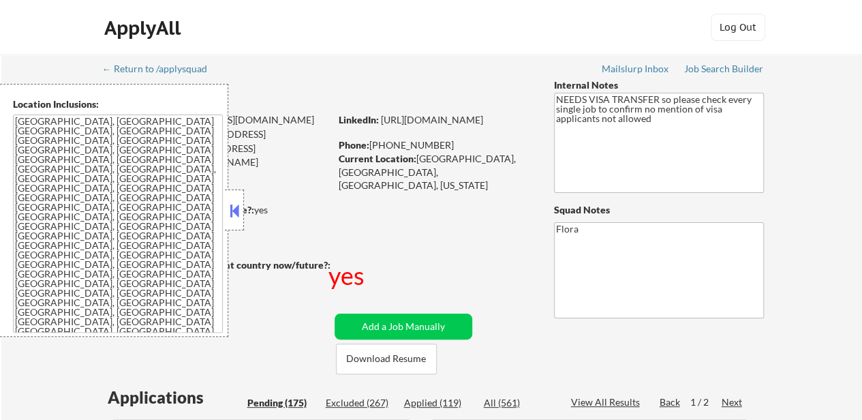
select select ""pending""
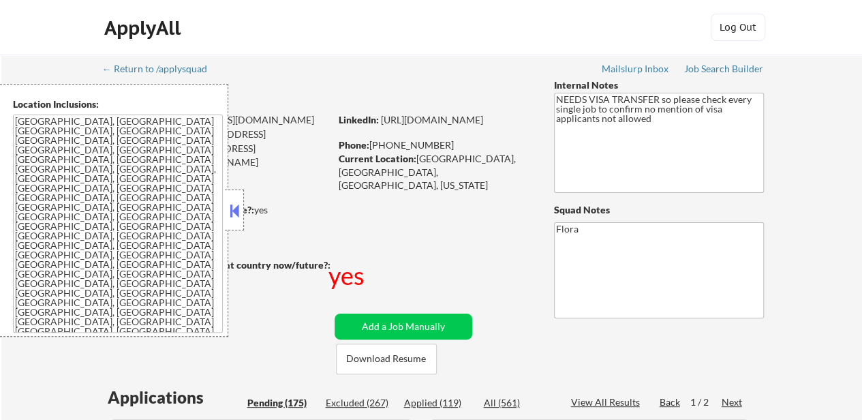
select select ""pending""
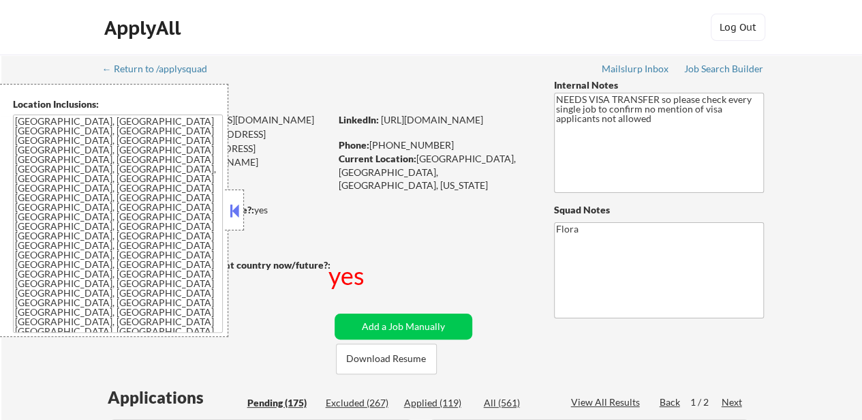
select select ""pending""
click at [438, 406] on div "Applied (119)" at bounding box center [438, 403] width 68 height 14
select select ""applied""
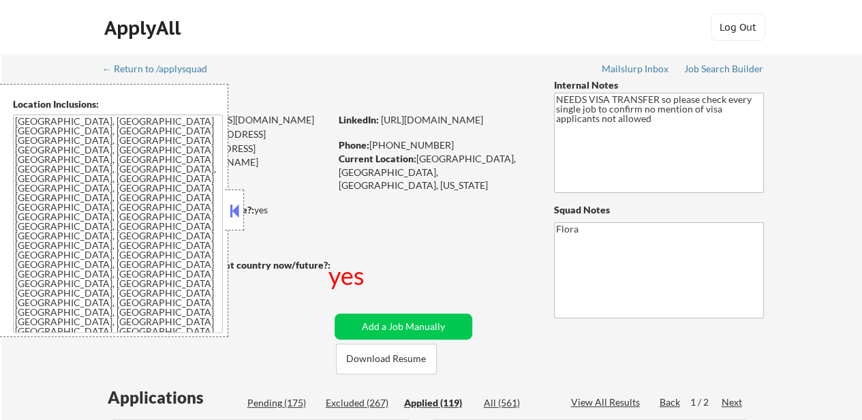
select select ""applied""
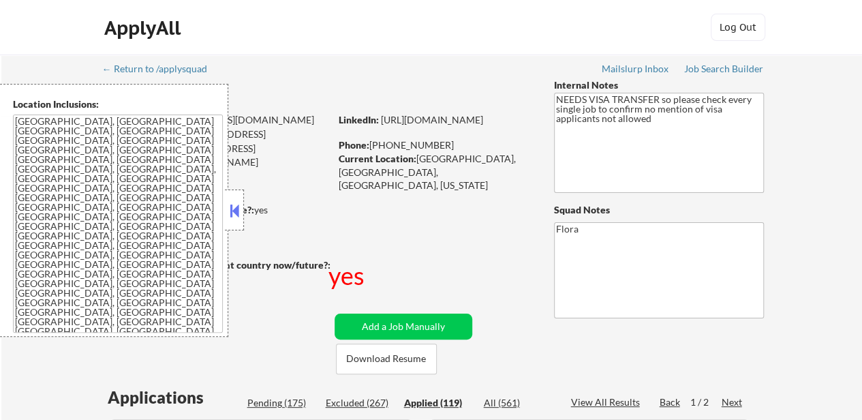
select select ""applied""
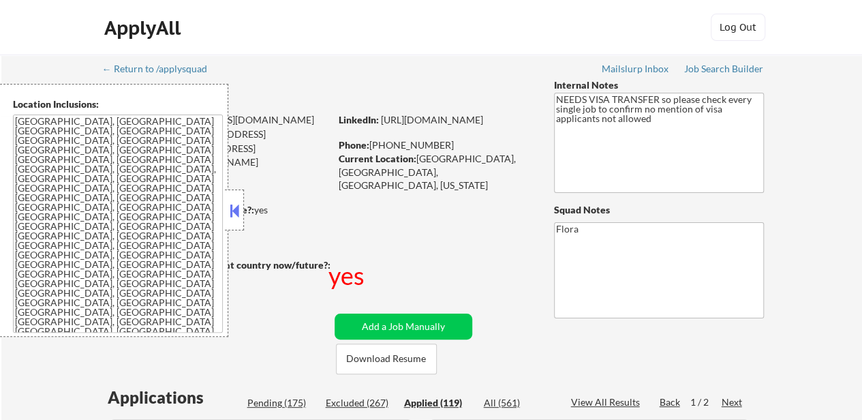
select select ""applied""
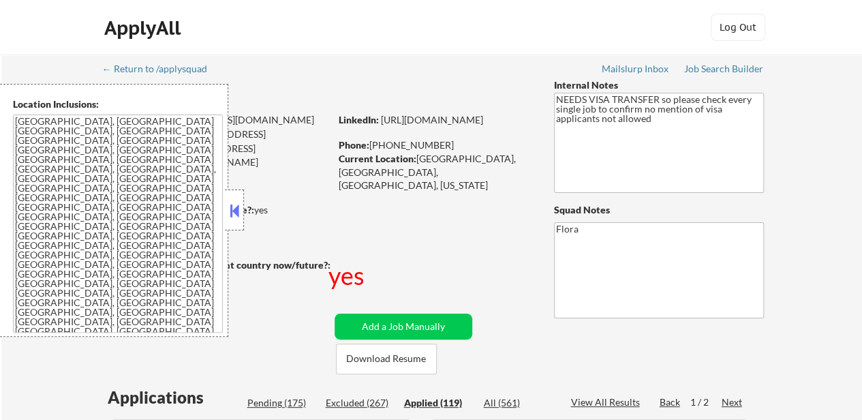
select select ""applied""
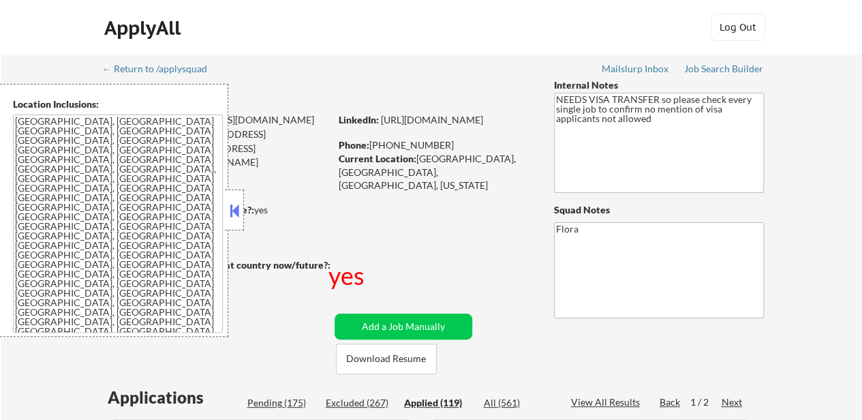
select select ""applied""
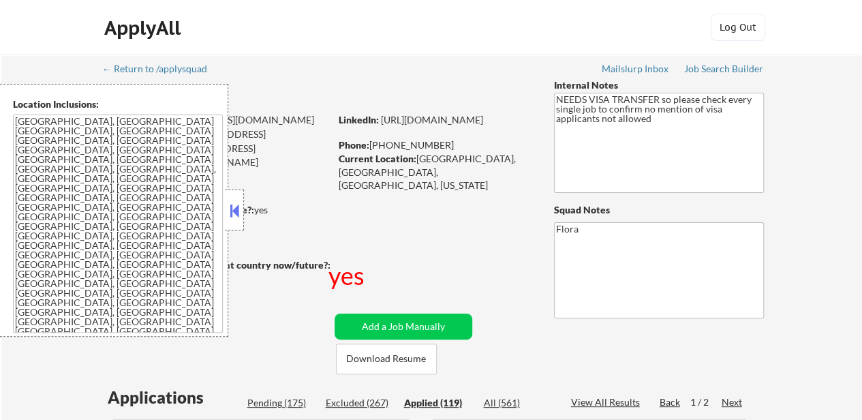
select select ""applied""
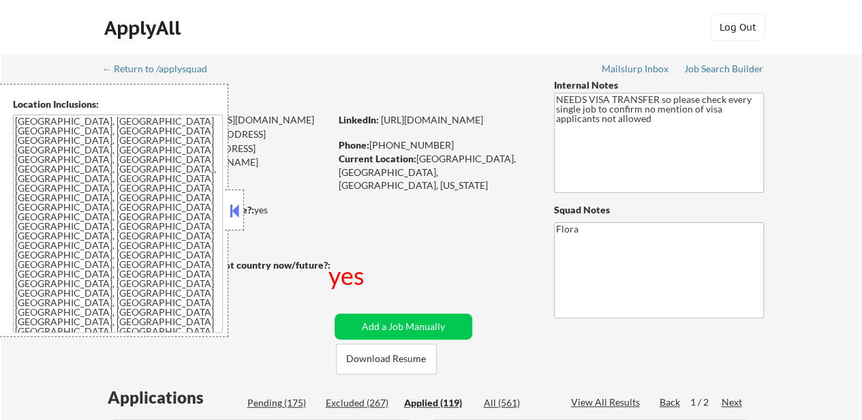
select select ""applied""
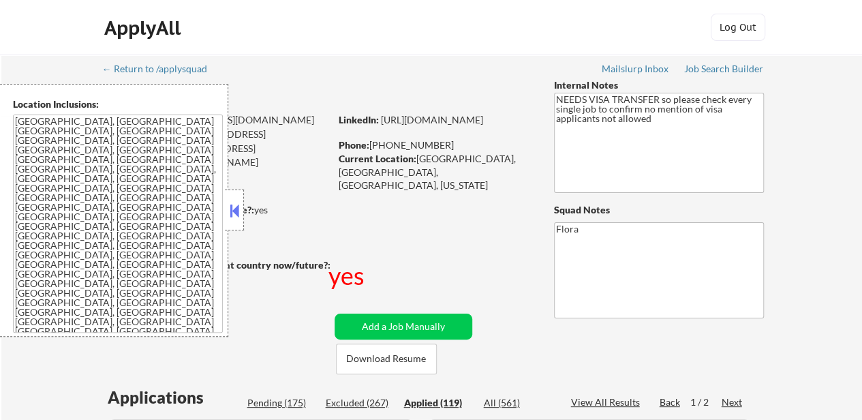
select select ""applied""
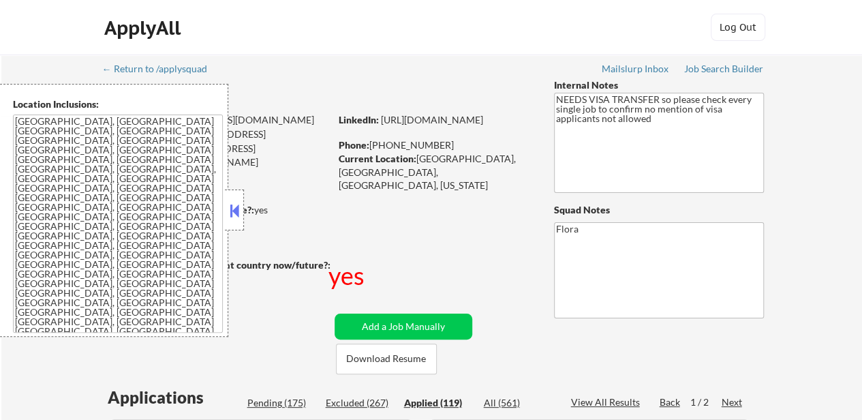
select select ""applied""
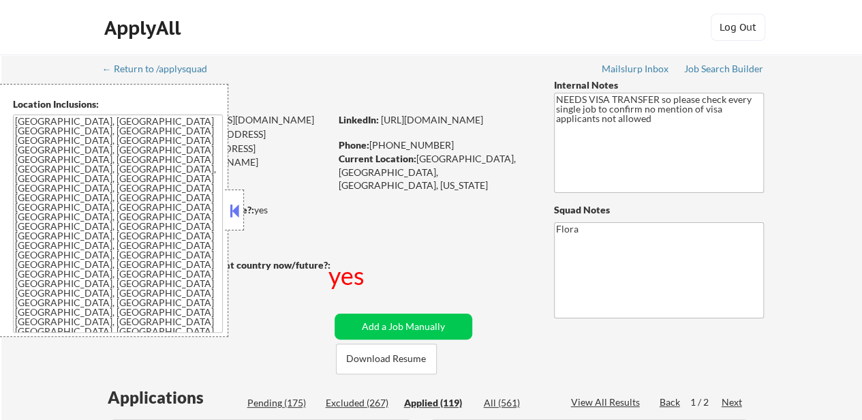
select select ""applied""
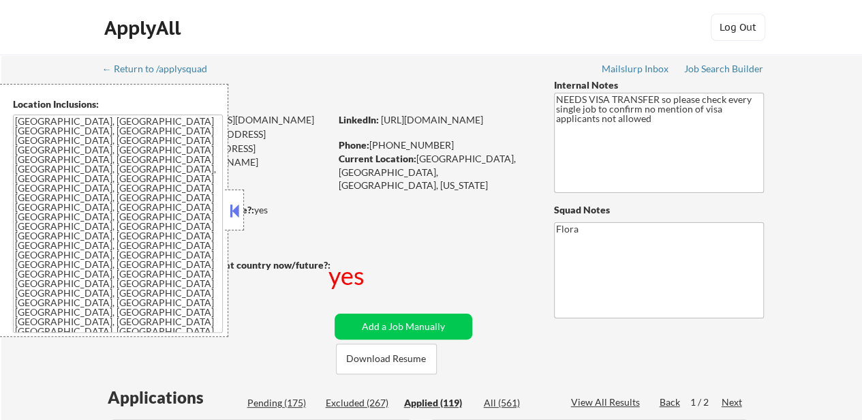
select select ""applied""
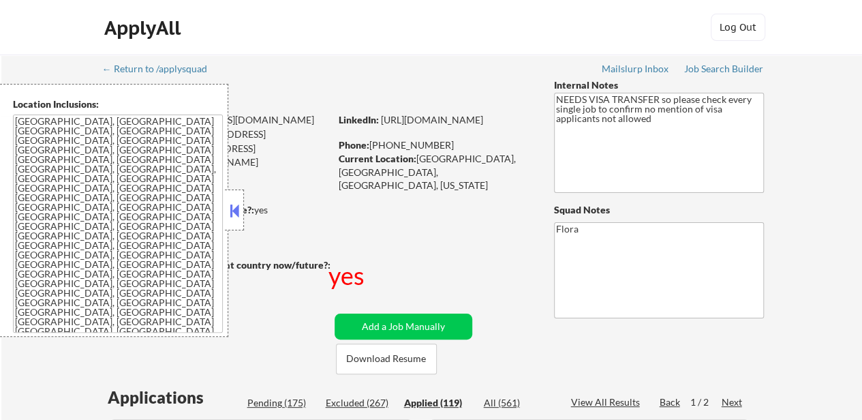
select select ""applied""
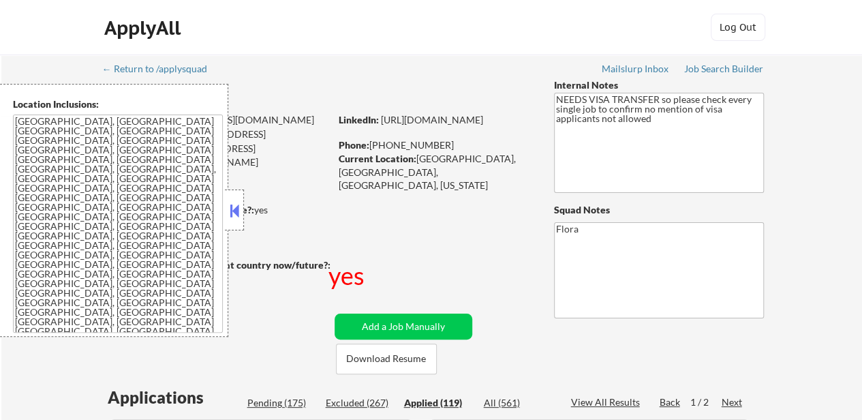
select select ""applied""
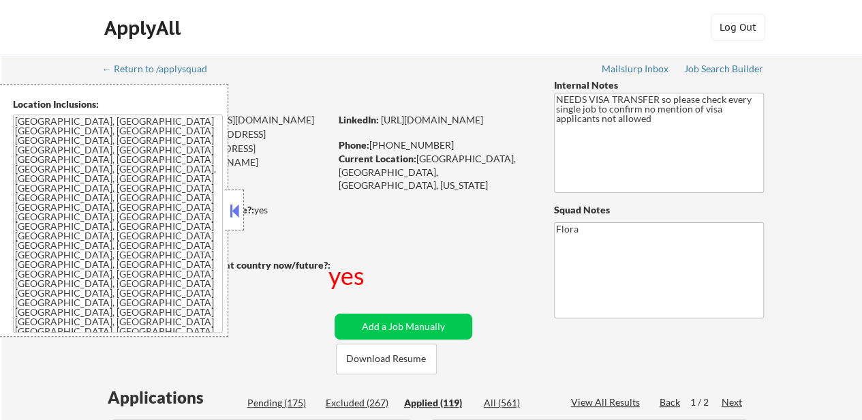
select select ""applied""
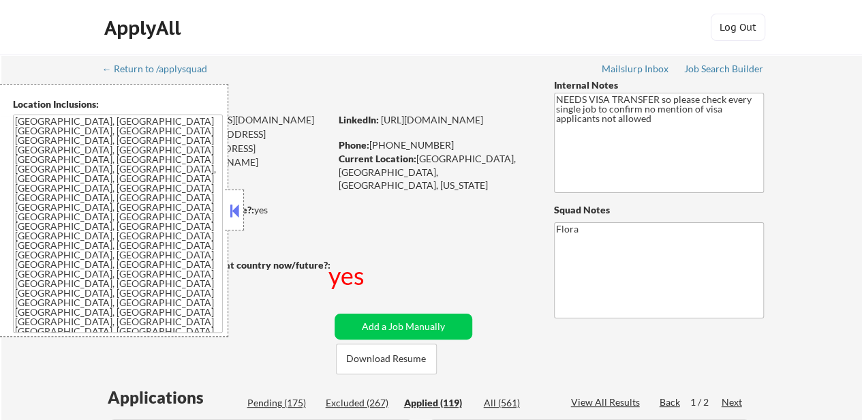
select select ""applied""
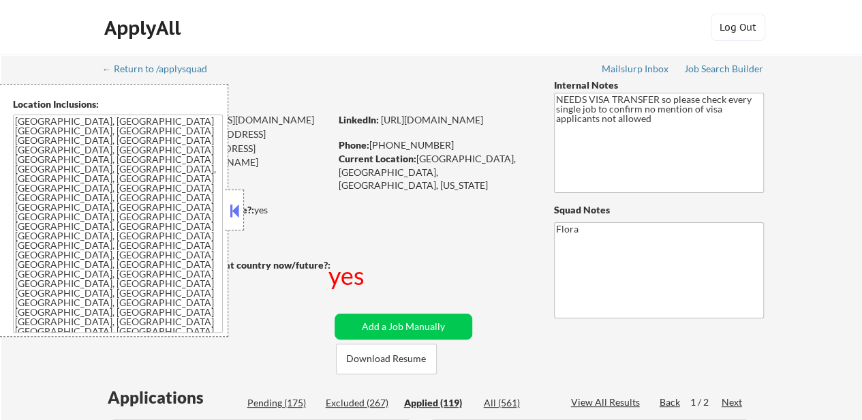
select select ""applied""
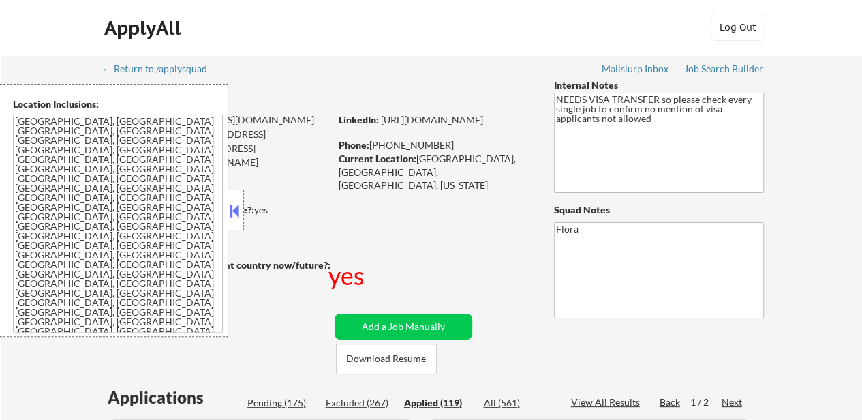
select select ""applied""
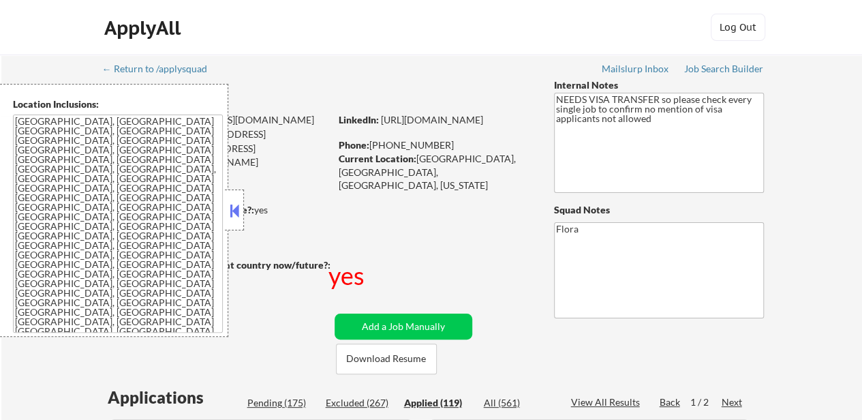
select select ""applied""
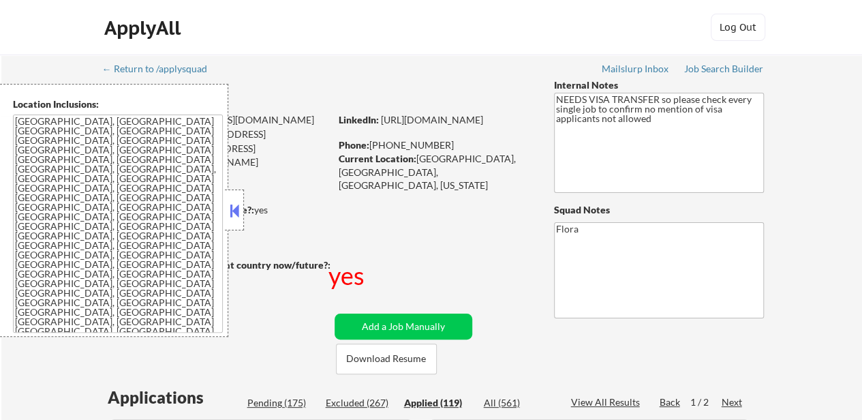
select select ""applied""
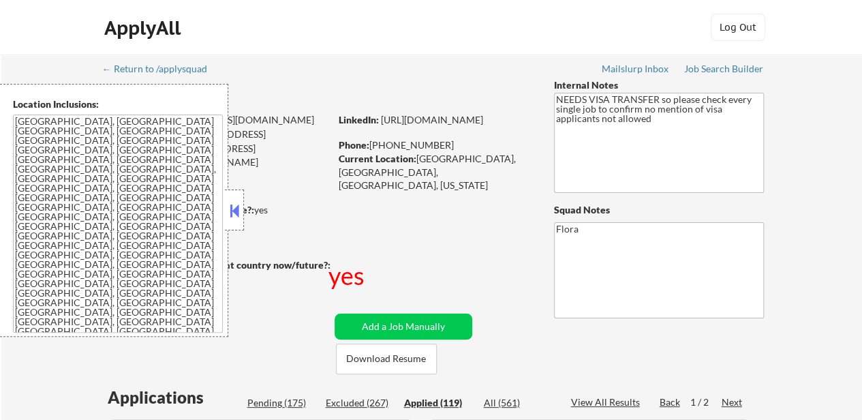
select select ""applied""
